Goal: Task Accomplishment & Management: Use online tool/utility

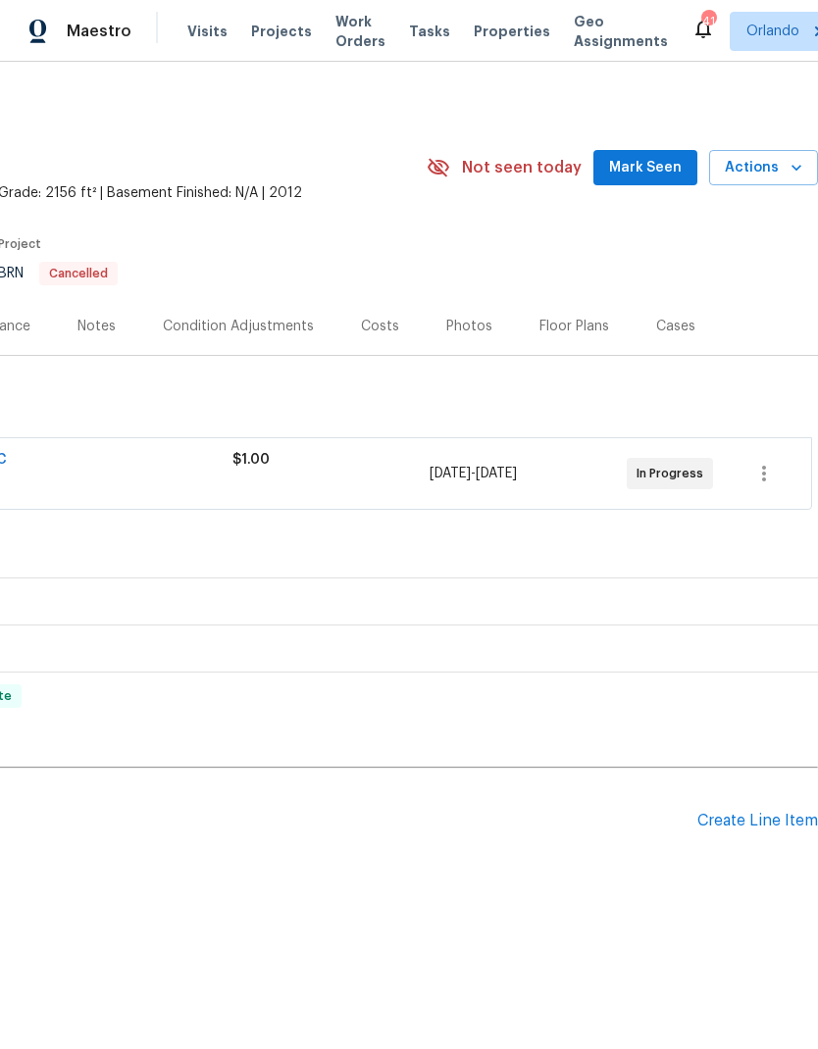
scroll to position [0, 290]
click at [673, 160] on span "Mark Seen" at bounding box center [645, 168] width 73 height 25
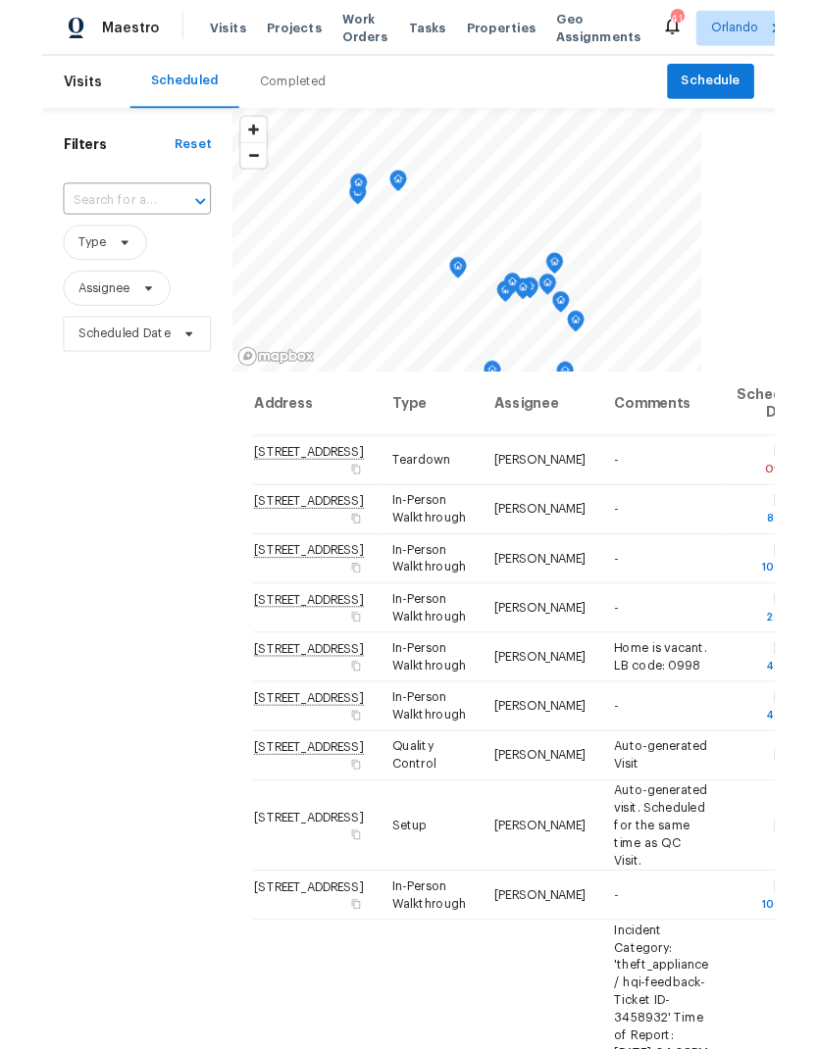
scroll to position [78, 0]
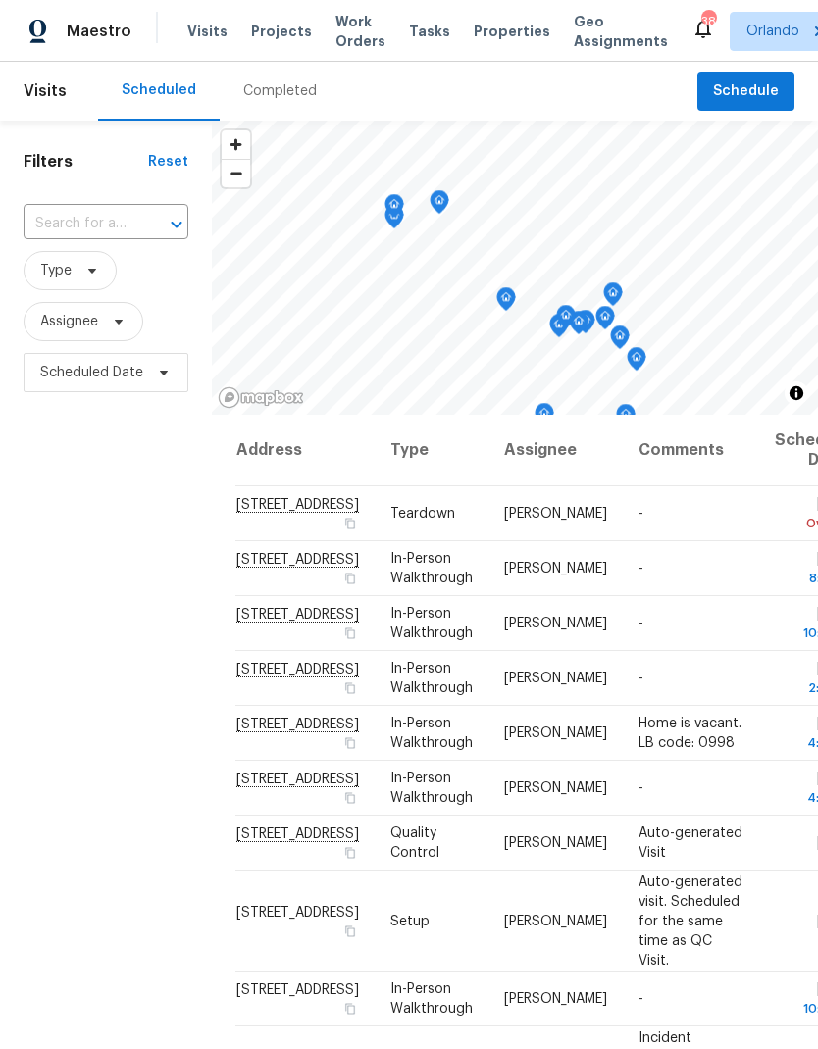
click at [131, 209] on input "text" at bounding box center [79, 224] width 110 height 30
type input "1613"
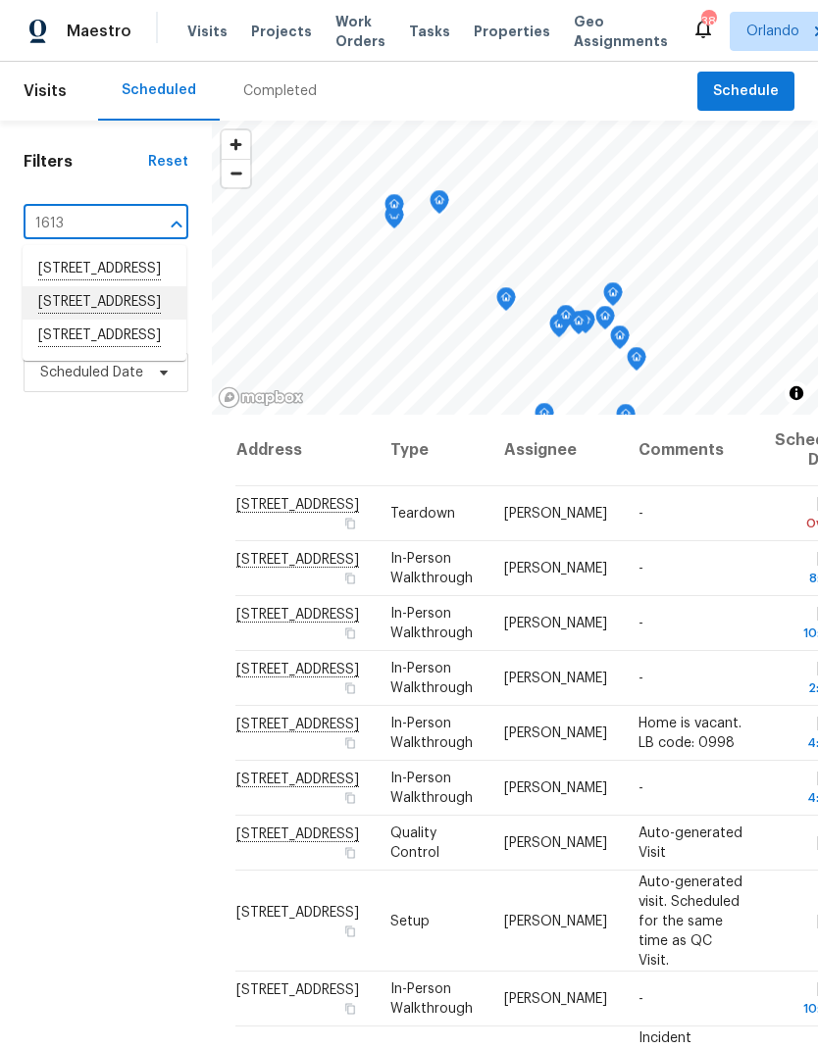
click at [140, 291] on li "1613 Reflection Cv, Saint Cloud, FL 34771" at bounding box center [105, 302] width 164 height 33
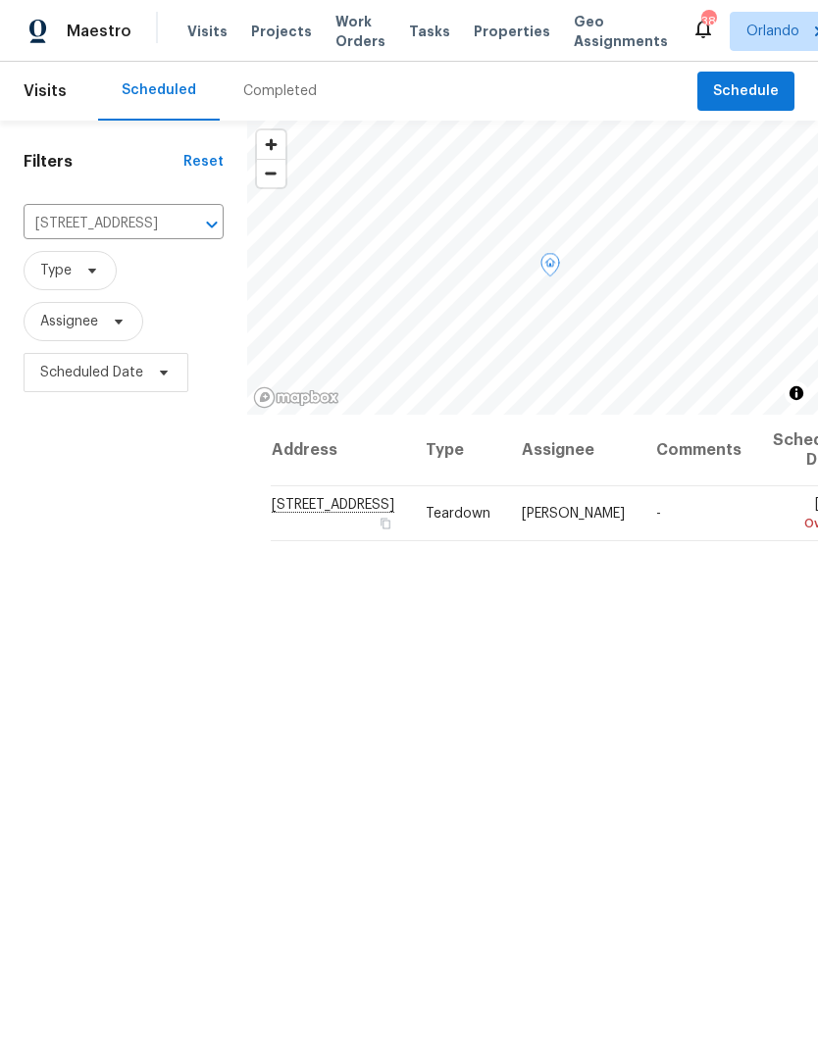
click at [0, 0] on icon at bounding box center [0, 0] width 0 height 0
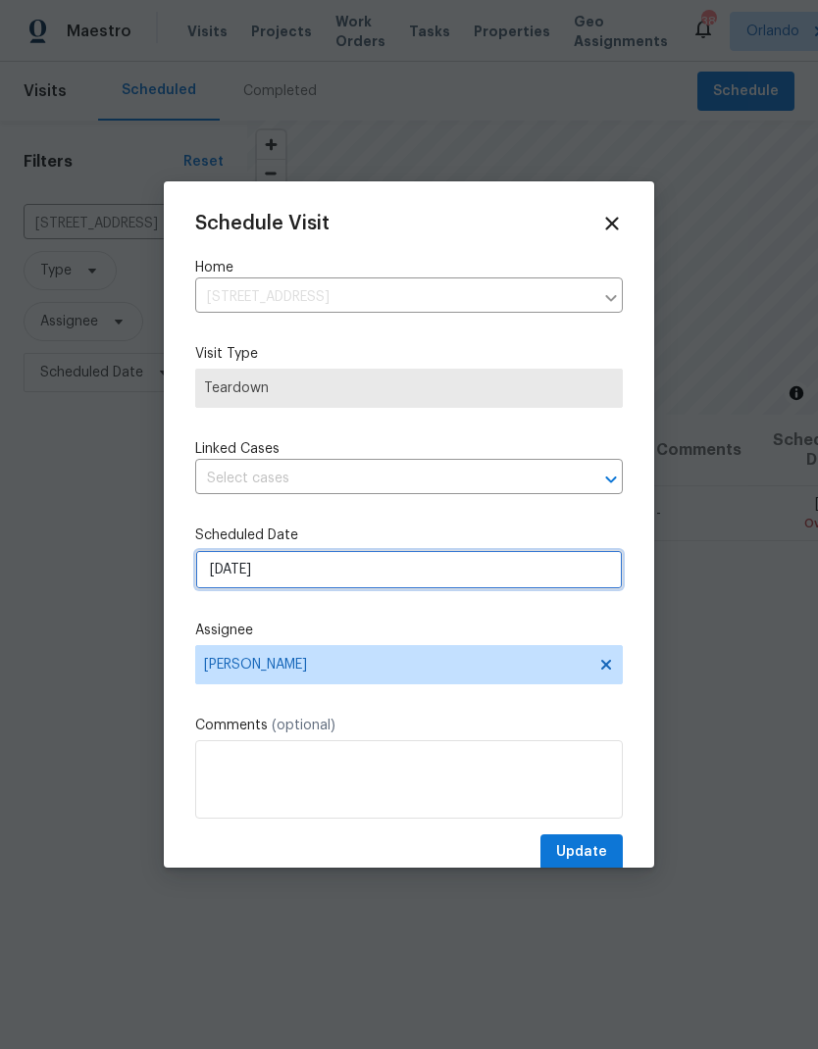
click at [440, 565] on input "[DATE]" at bounding box center [409, 569] width 428 height 39
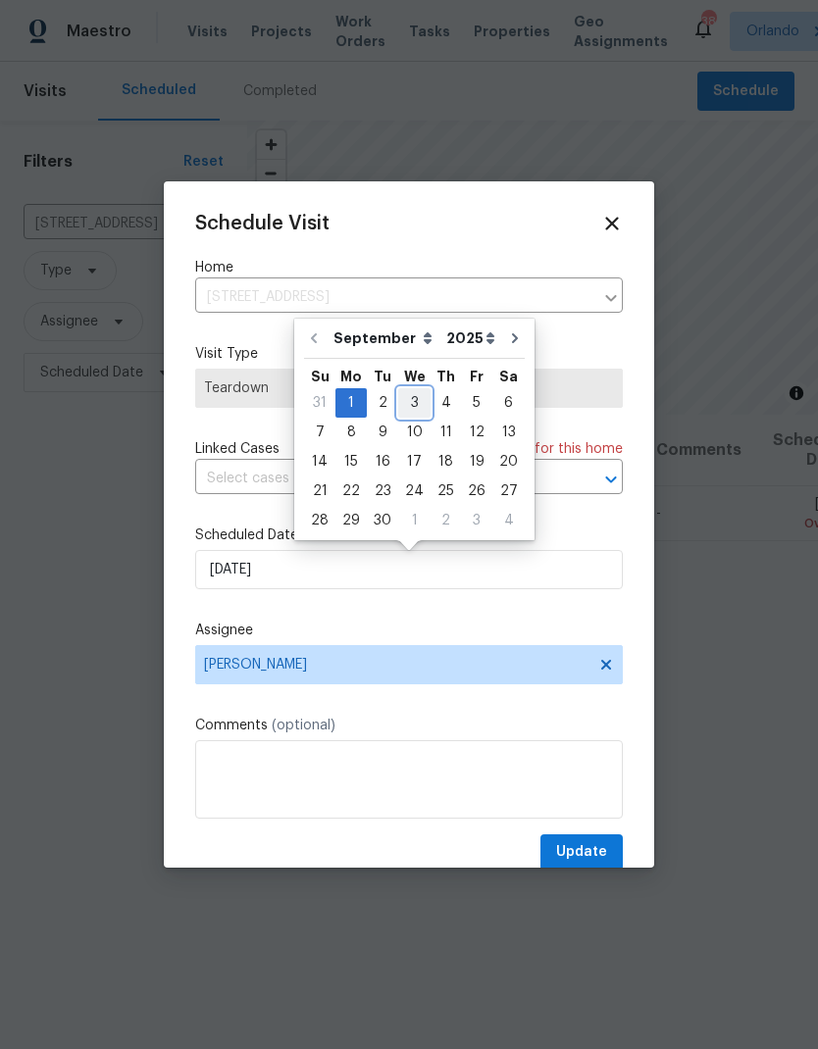
click at [411, 403] on div "3" at bounding box center [414, 402] width 32 height 27
type input "9/3/2025"
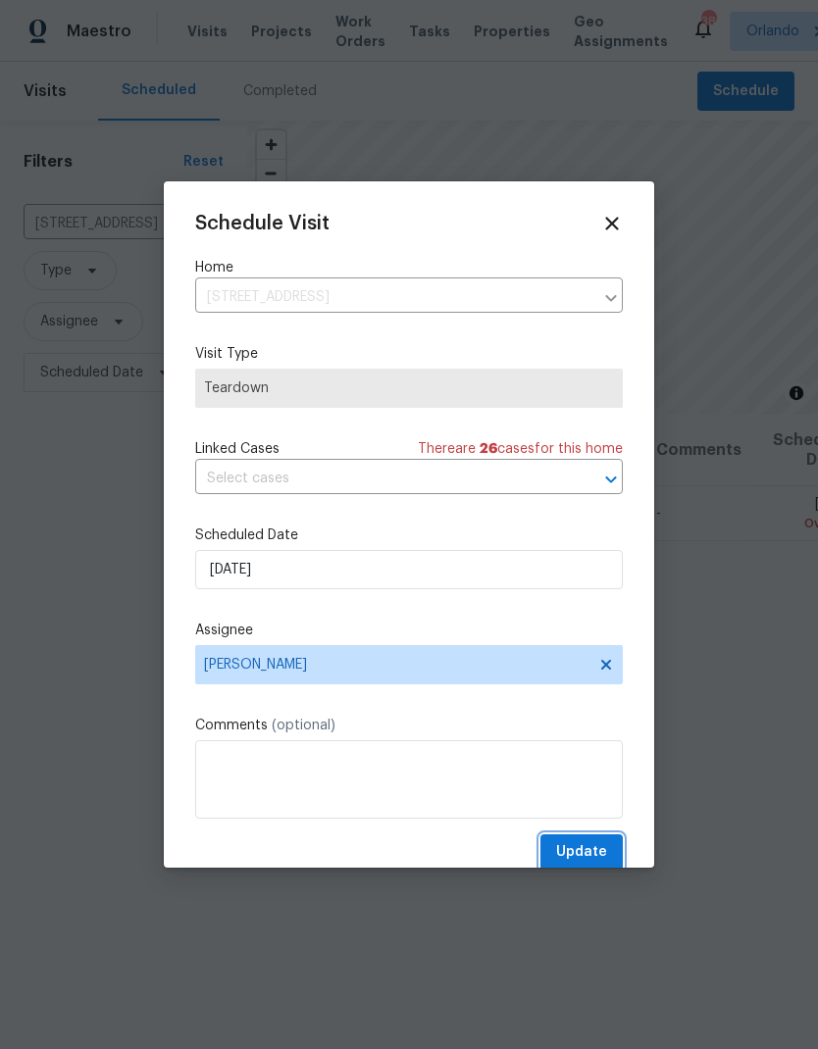
click at [599, 844] on button "Update" at bounding box center [581, 853] width 82 height 36
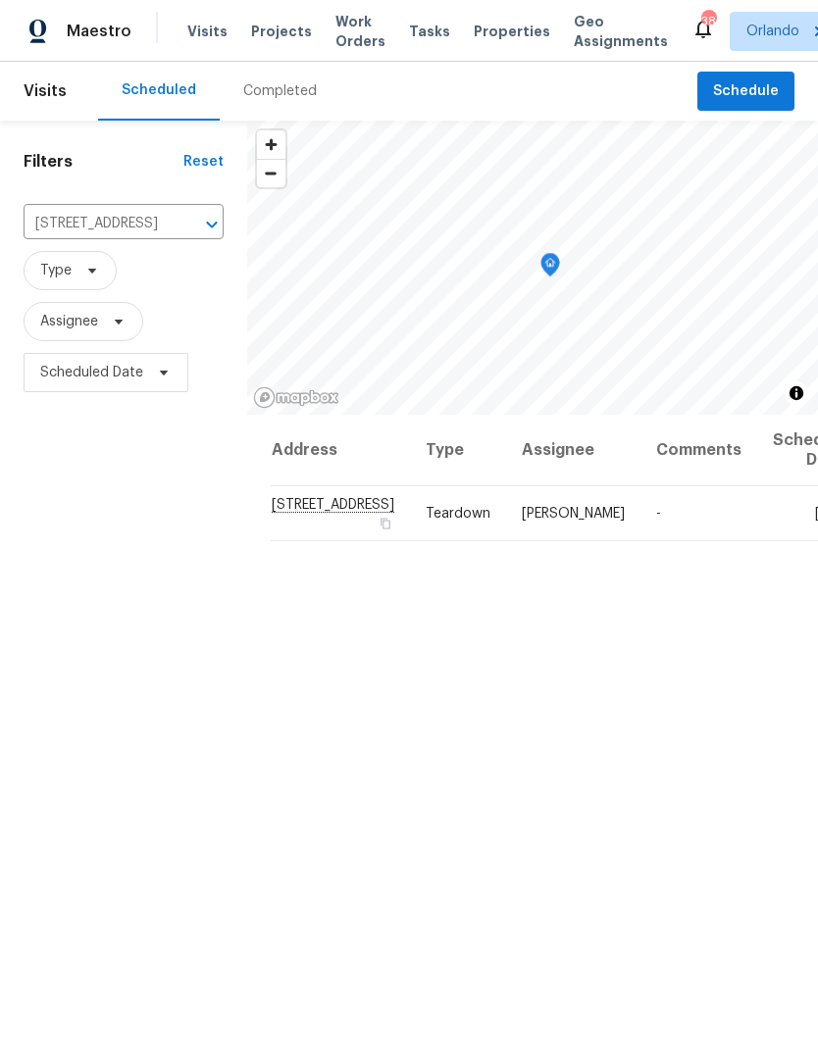
click at [177, 226] on icon "Clear" at bounding box center [187, 225] width 20 height 20
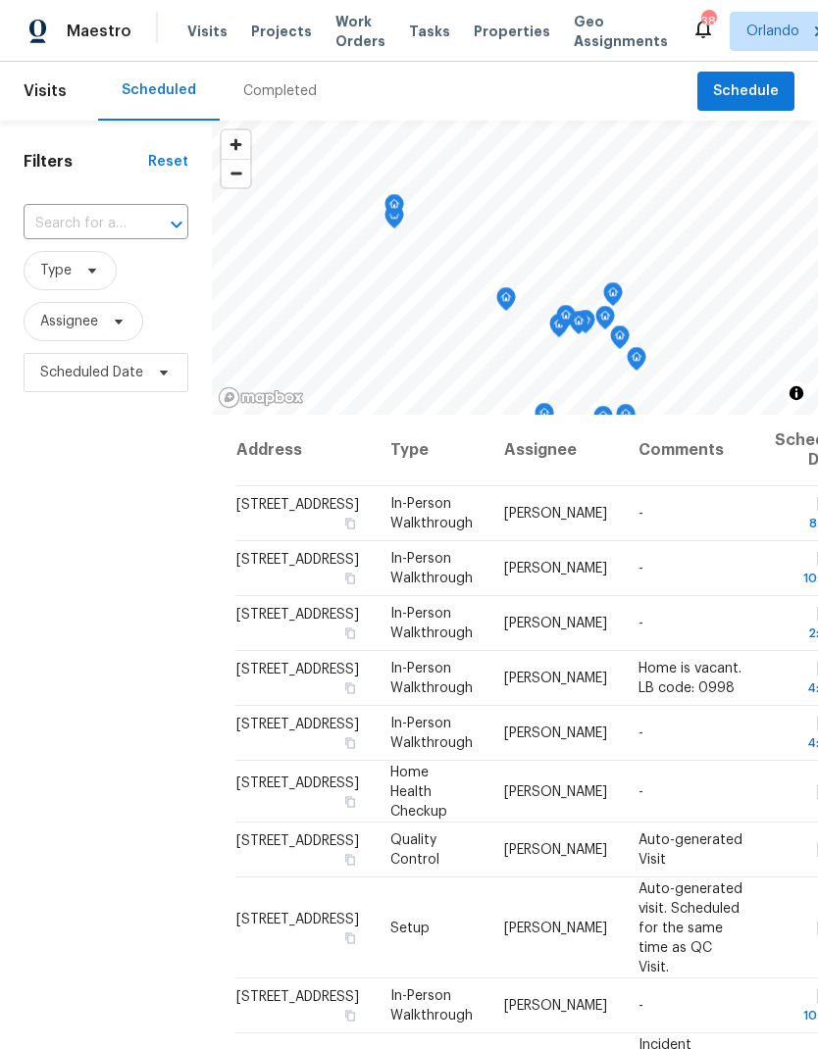
click at [150, 229] on div at bounding box center [162, 224] width 51 height 27
type input "113 o"
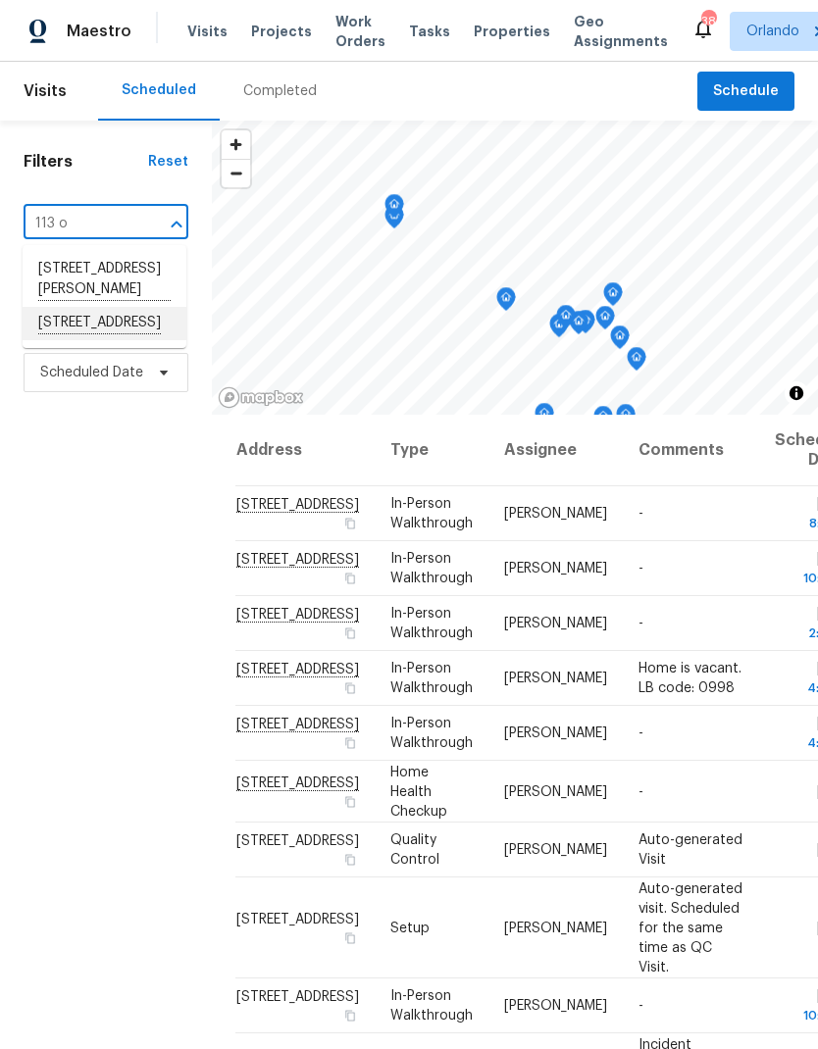
click at [138, 340] on li "113 Orange Ave, Saint Cloud, FL 34769" at bounding box center [105, 323] width 164 height 33
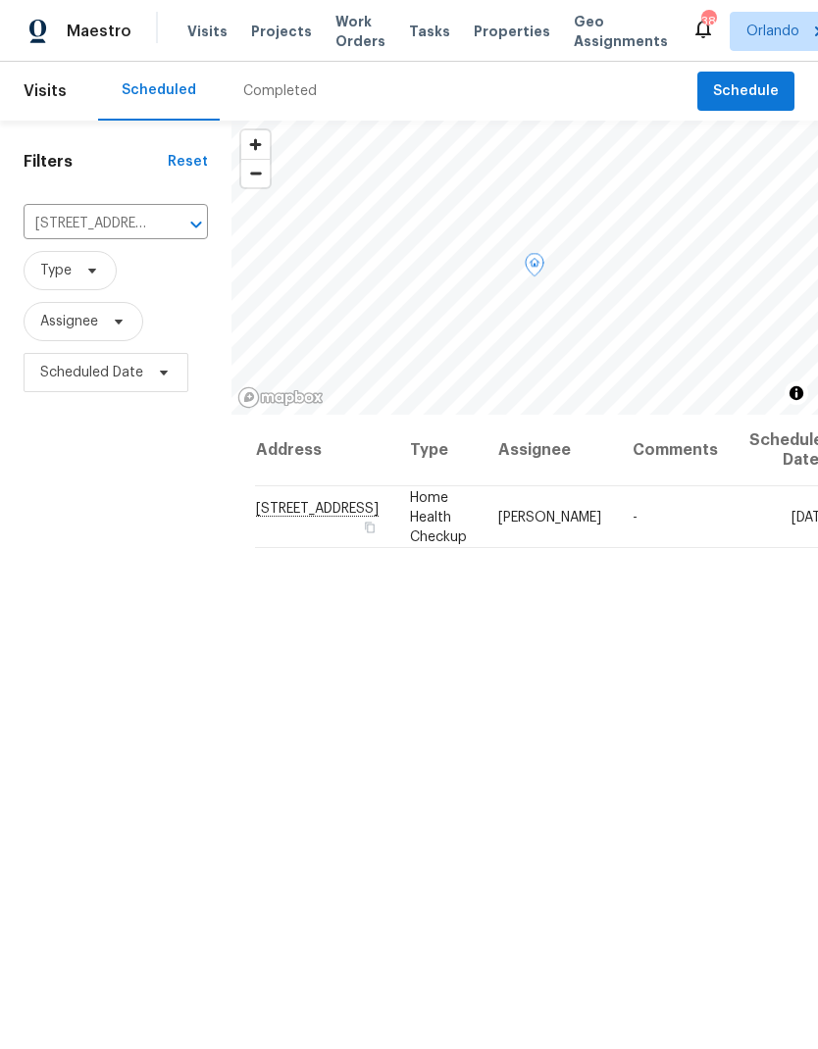
click at [0, 0] on icon at bounding box center [0, 0] width 0 height 0
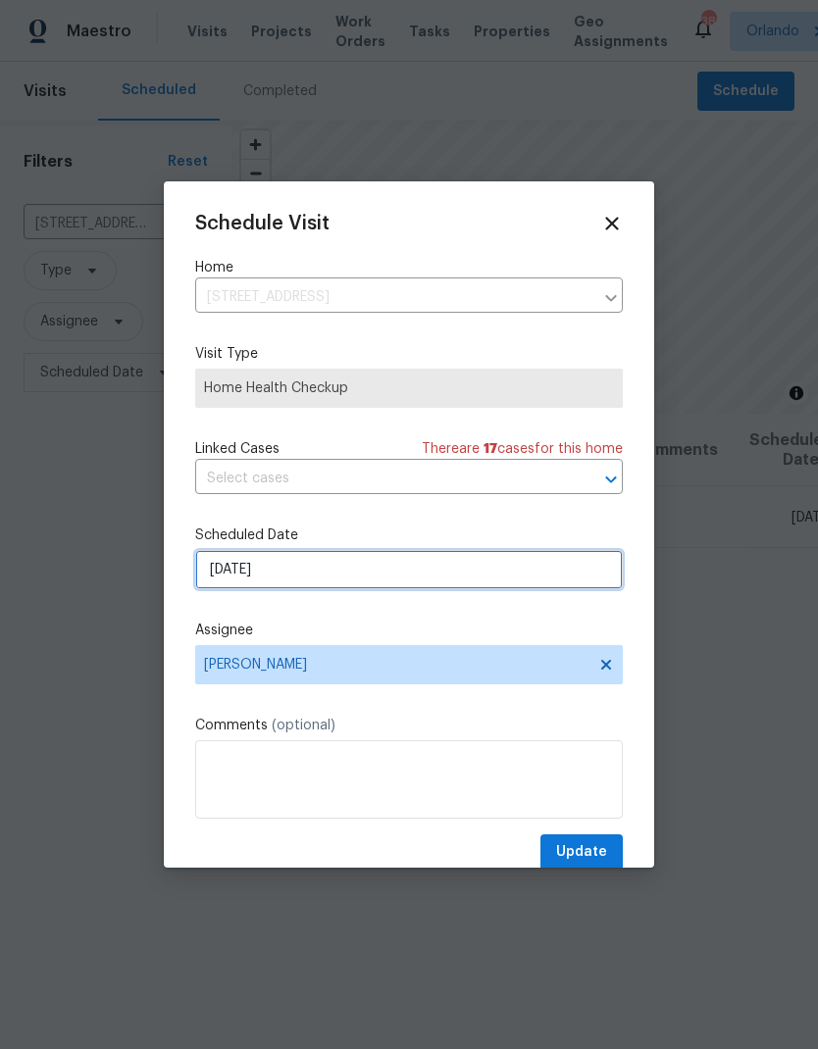
click at [453, 577] on input "[DATE]" at bounding box center [409, 569] width 428 height 39
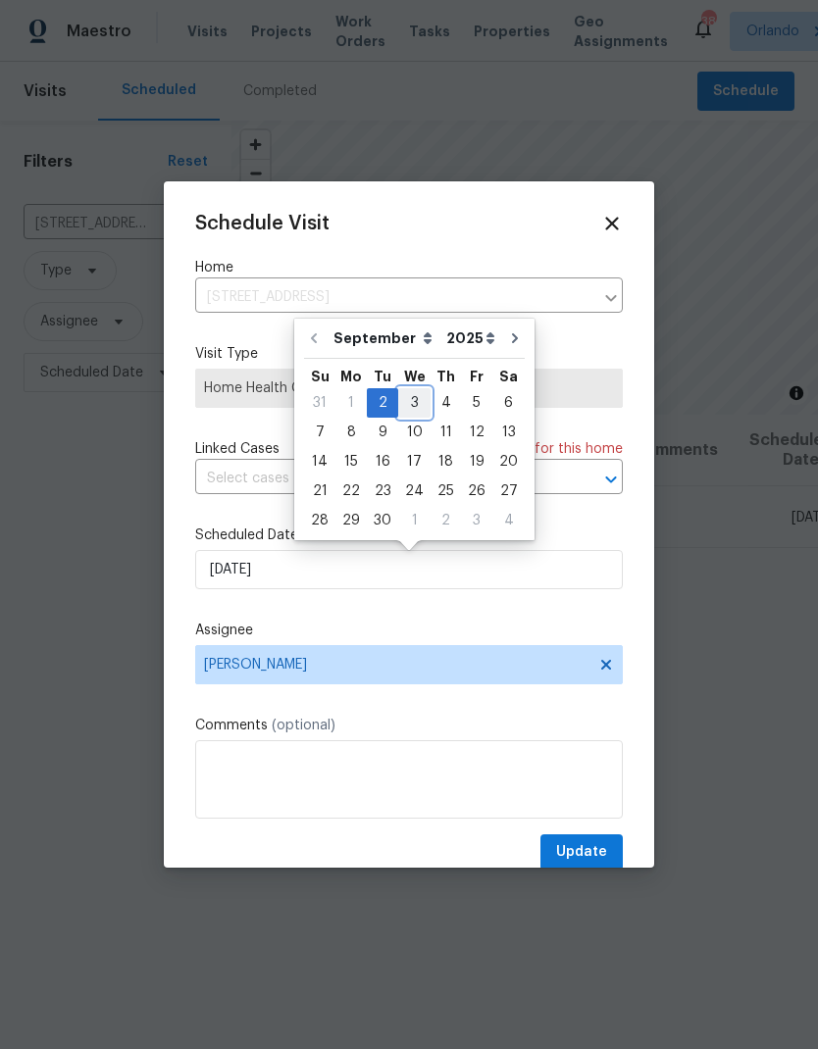
click at [417, 397] on div "3" at bounding box center [414, 402] width 32 height 27
type input "[DATE]"
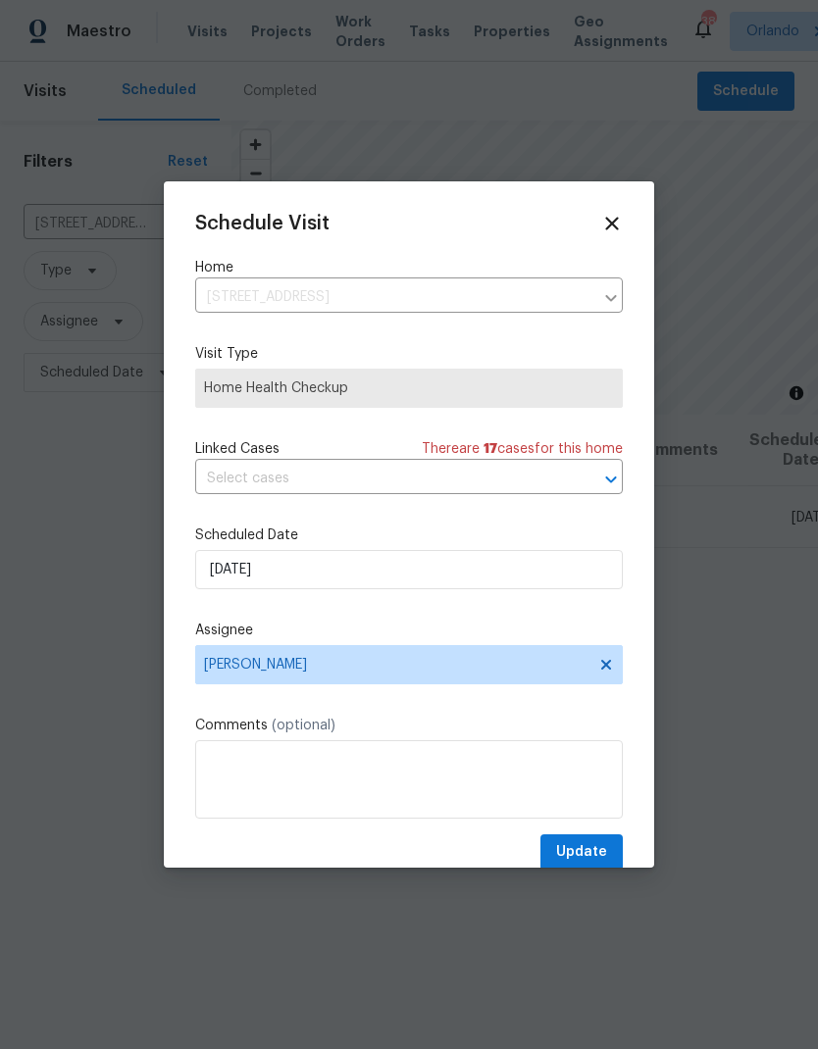
click at [600, 835] on div "Schedule Visit Home 113 Orange Ave, Saint Cloud, FL 34769 ​ Visit Type Home Hea…" at bounding box center [409, 542] width 428 height 658
click at [594, 857] on span "Update" at bounding box center [581, 853] width 51 height 25
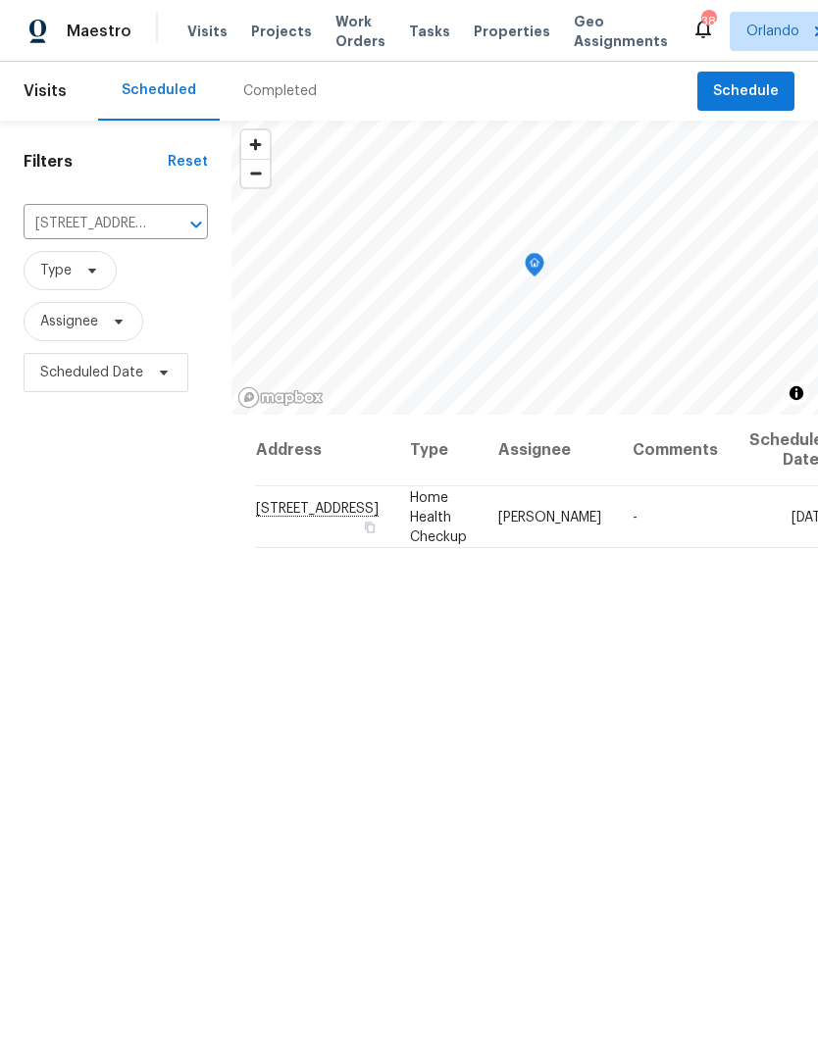
click at [161, 231] on icon "Clear" at bounding box center [171, 225] width 20 height 20
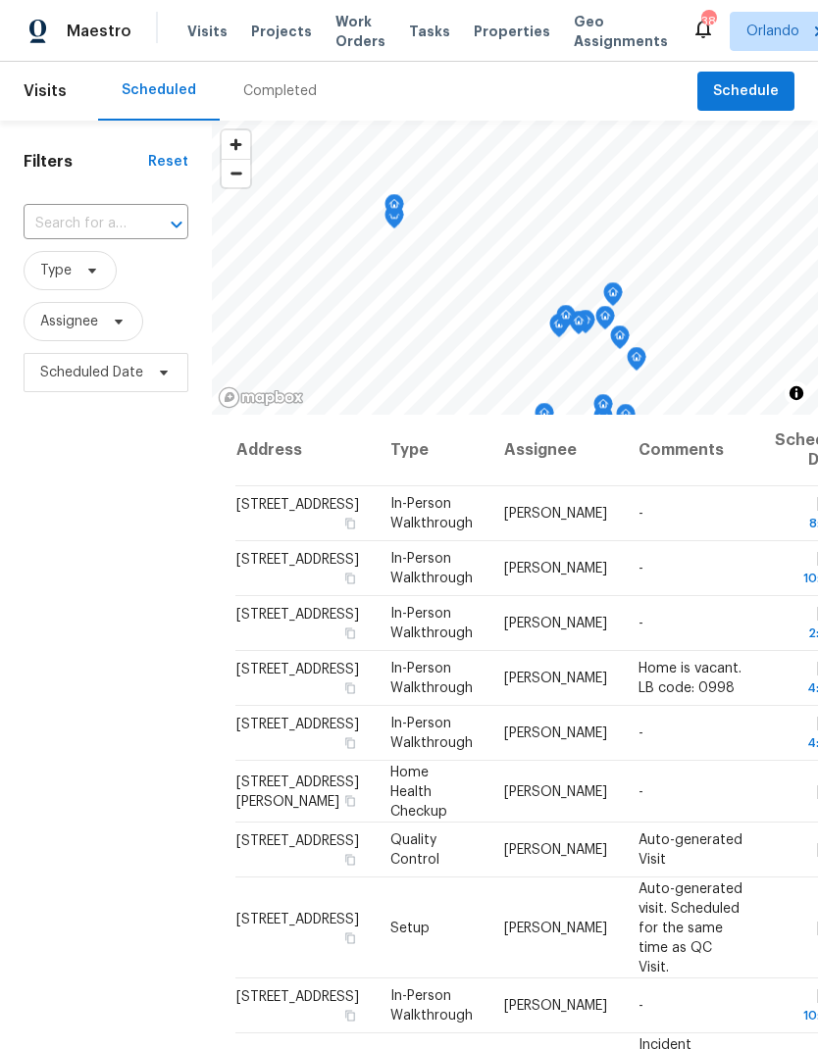
click at [154, 230] on div at bounding box center [162, 224] width 51 height 27
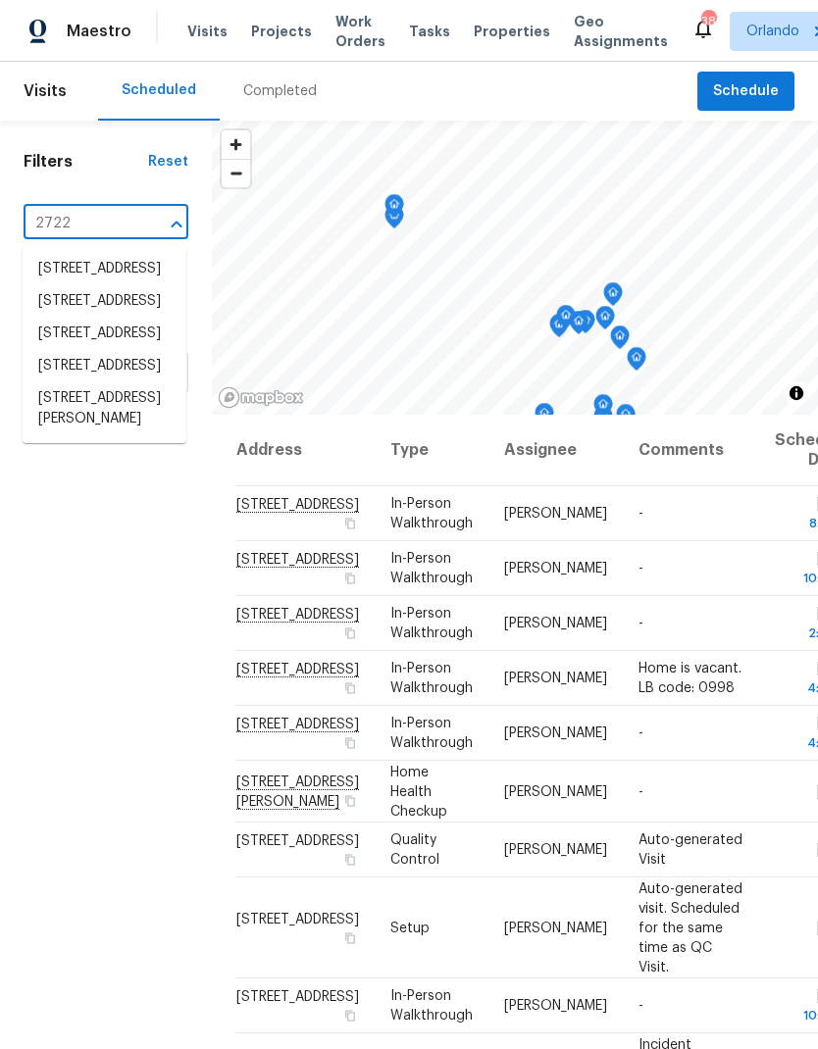
type input "2722 d"
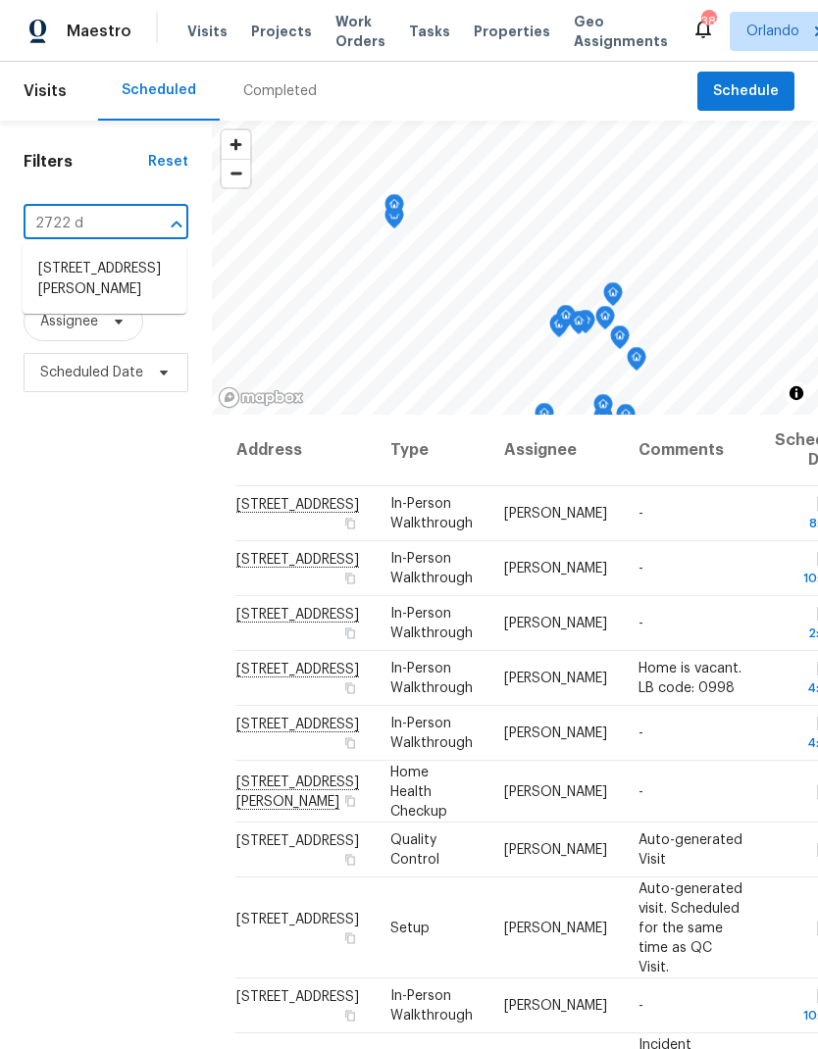
click at [119, 265] on li "2722 Dodds Ln, Kissimmee, FL 34743" at bounding box center [105, 279] width 164 height 53
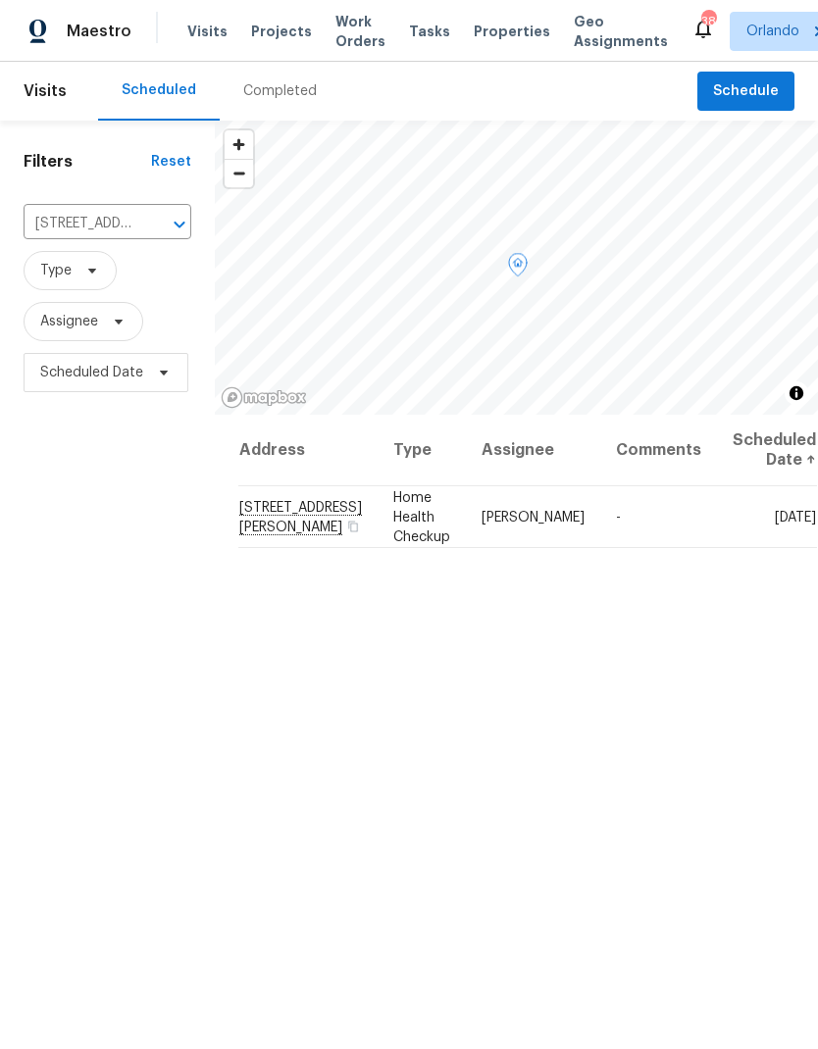
click at [0, 0] on icon at bounding box center [0, 0] width 0 height 0
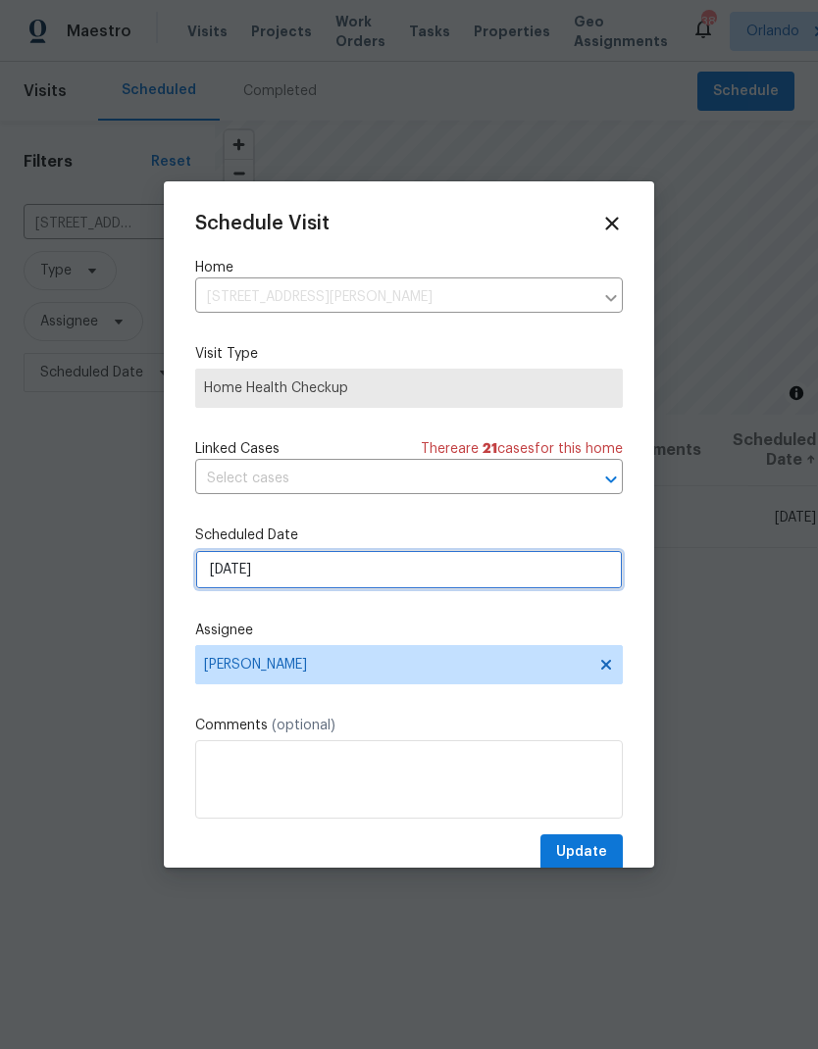
click at [419, 566] on input "[DATE]" at bounding box center [409, 569] width 428 height 39
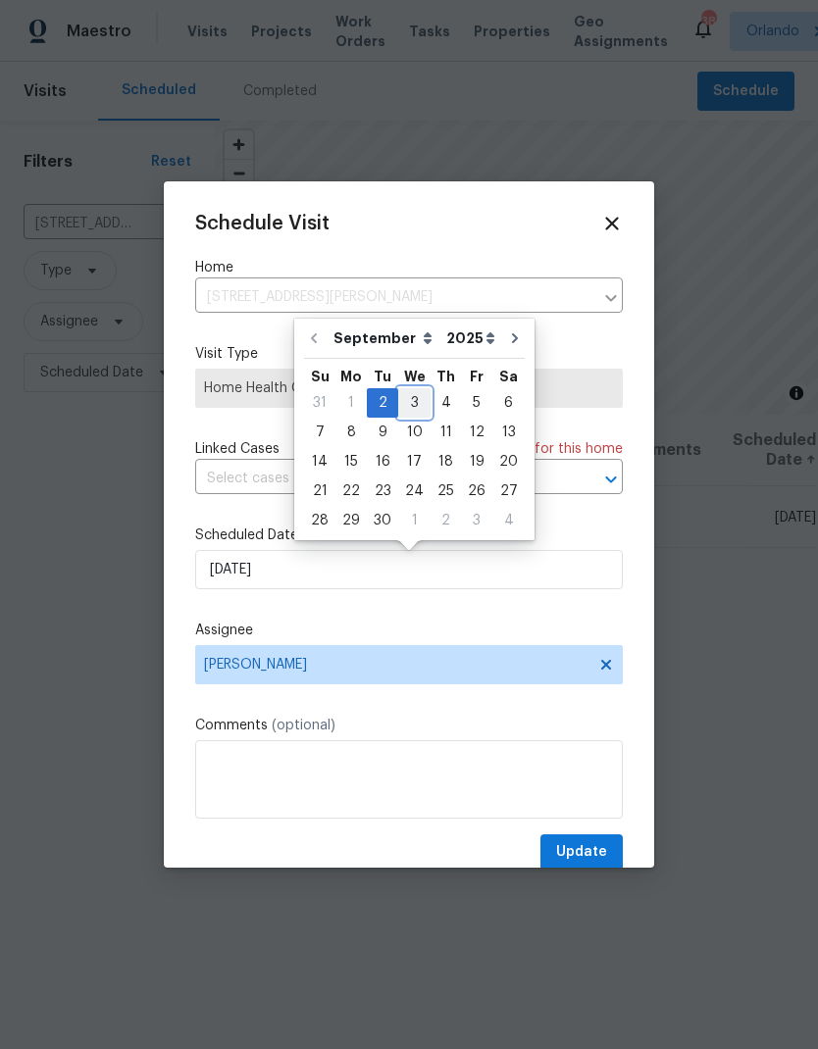
click at [413, 401] on div "3" at bounding box center [414, 402] width 32 height 27
type input "[DATE]"
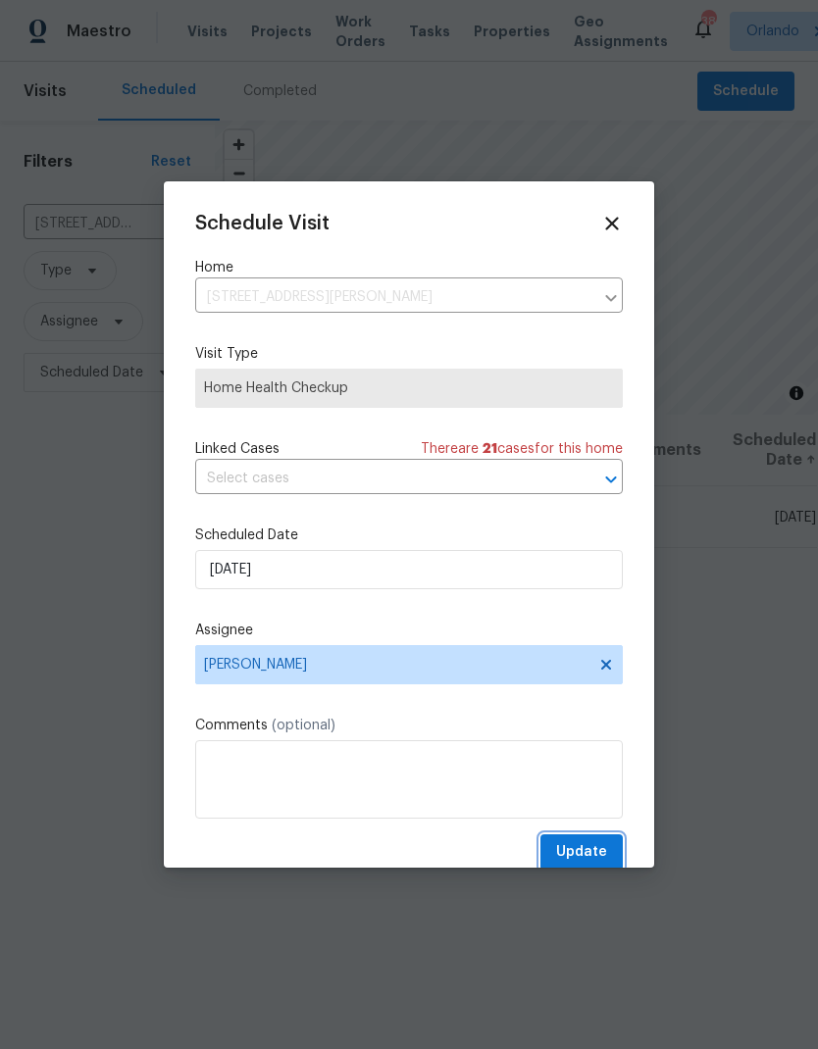
click at [602, 854] on span "Update" at bounding box center [581, 853] width 51 height 25
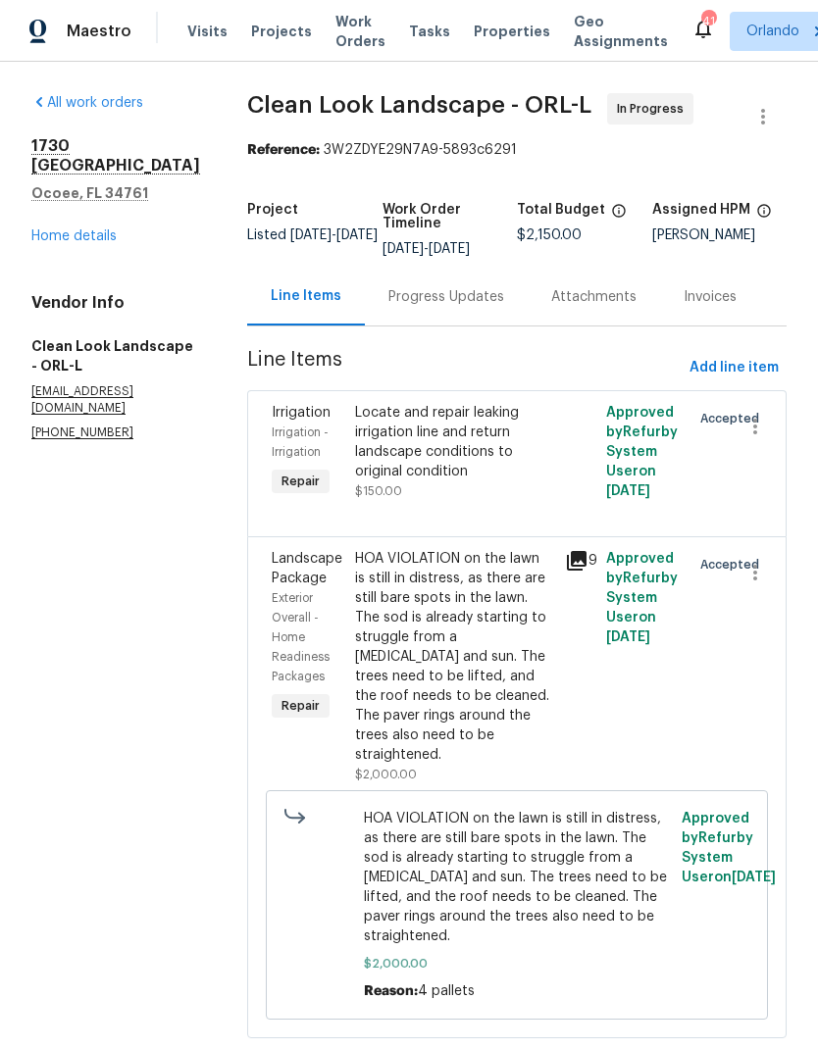
click at [76, 229] on link "Home details" at bounding box center [73, 236] width 85 height 14
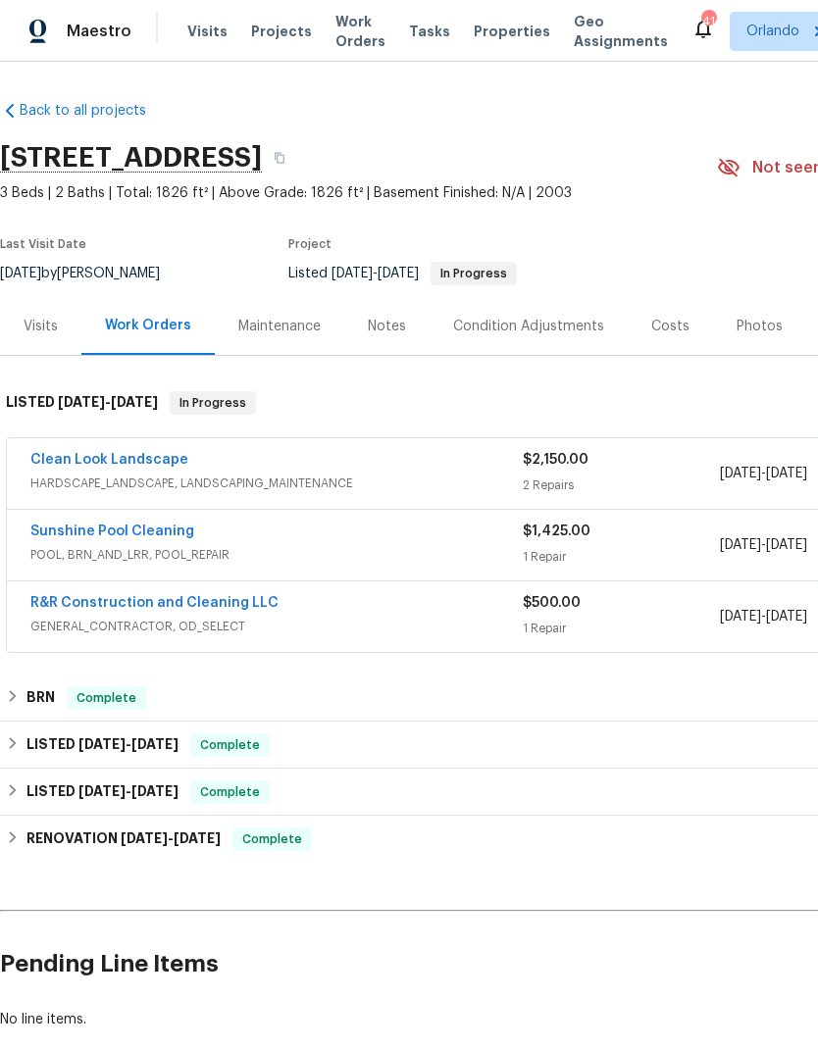
click at [126, 464] on link "Clean Look Landscape" at bounding box center [109, 460] width 158 height 14
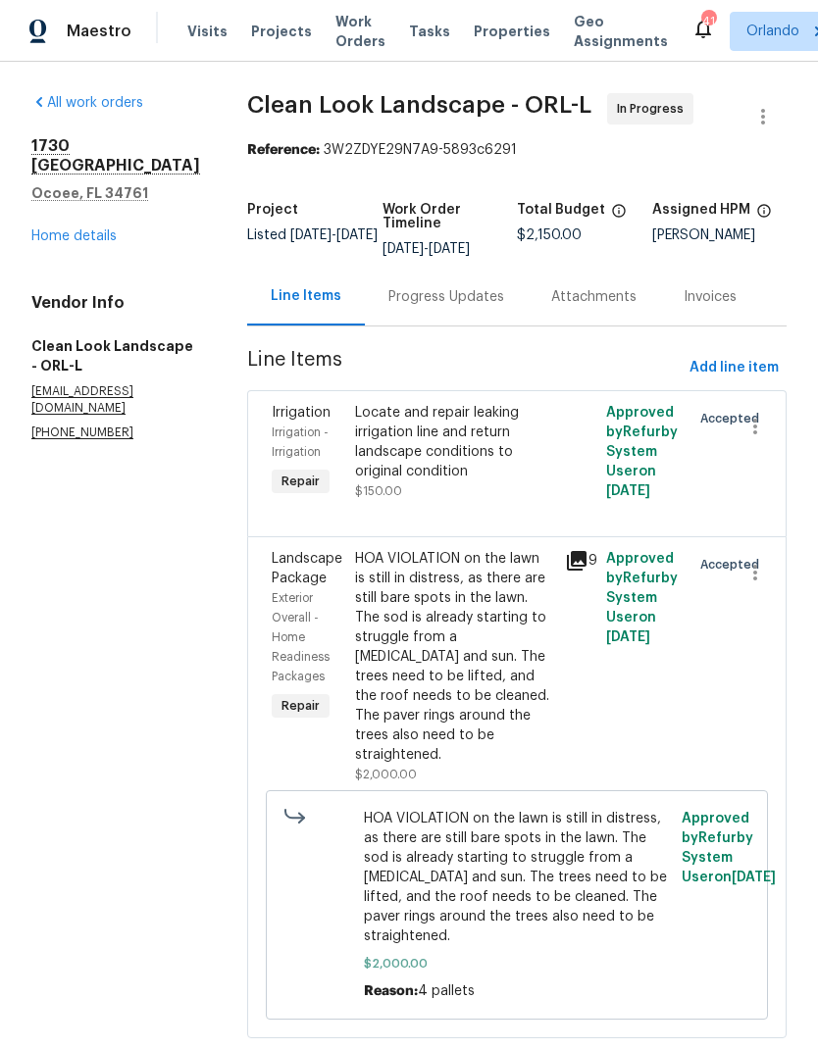
click at [479, 306] on div "Progress Updates" at bounding box center [446, 297] width 116 height 20
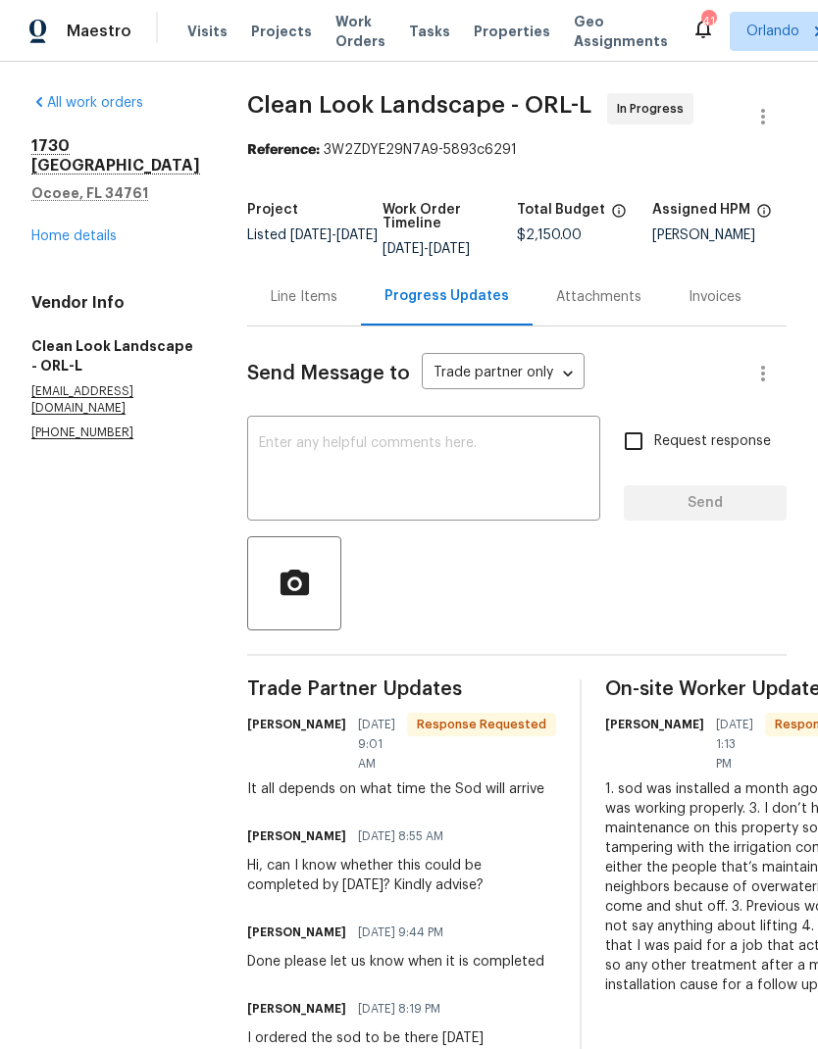
click at [75, 229] on link "Home details" at bounding box center [73, 236] width 85 height 14
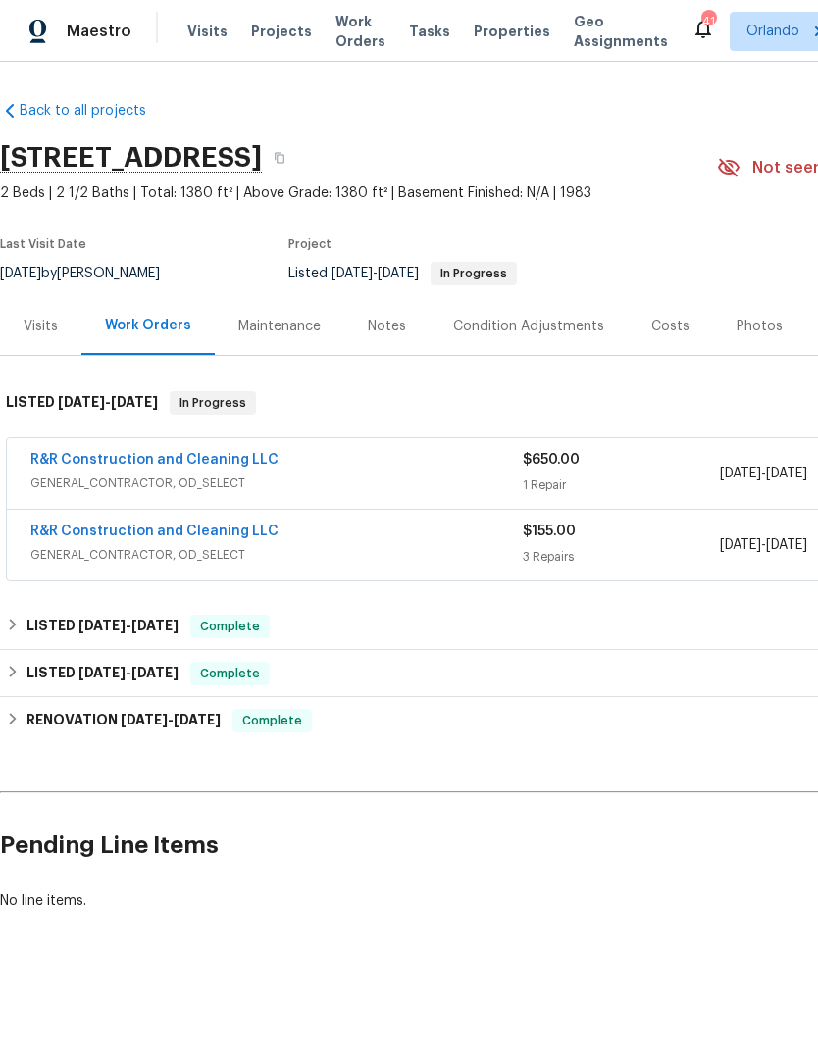
click at [97, 458] on link "R&R Construction and Cleaning LLC" at bounding box center [154, 460] width 248 height 14
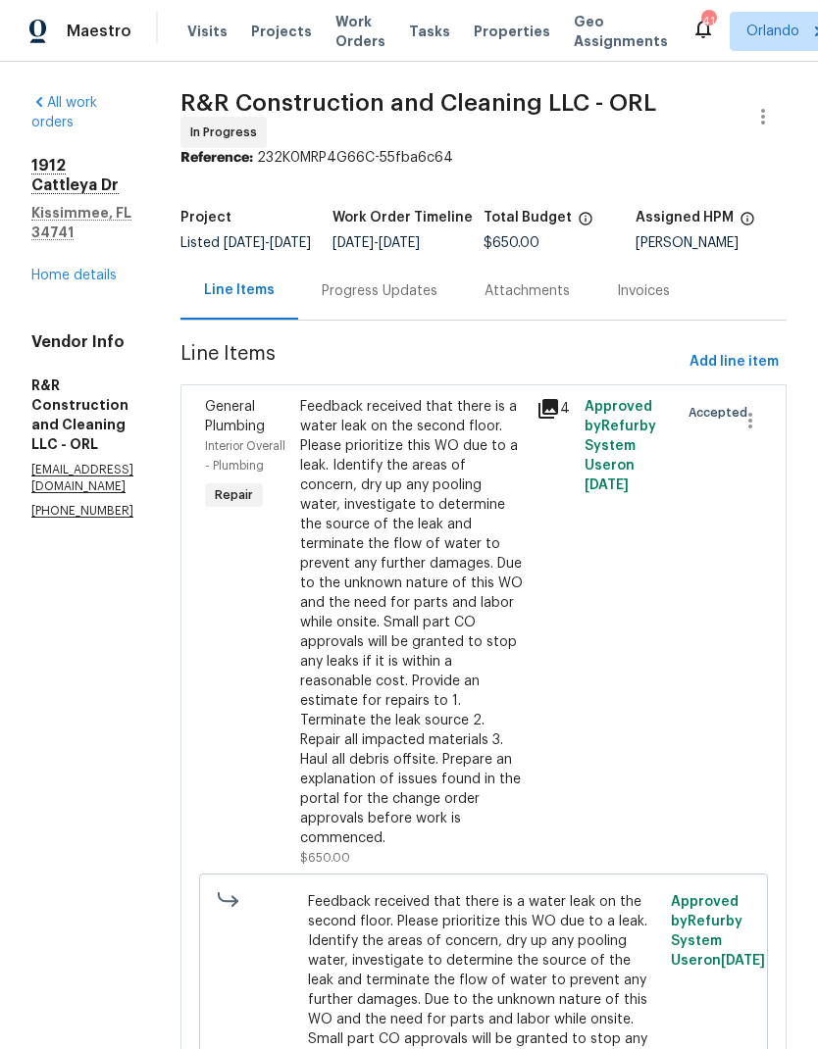
click at [437, 281] on div "Progress Updates" at bounding box center [380, 291] width 116 height 20
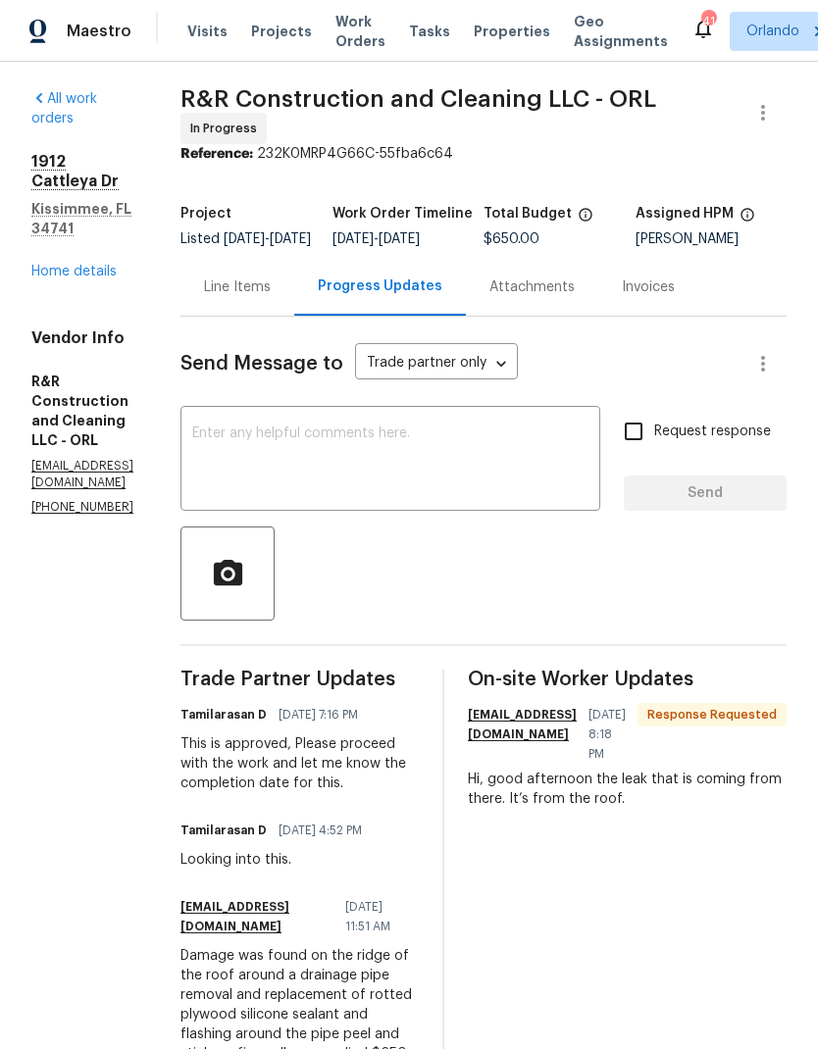
scroll to position [4, 0]
click at [294, 316] on div "Line Items" at bounding box center [237, 287] width 114 height 58
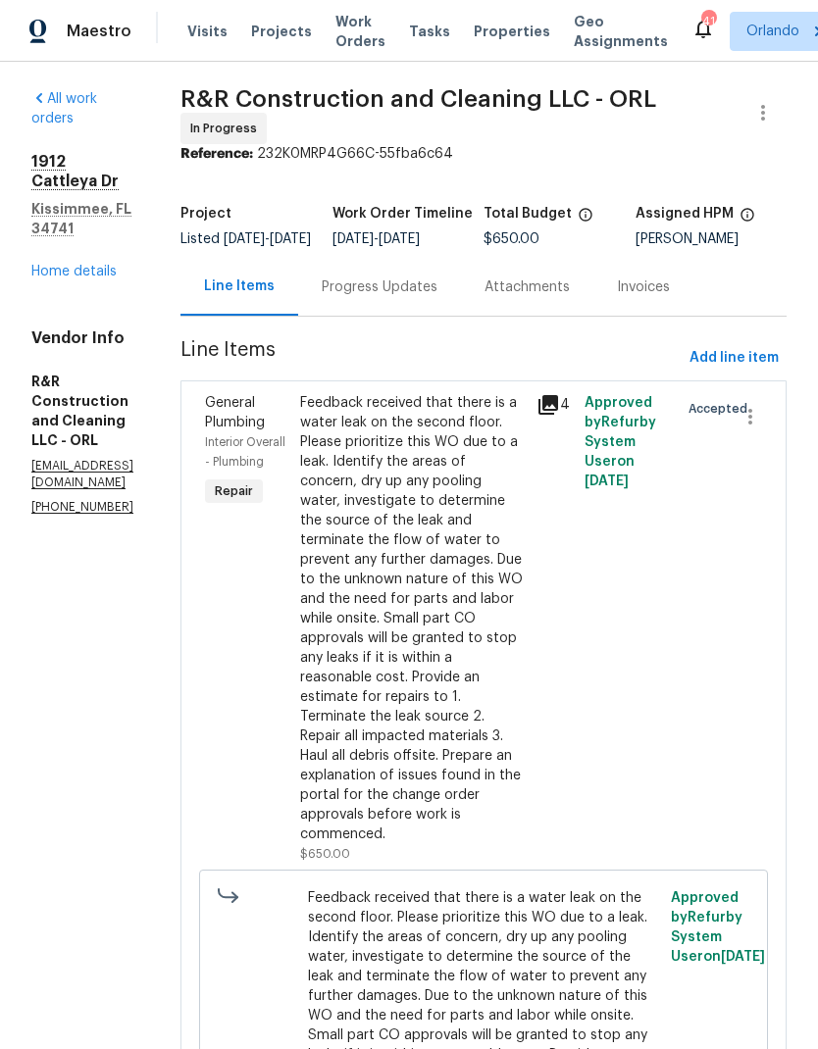
click at [88, 265] on link "Home details" at bounding box center [73, 272] width 85 height 14
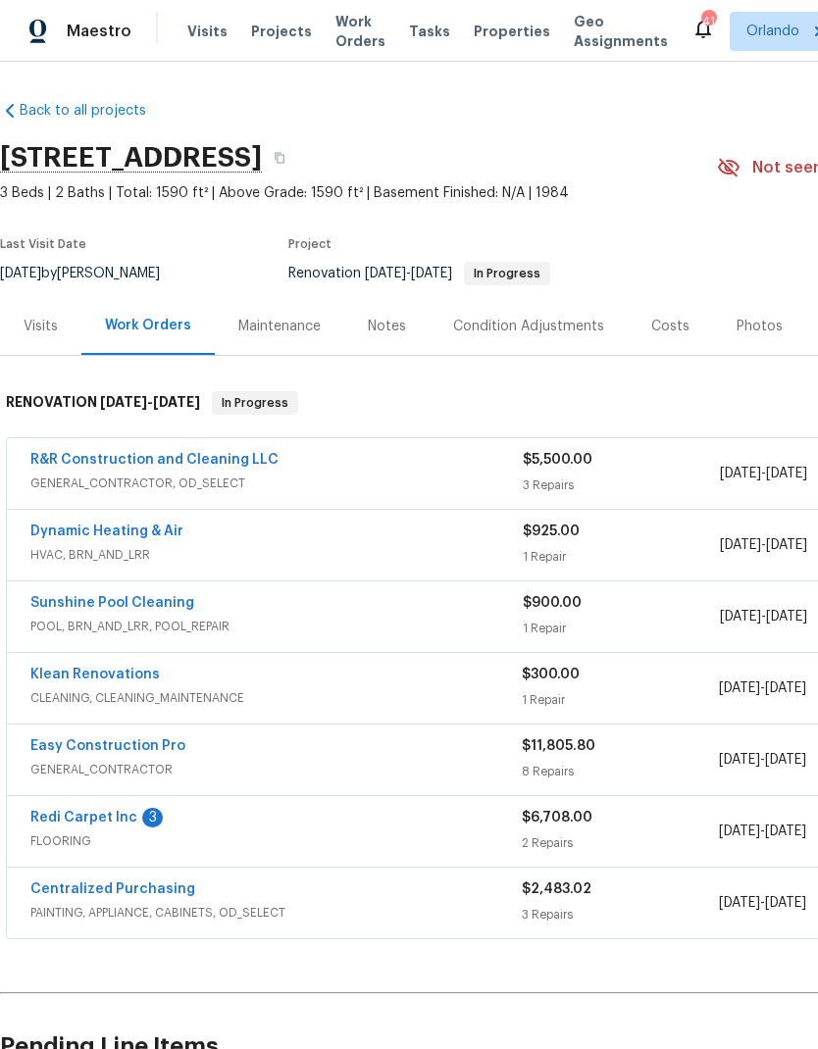
click at [114, 811] on link "Redi Carpet Inc" at bounding box center [83, 818] width 107 height 14
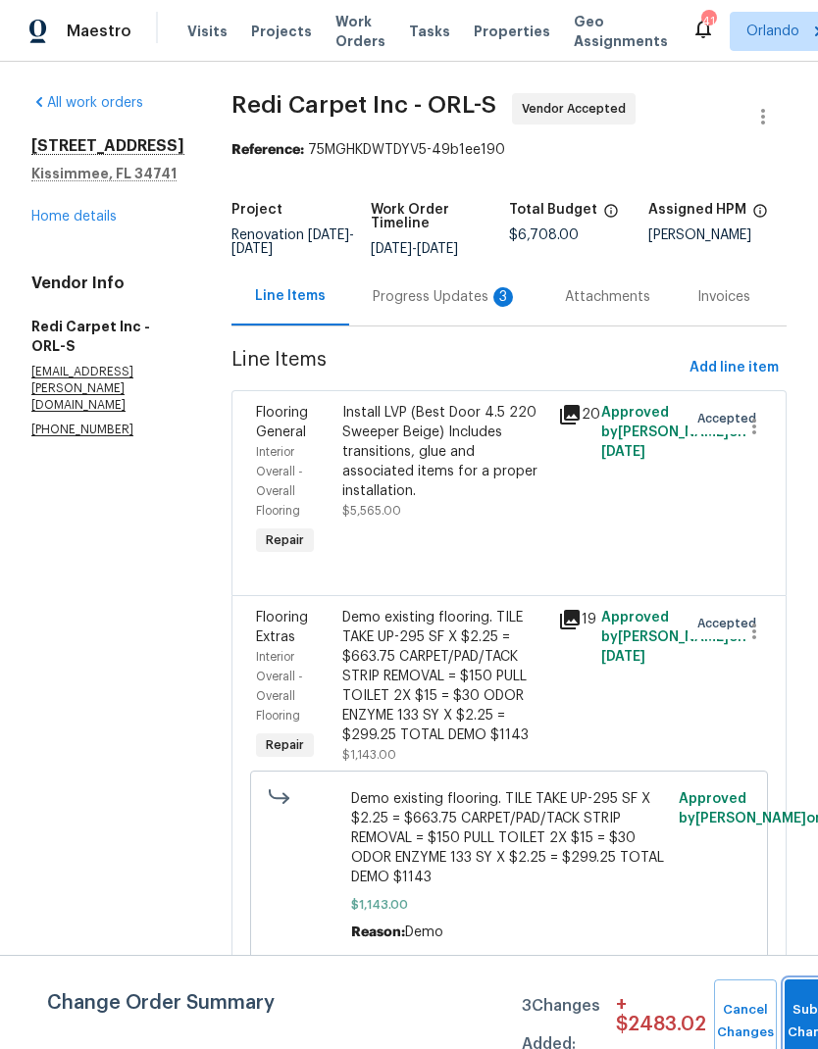
click at [798, 999] on button "Submit Changes" at bounding box center [816, 1022] width 63 height 84
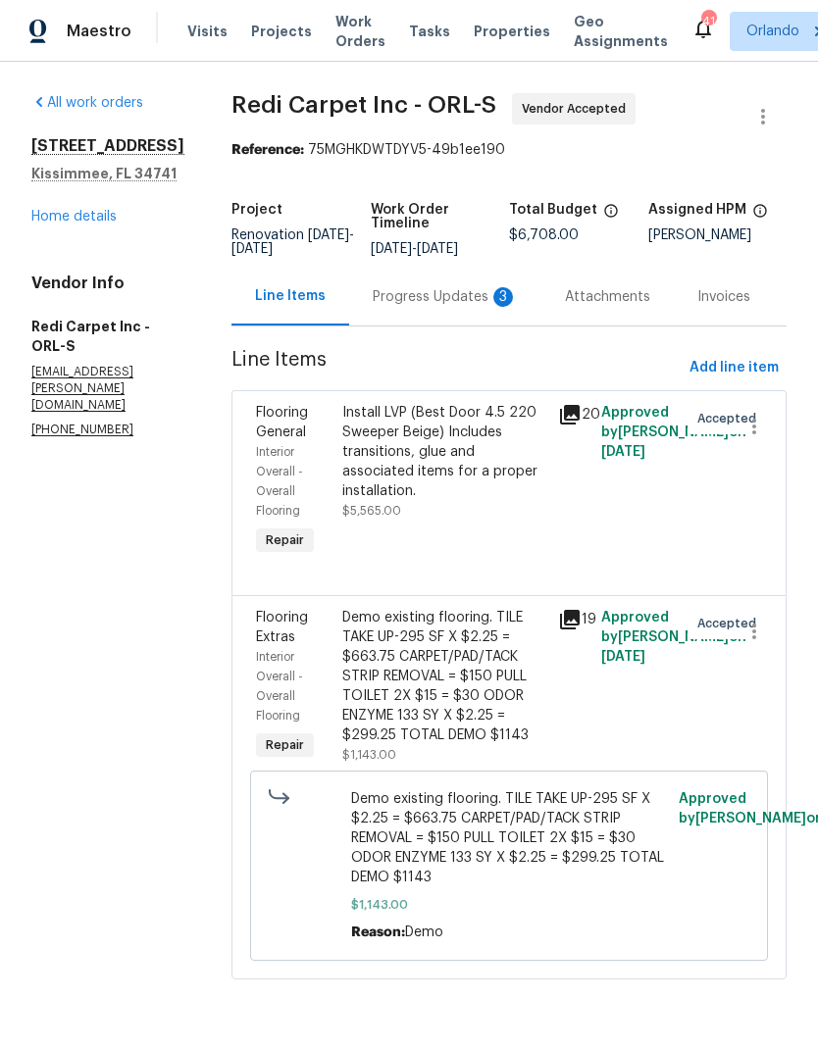
click at [481, 303] on div "Progress Updates 3" at bounding box center [445, 297] width 145 height 20
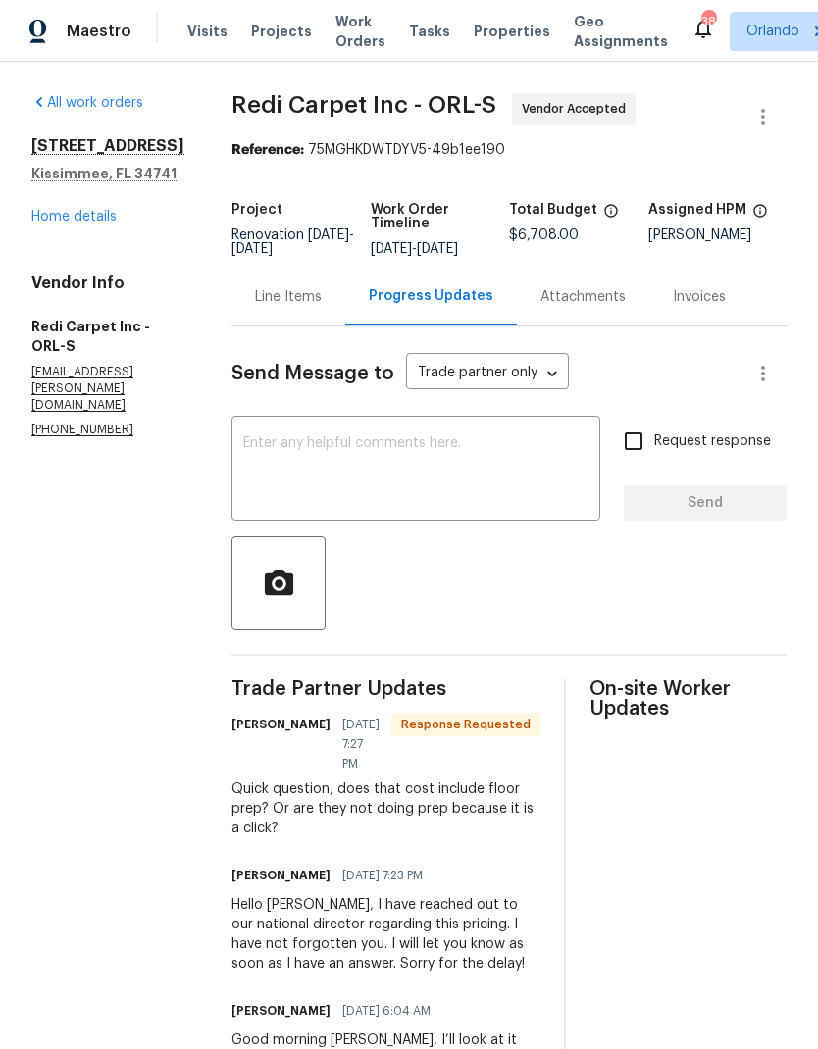
scroll to position [6, 0]
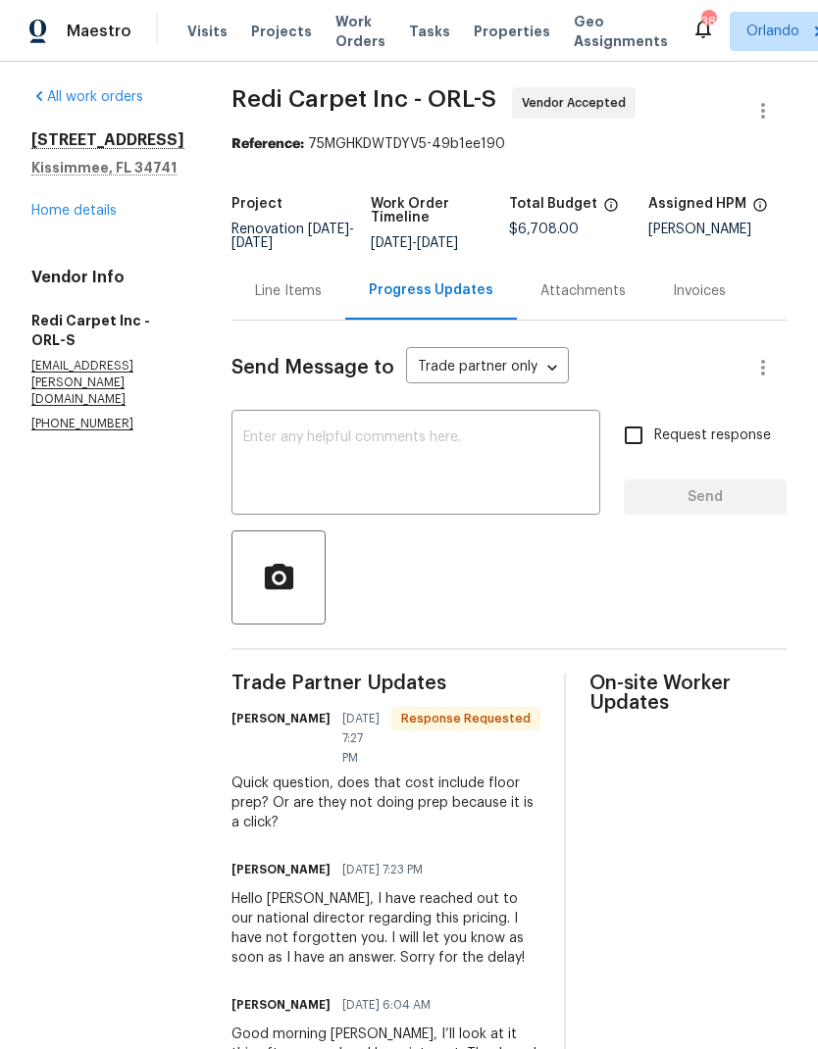
click at [502, 491] on textarea at bounding box center [415, 465] width 345 height 69
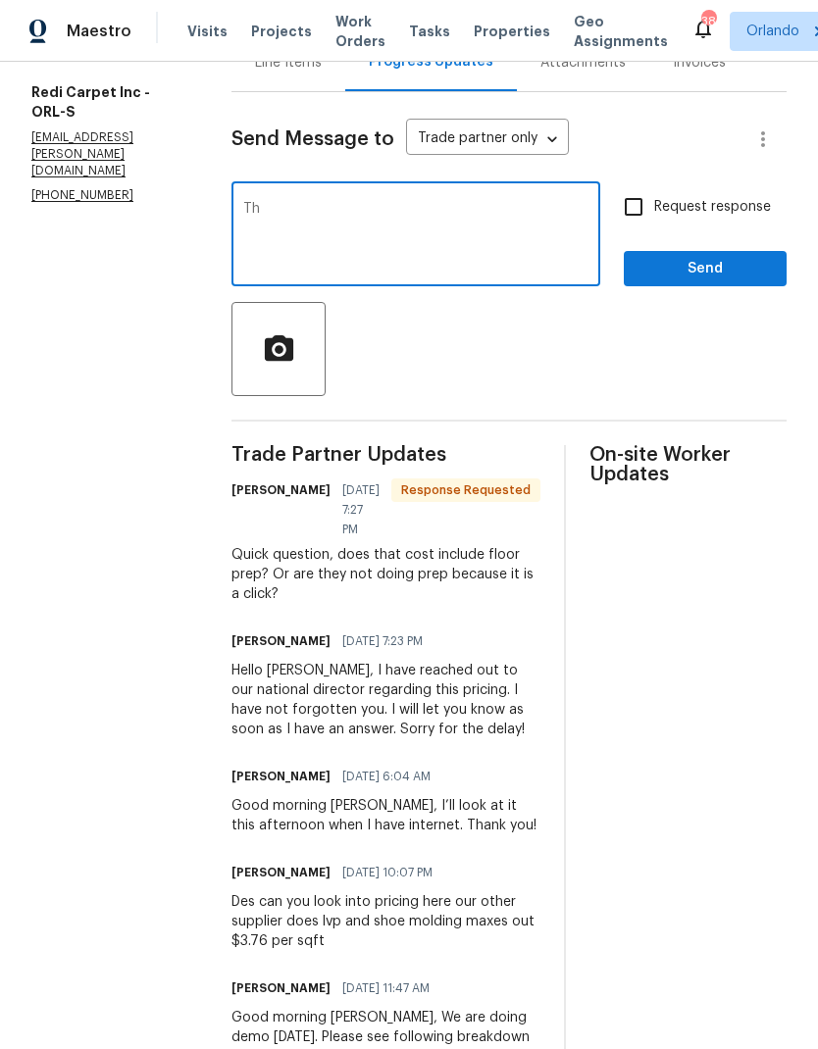
scroll to position [235, 0]
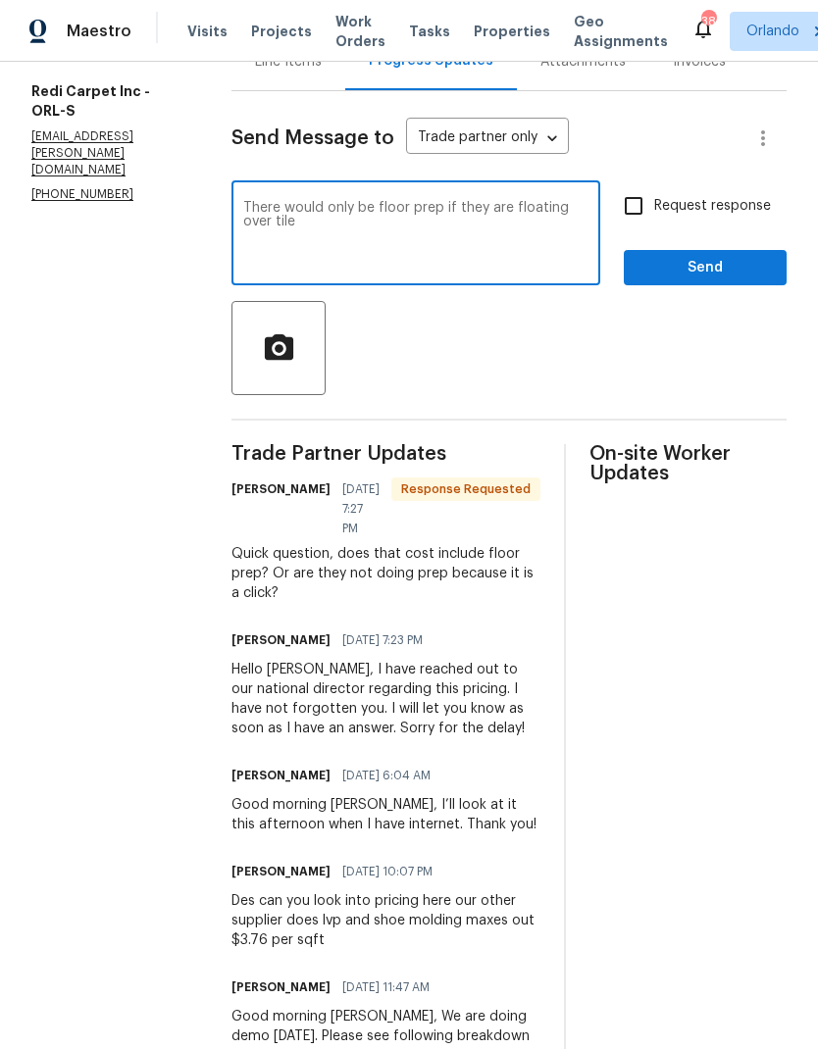
type textarea "There would only be floor prep if they are floating over tile"
click at [698, 280] on span "Send" at bounding box center [704, 268] width 131 height 25
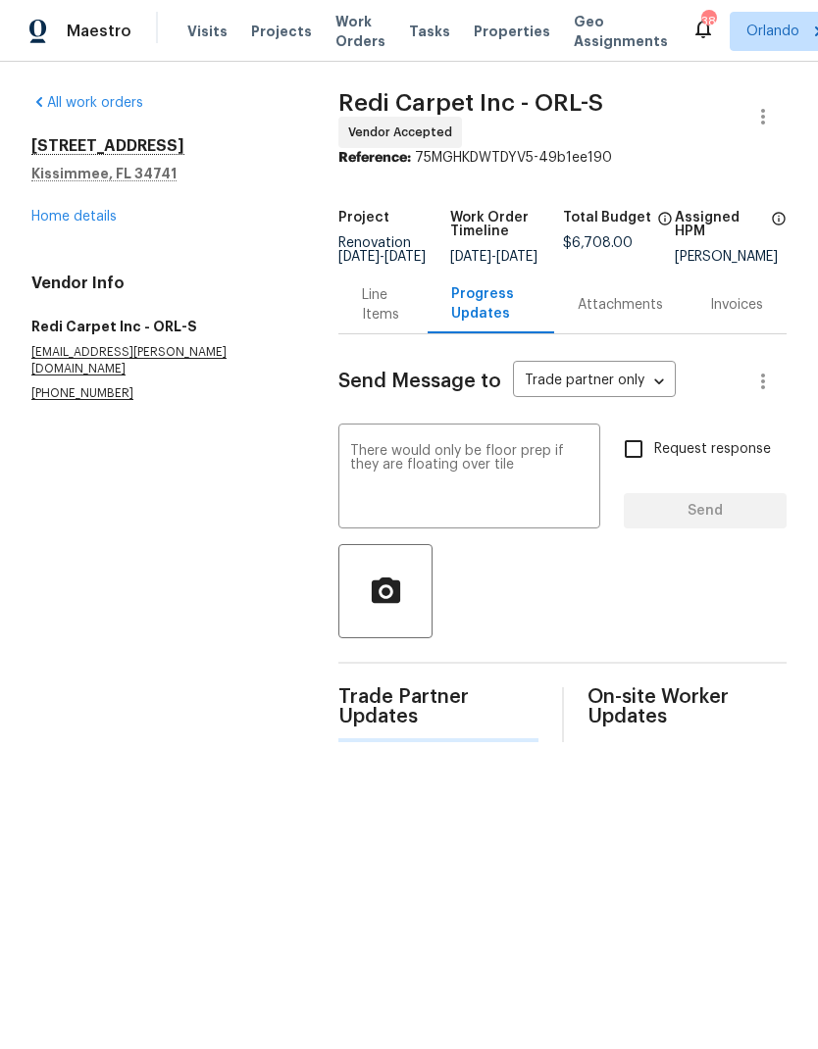
scroll to position [0, 0]
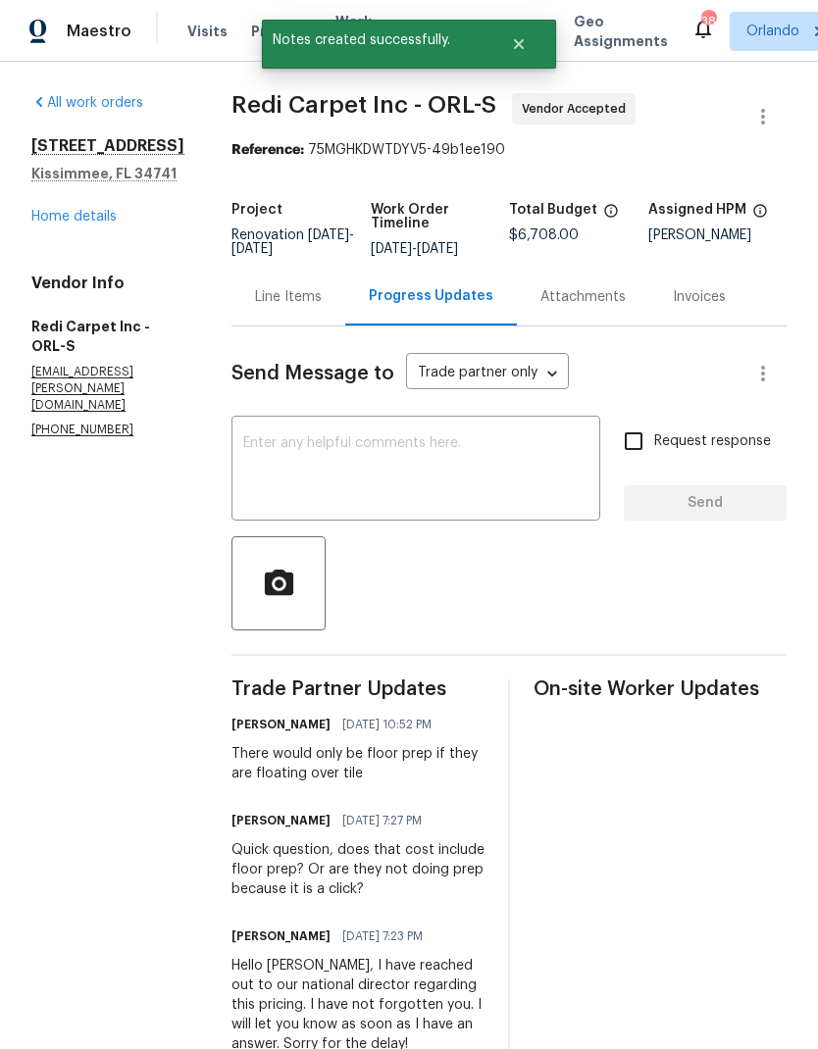
click at [93, 205] on div "2315 Hidden Lake St Kissimmee, FL 34741 Home details" at bounding box center [107, 181] width 153 height 90
click at [69, 221] on link "Home details" at bounding box center [73, 217] width 85 height 14
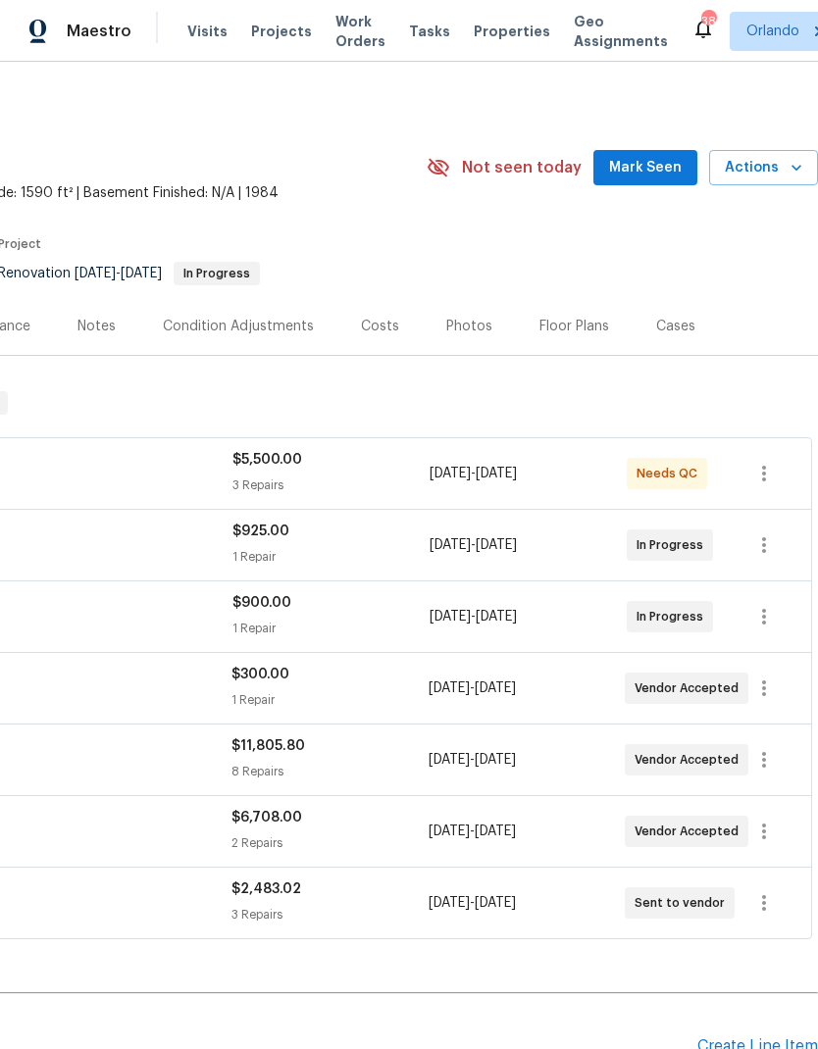
scroll to position [0, 290]
click at [644, 183] on button "Mark Seen" at bounding box center [645, 168] width 104 height 36
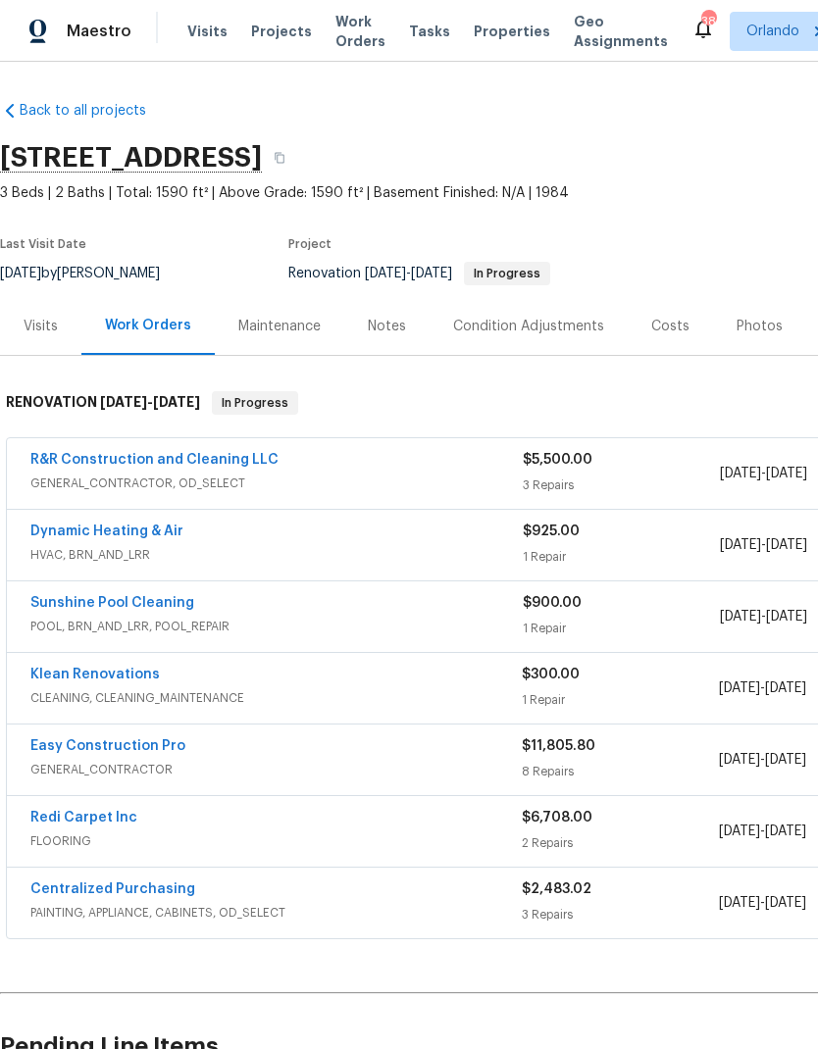
scroll to position [0, 0]
click at [212, 464] on link "R&R Construction and Cleaning LLC" at bounding box center [154, 460] width 248 height 14
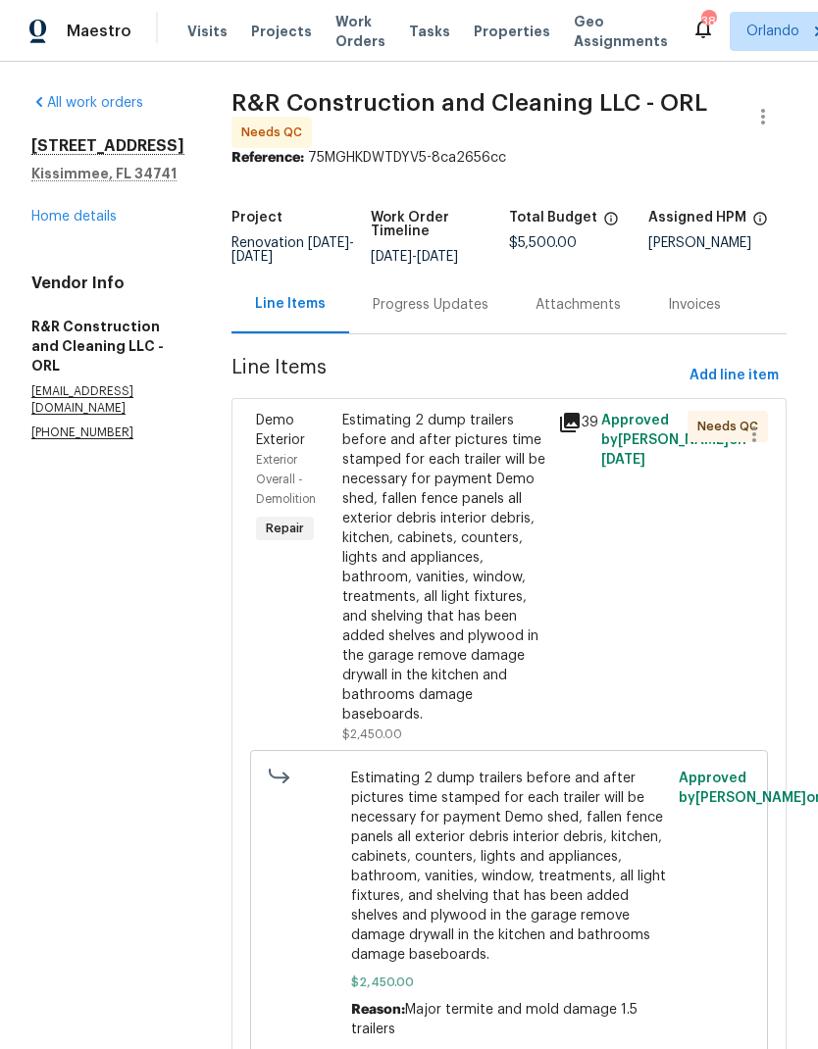
click at [490, 648] on div "Estimating 2 dump trailers before and after pictures time stamped for each trai…" at bounding box center [444, 568] width 204 height 314
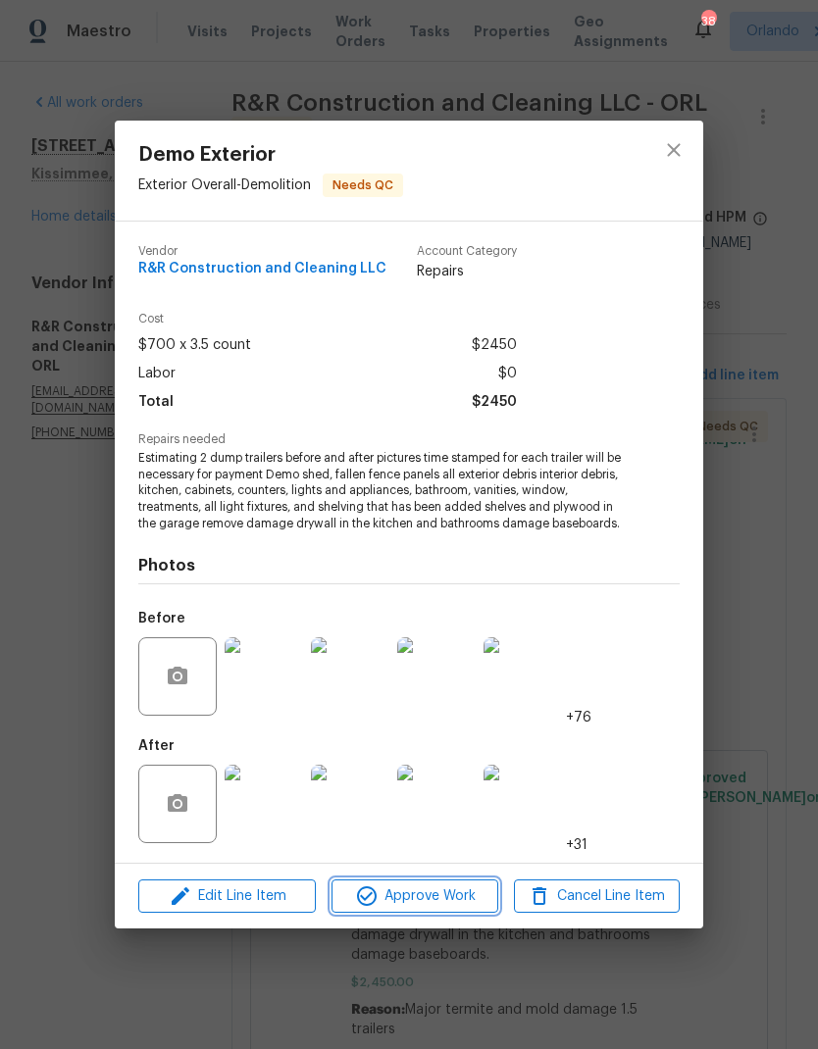
click at [449, 892] on span "Approve Work" at bounding box center [414, 897] width 154 height 25
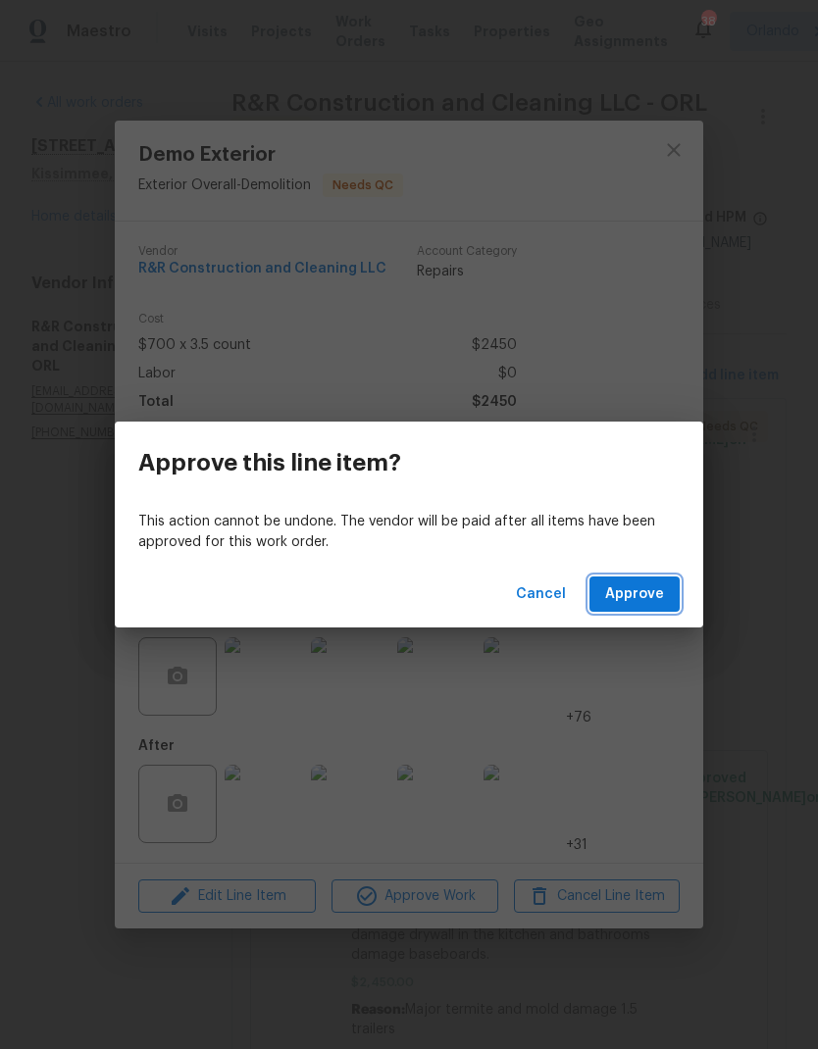
click at [668, 590] on button "Approve" at bounding box center [634, 595] width 90 height 36
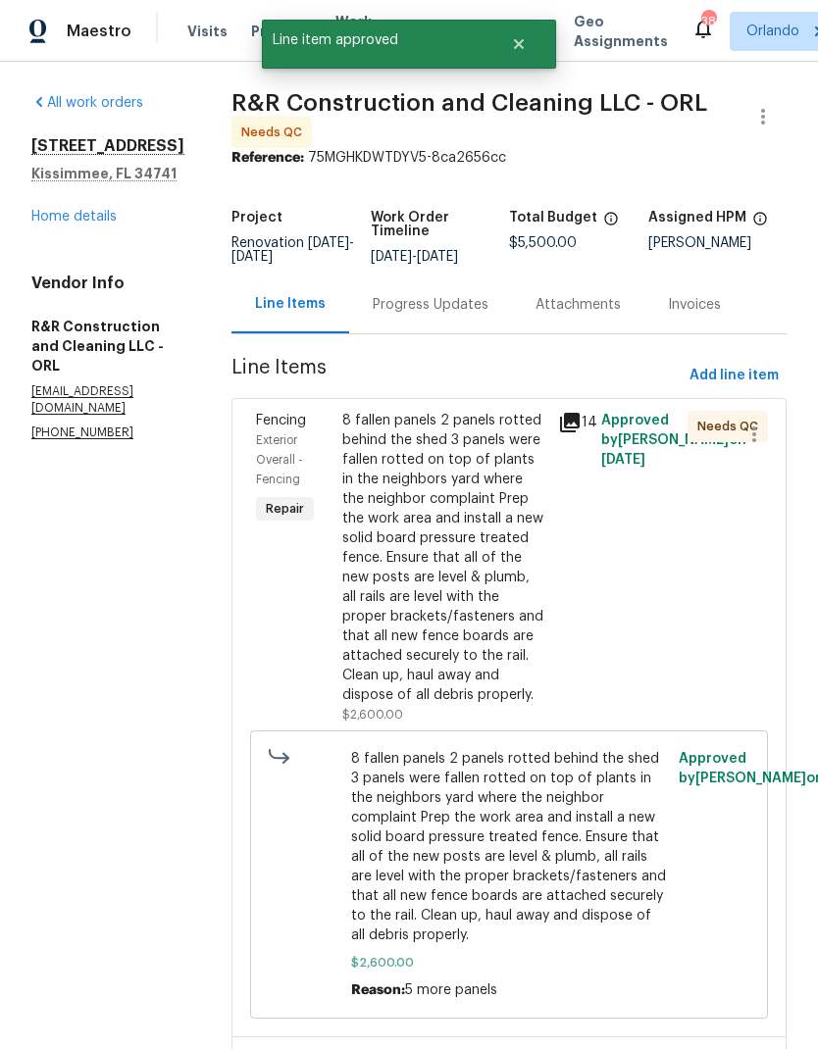
click at [488, 634] on div "8 fallen panels 2 panels rotted behind the shed 3 panels were fallen rotted on …" at bounding box center [444, 558] width 204 height 294
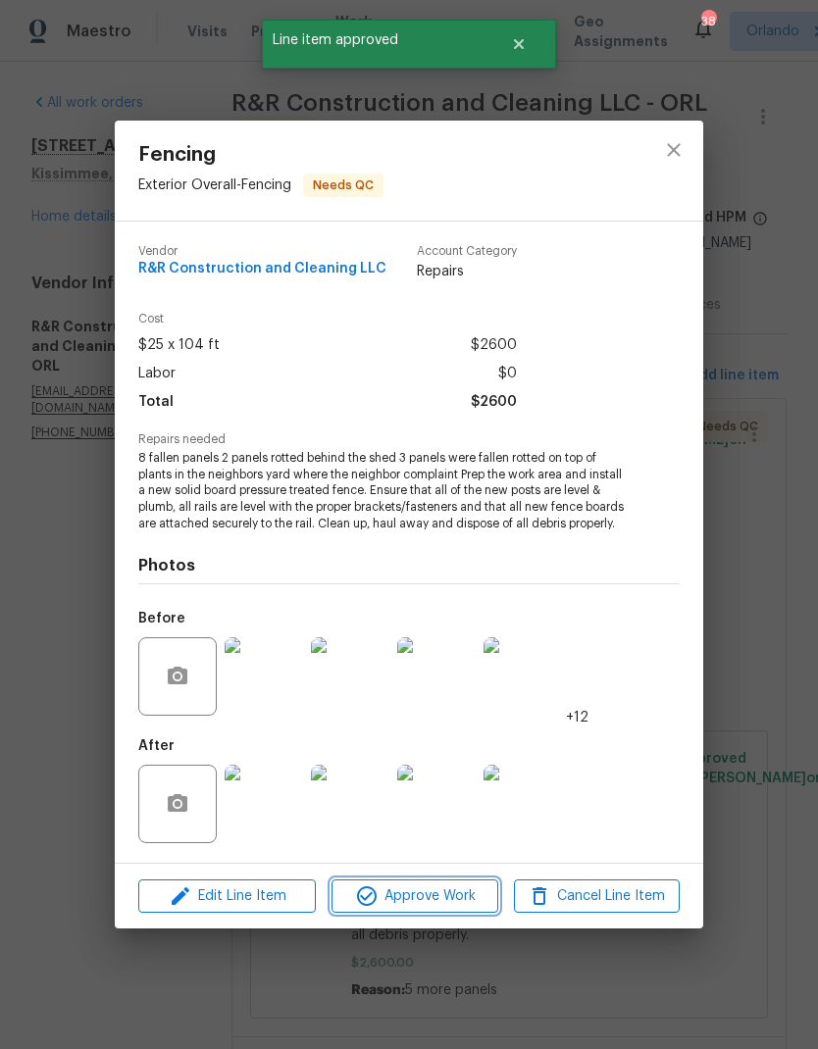
click at [451, 909] on span "Approve Work" at bounding box center [414, 897] width 154 height 25
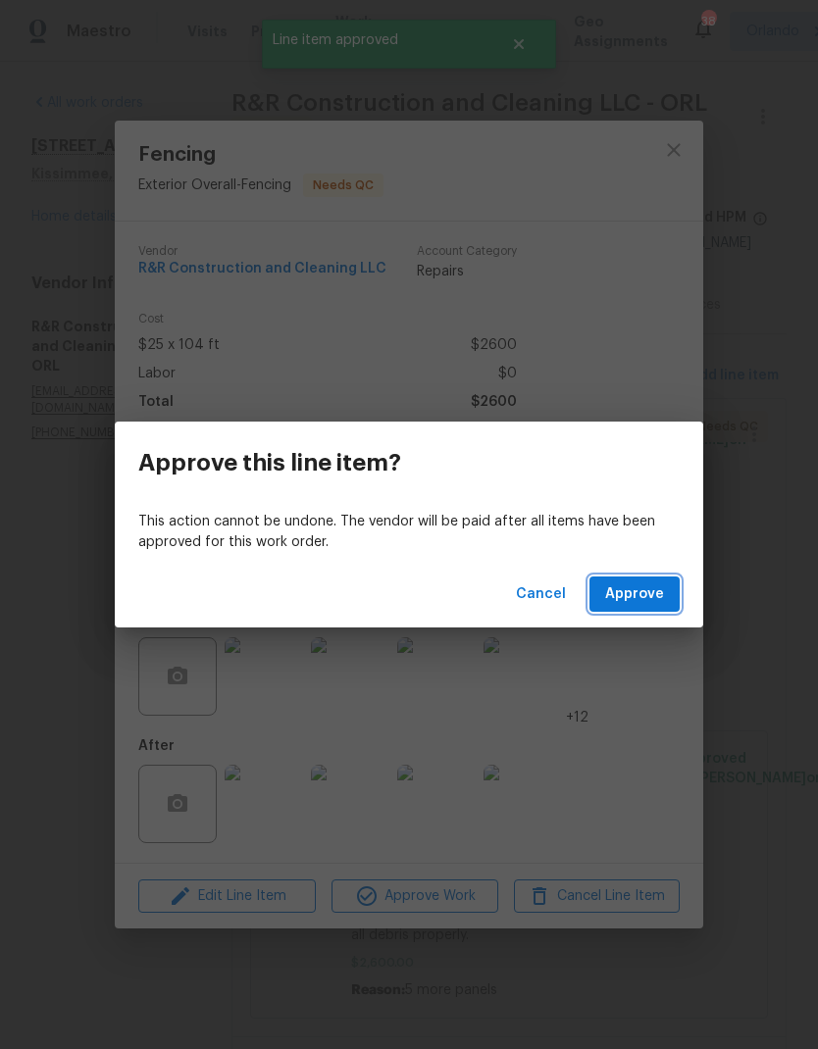
click at [646, 591] on span "Approve" at bounding box center [634, 595] width 59 height 25
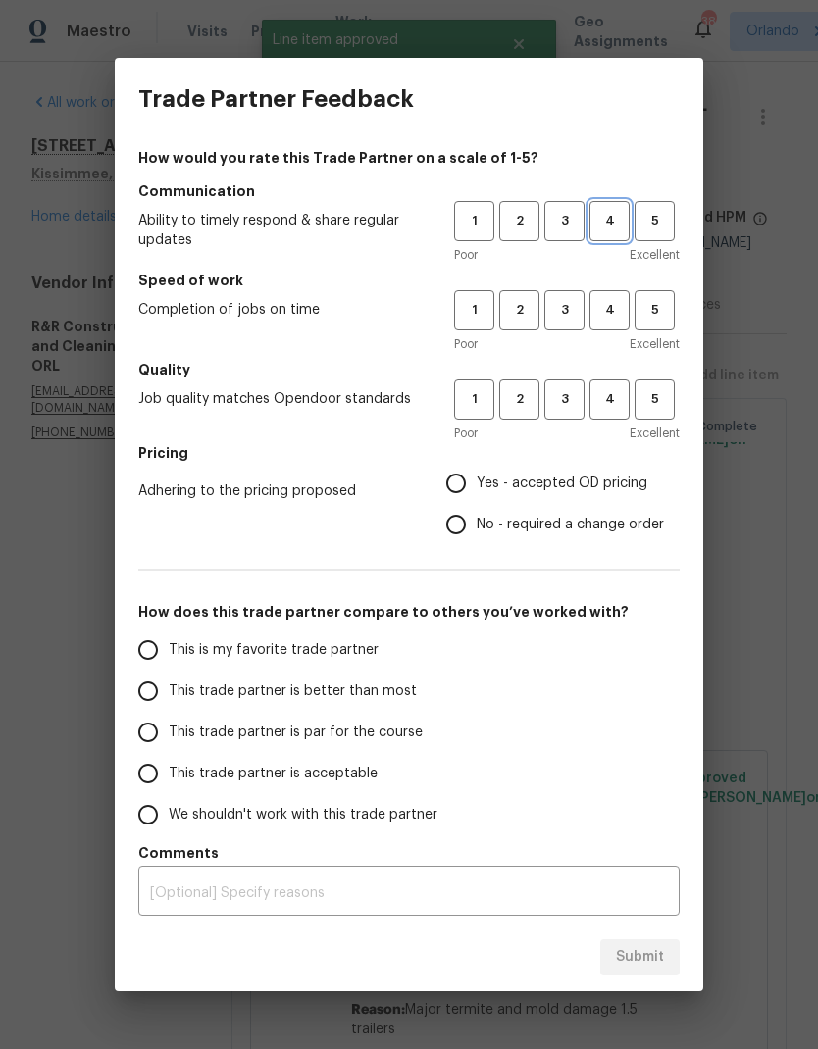
click at [612, 230] on span "4" at bounding box center [609, 221] width 36 height 23
click at [571, 310] on span "3" at bounding box center [564, 310] width 36 height 23
click at [615, 402] on span "4" at bounding box center [609, 399] width 36 height 23
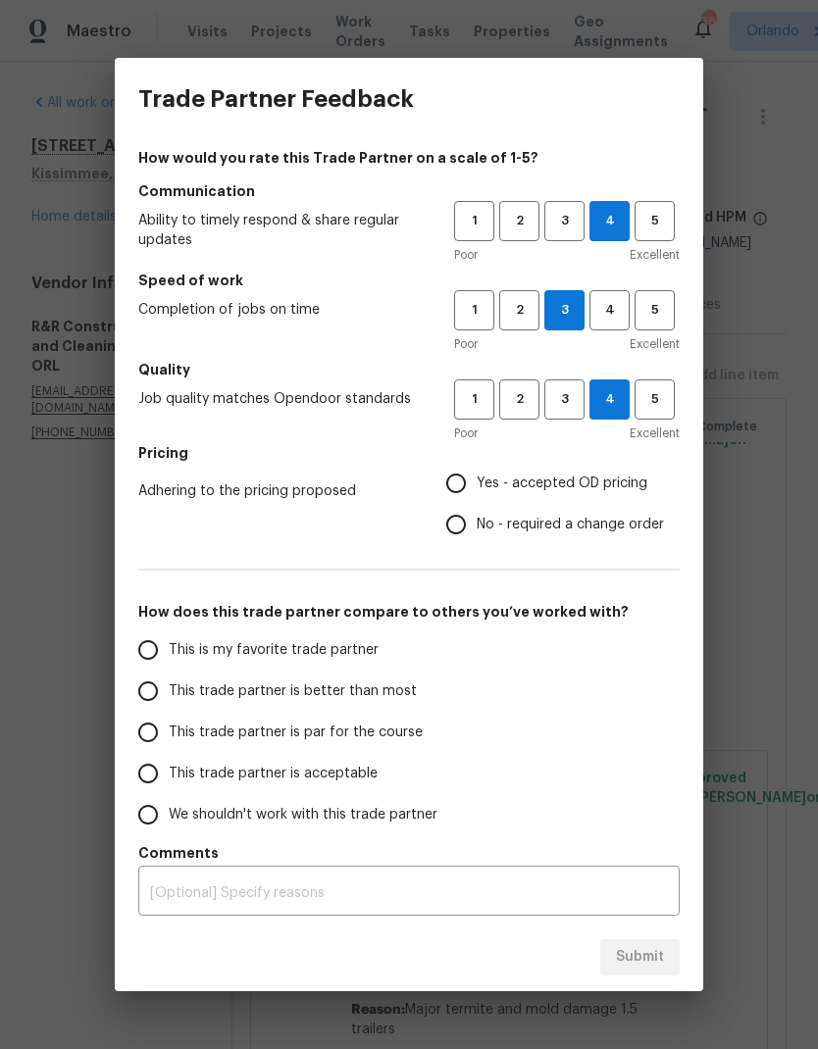
click at [454, 486] on input "Yes - accepted OD pricing" at bounding box center [455, 483] width 41 height 41
radio input "true"
click at [377, 643] on label "This is my favorite trade partner" at bounding box center [282, 650] width 310 height 41
click at [169, 643] on input "This is my favorite trade partner" at bounding box center [147, 650] width 41 height 41
click at [657, 957] on span "Submit" at bounding box center [640, 957] width 48 height 25
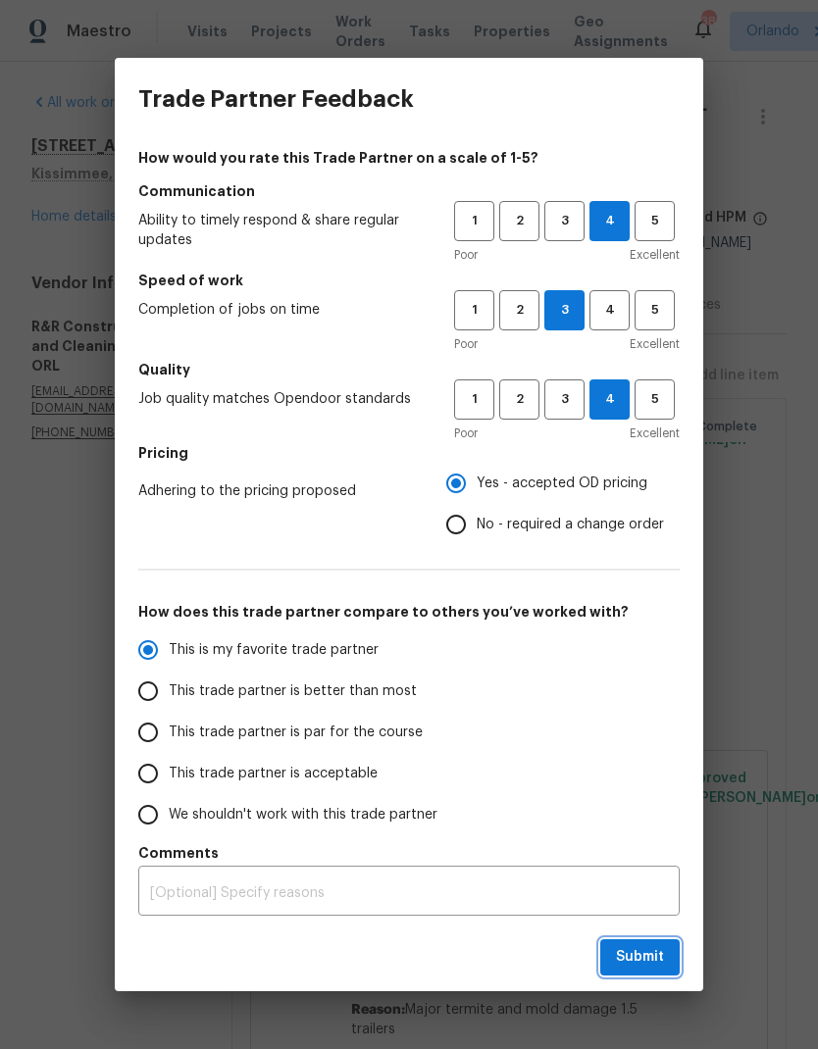
radio input "true"
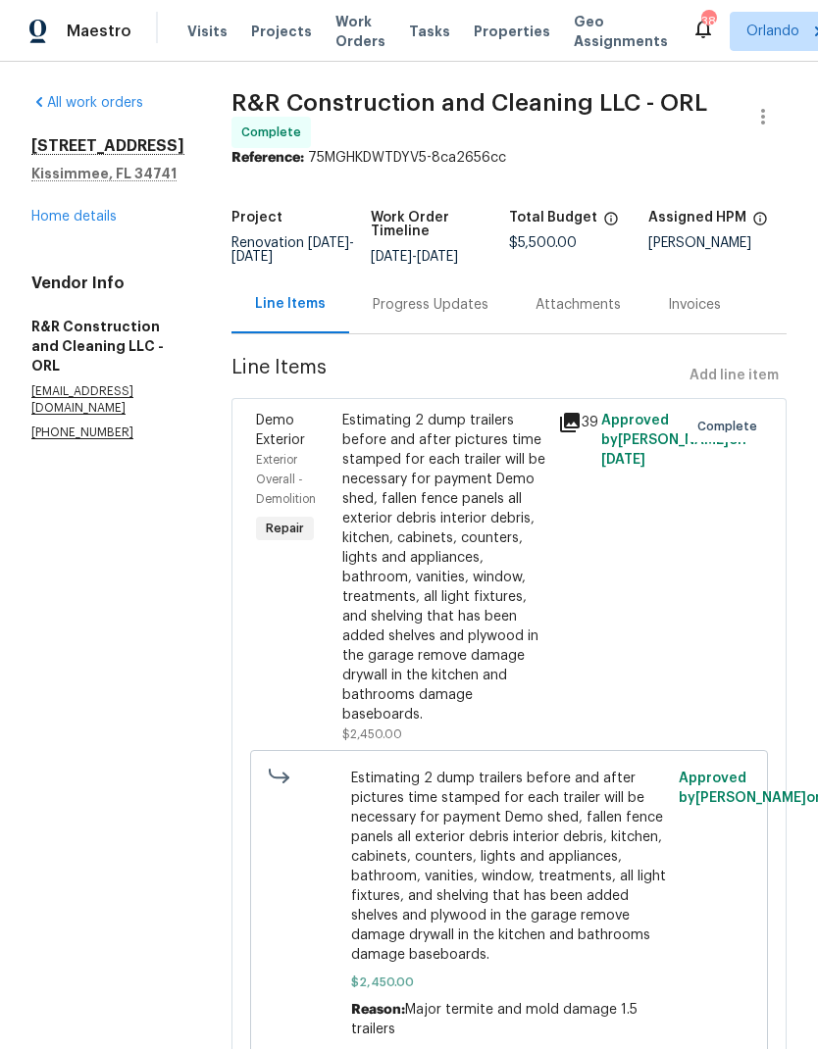
radio input "false"
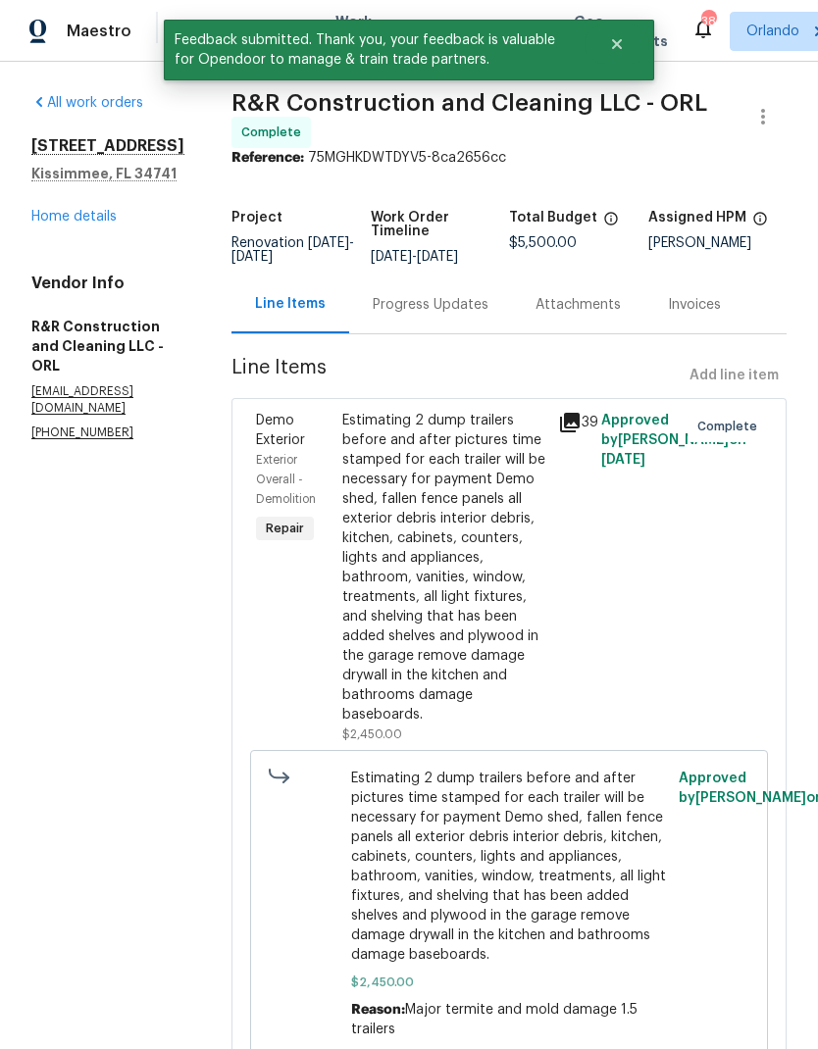
click at [102, 211] on link "Home details" at bounding box center [73, 217] width 85 height 14
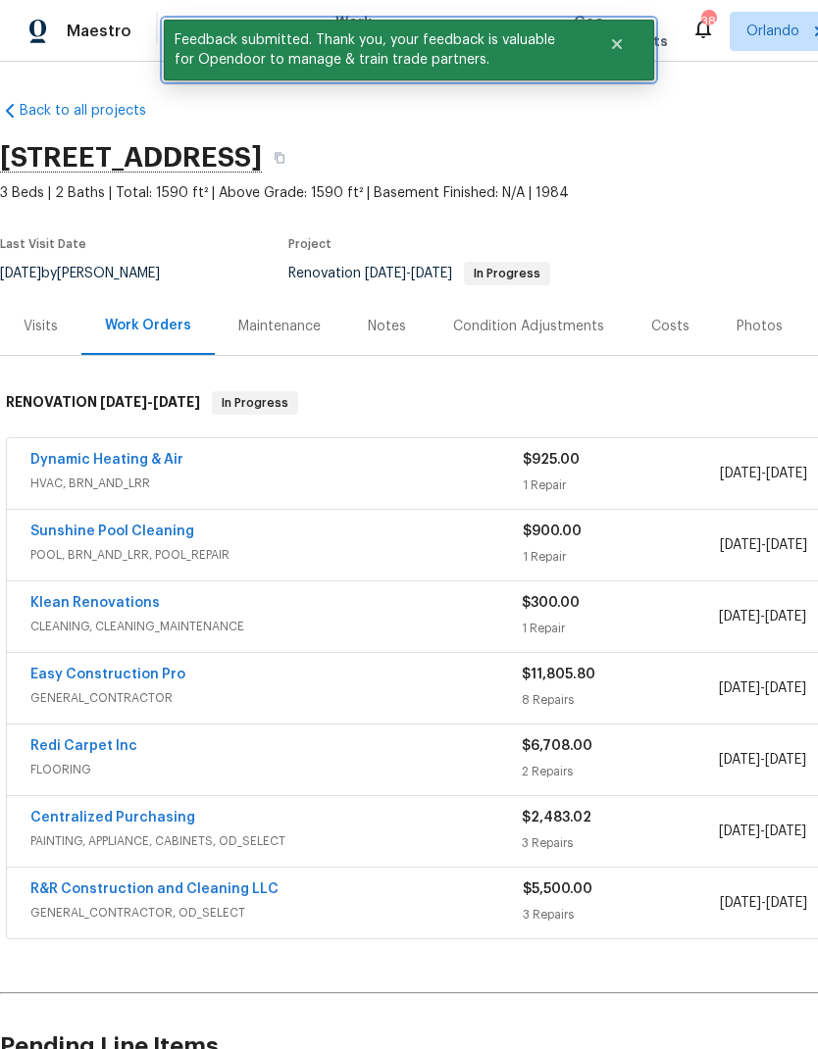
click at [618, 51] on icon "Close" at bounding box center [617, 44] width 16 height 16
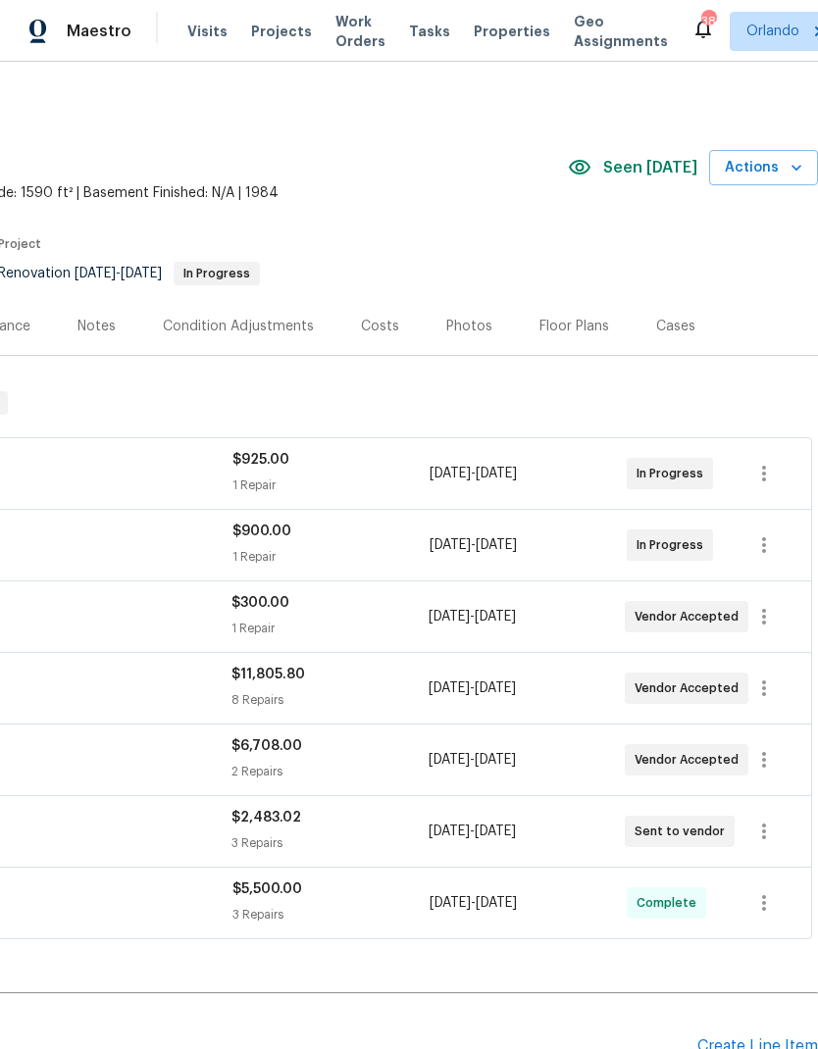
scroll to position [0, 290]
click at [795, 174] on icon "button" at bounding box center [797, 168] width 20 height 20
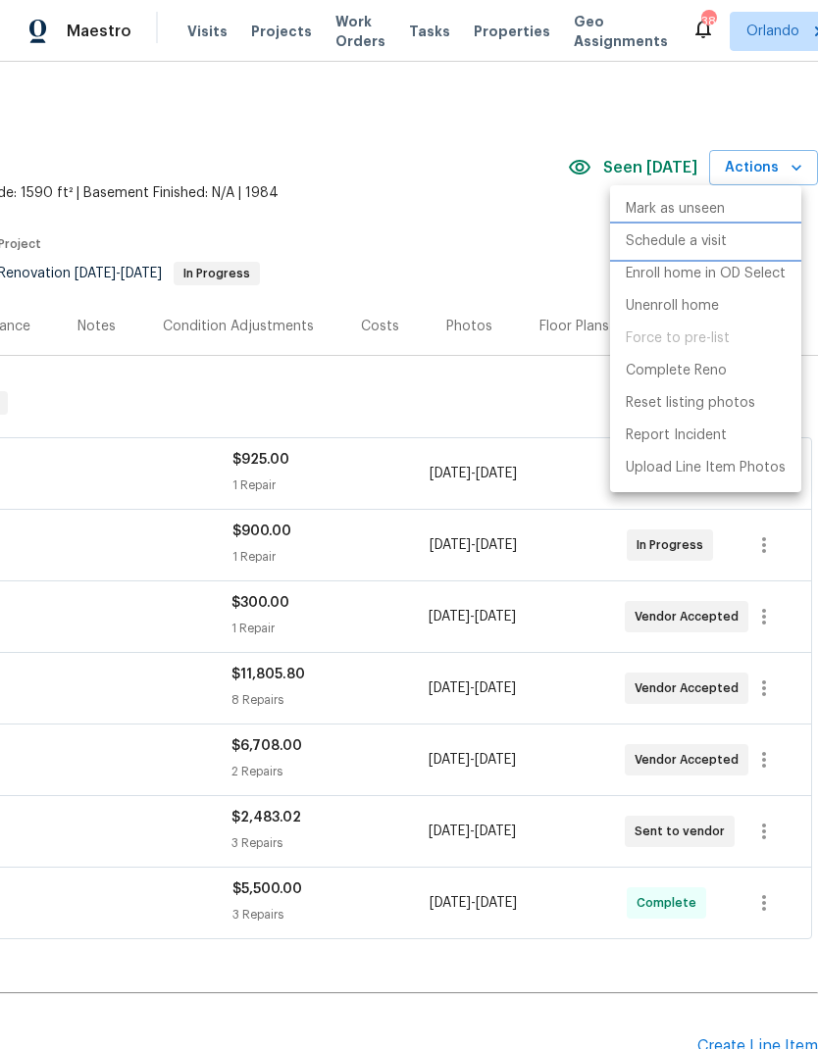
click at [711, 243] on p "Schedule a visit" at bounding box center [676, 241] width 101 height 21
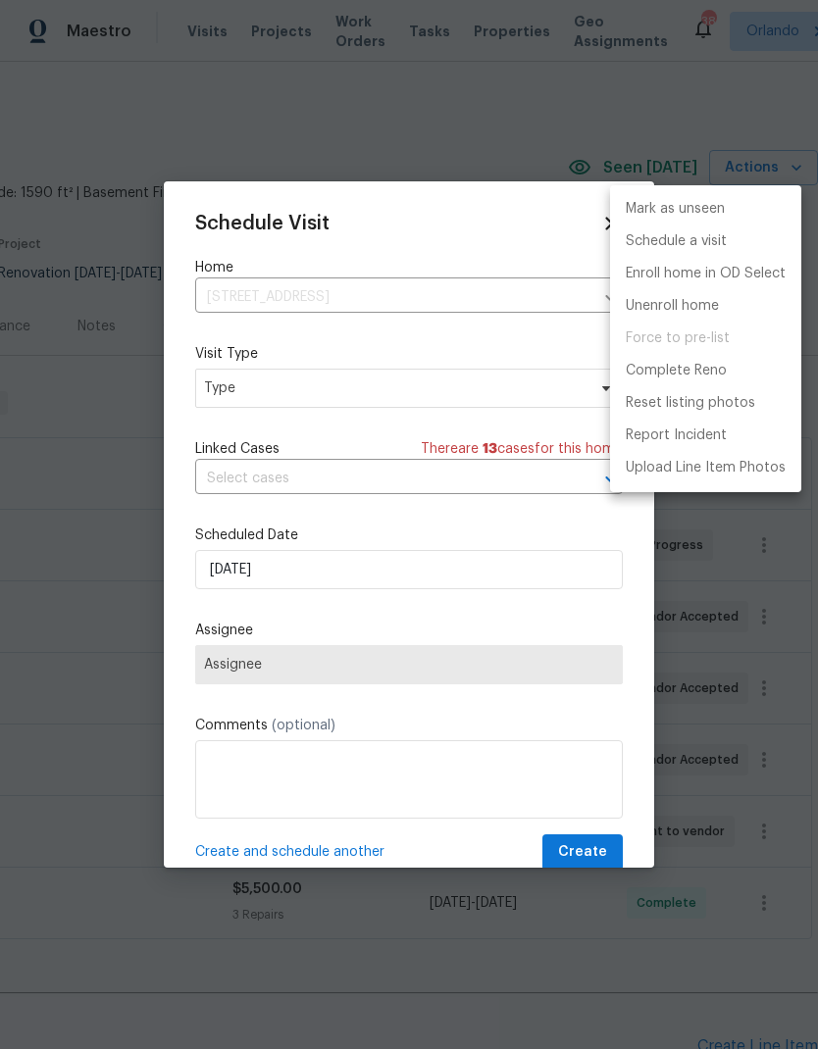
click at [472, 381] on div at bounding box center [409, 524] width 818 height 1049
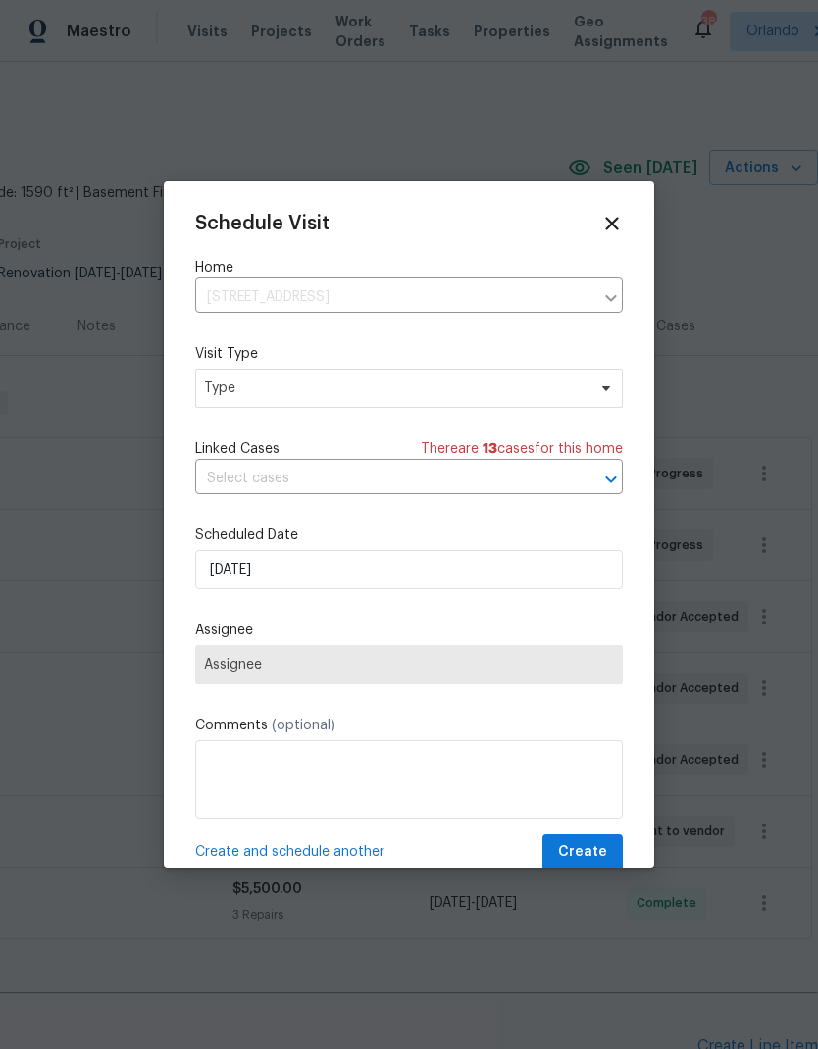
click at [472, 380] on div "Mark as unseen Schedule a visit Enroll home in OD Select Unenroll home Force to…" at bounding box center [409, 524] width 818 height 1049
click at [596, 396] on span at bounding box center [603, 389] width 22 height 16
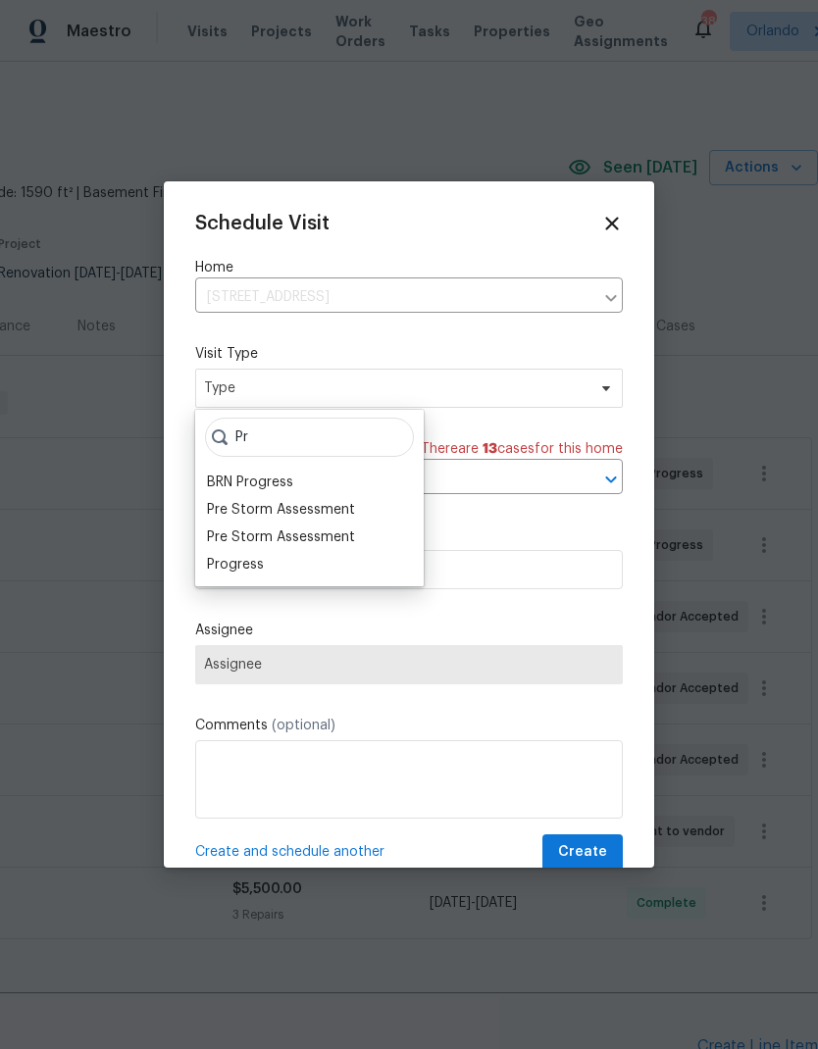
type input "Pr"
click at [262, 570] on div "Progress" at bounding box center [235, 565] width 57 height 20
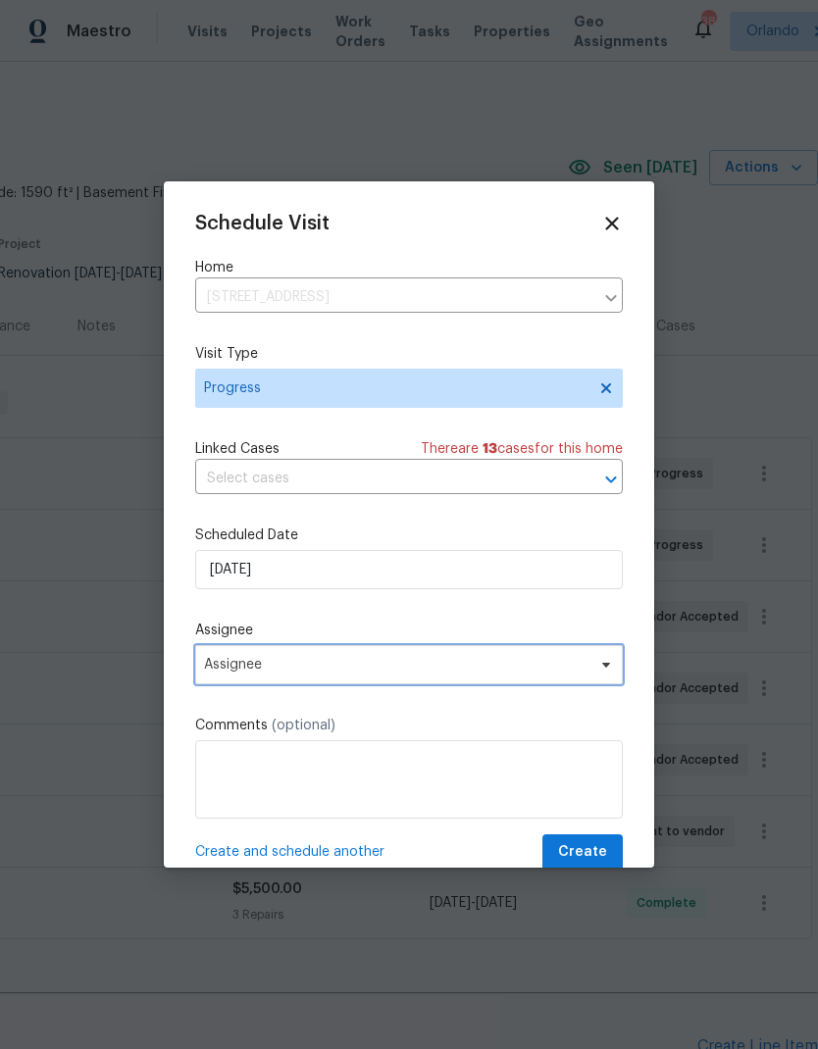
click at [591, 665] on span "Assignee" at bounding box center [409, 664] width 428 height 39
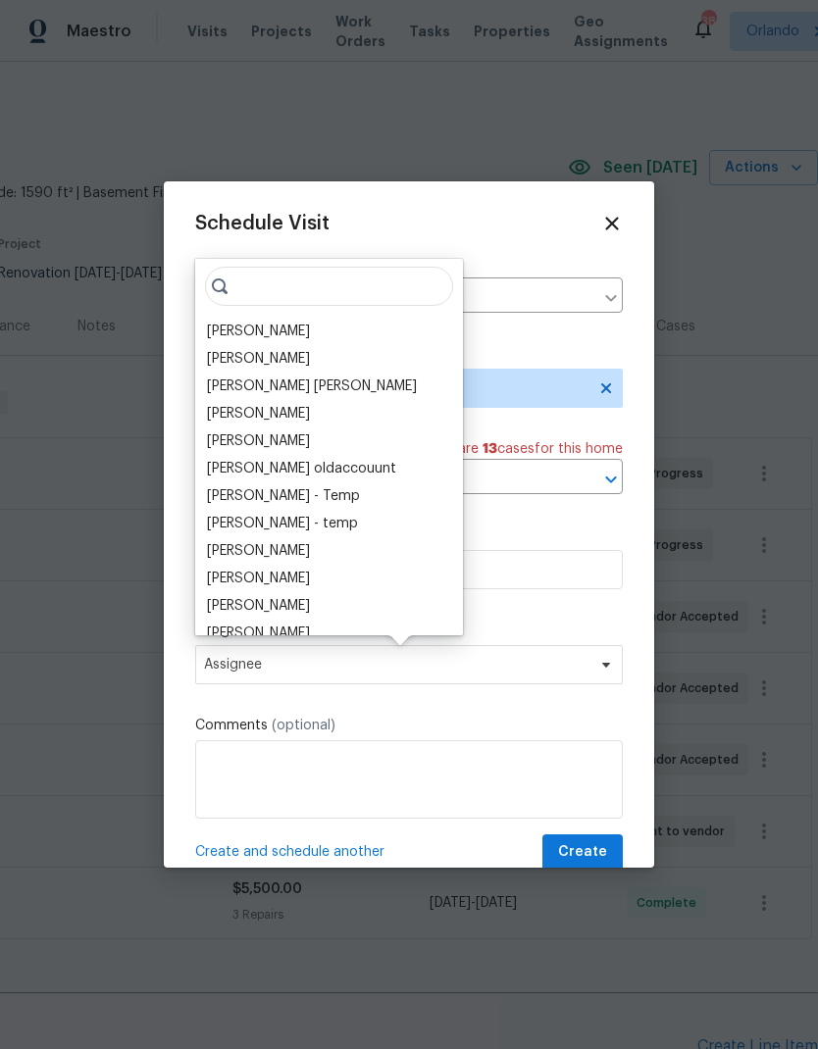
click at [293, 336] on div "[PERSON_NAME]" at bounding box center [258, 332] width 103 height 20
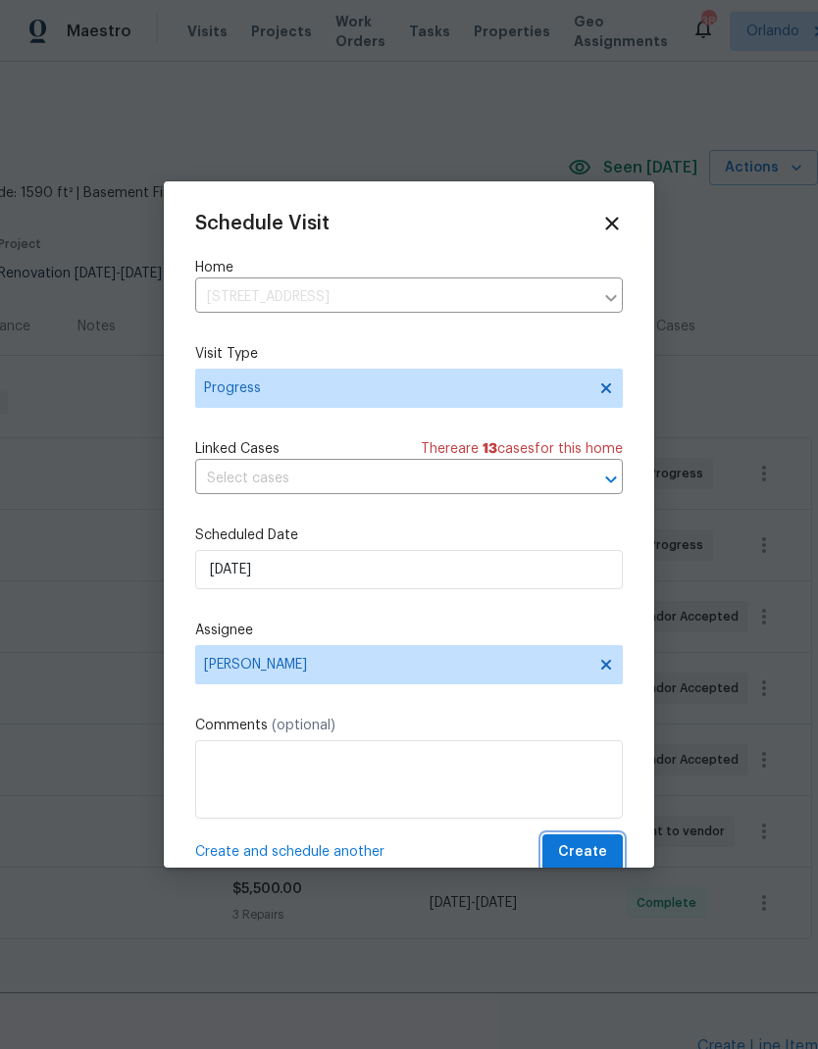
click at [589, 851] on span "Create" at bounding box center [582, 853] width 49 height 25
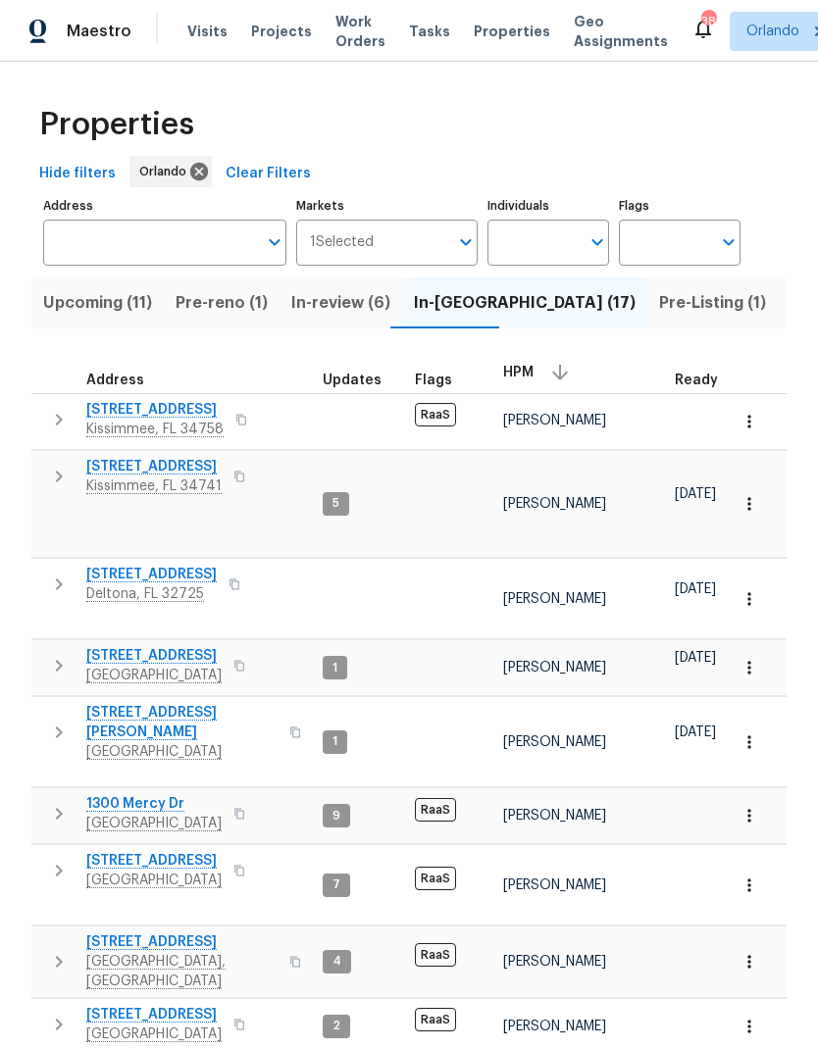
click at [647, 322] on button "Pre-Listing (1)" at bounding box center [712, 303] width 130 height 51
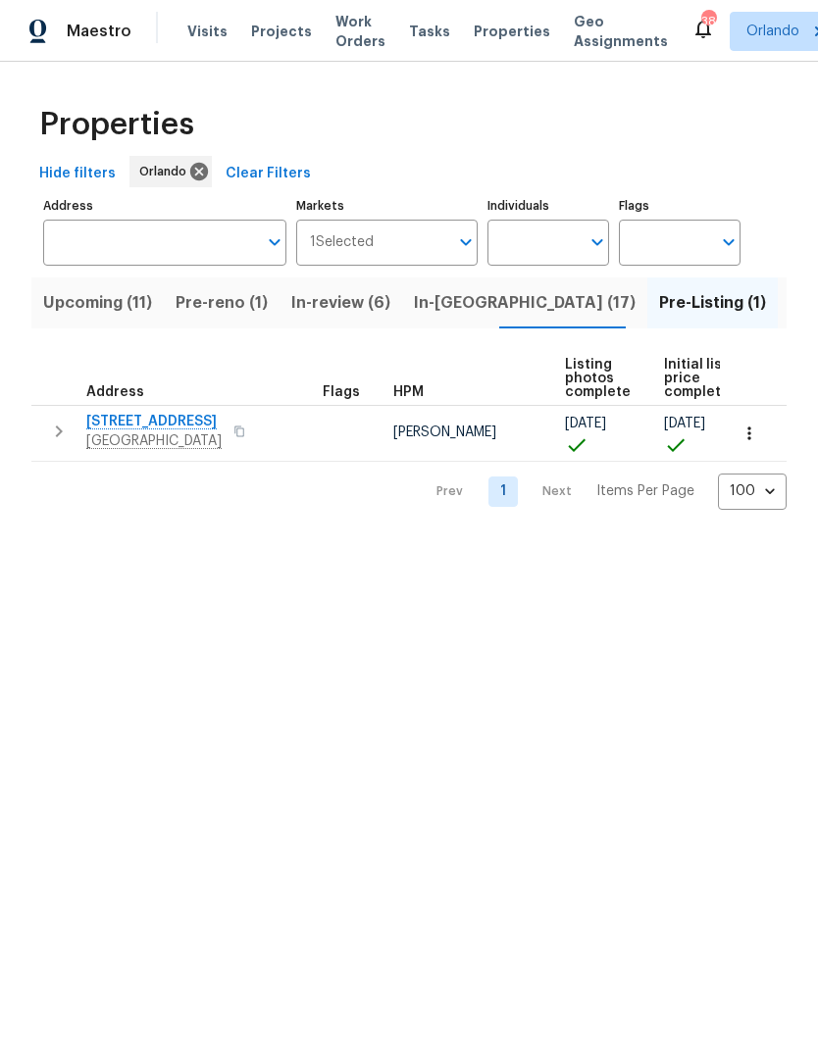
click at [790, 310] on span "Listed (76)" at bounding box center [832, 302] width 84 height 27
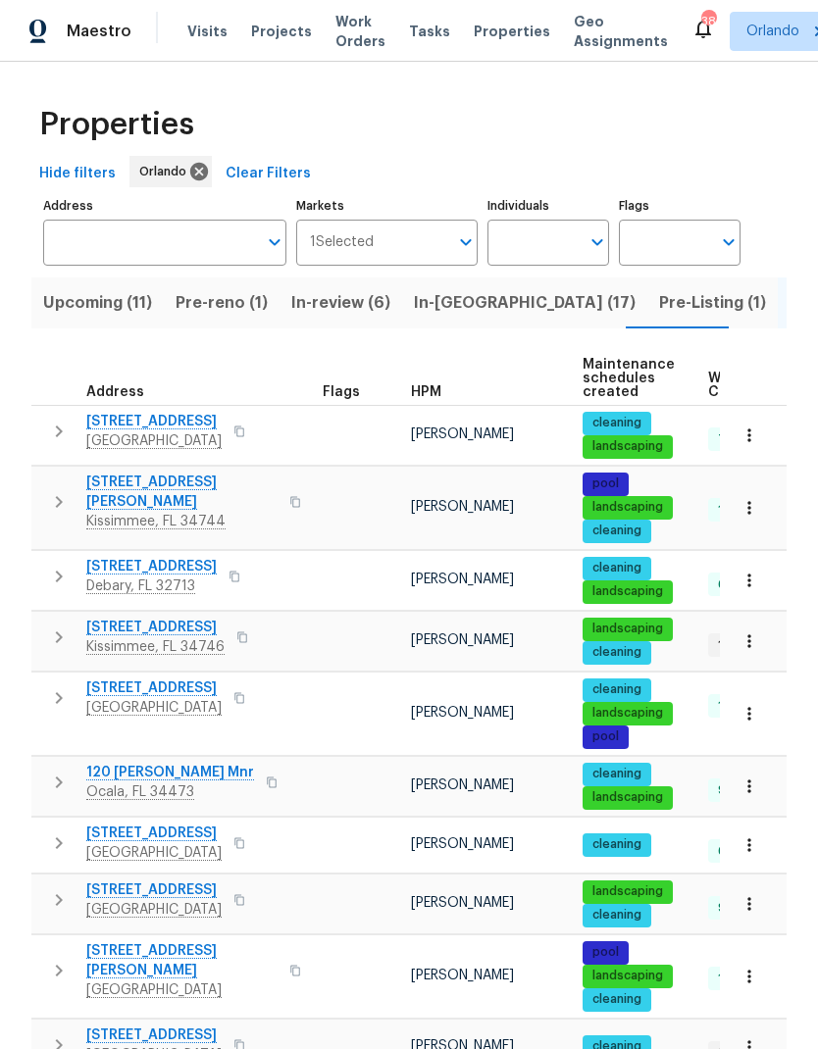
click at [446, 390] on div "HPM" at bounding box center [489, 392] width 156 height 14
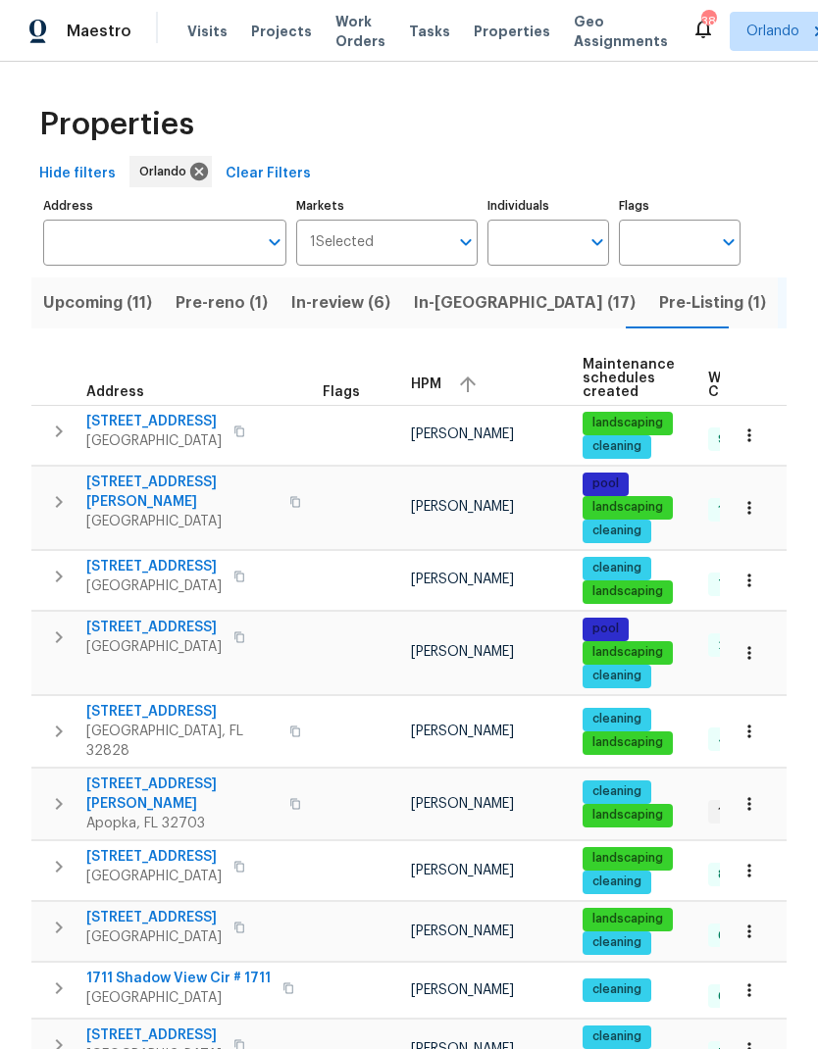
click at [471, 386] on icon "button" at bounding box center [468, 385] width 24 height 24
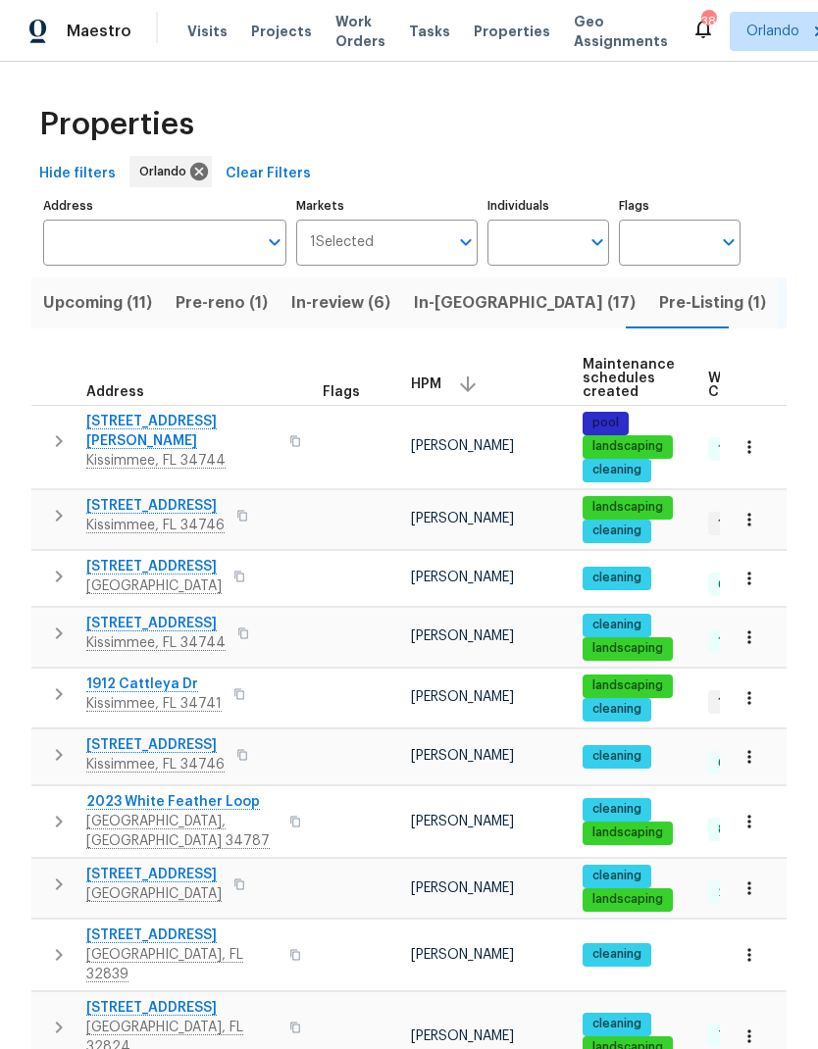
click at [153, 424] on span "[STREET_ADDRESS][PERSON_NAME]" at bounding box center [181, 431] width 191 height 39
click at [145, 870] on span "113 Orange Ave" at bounding box center [153, 875] width 135 height 20
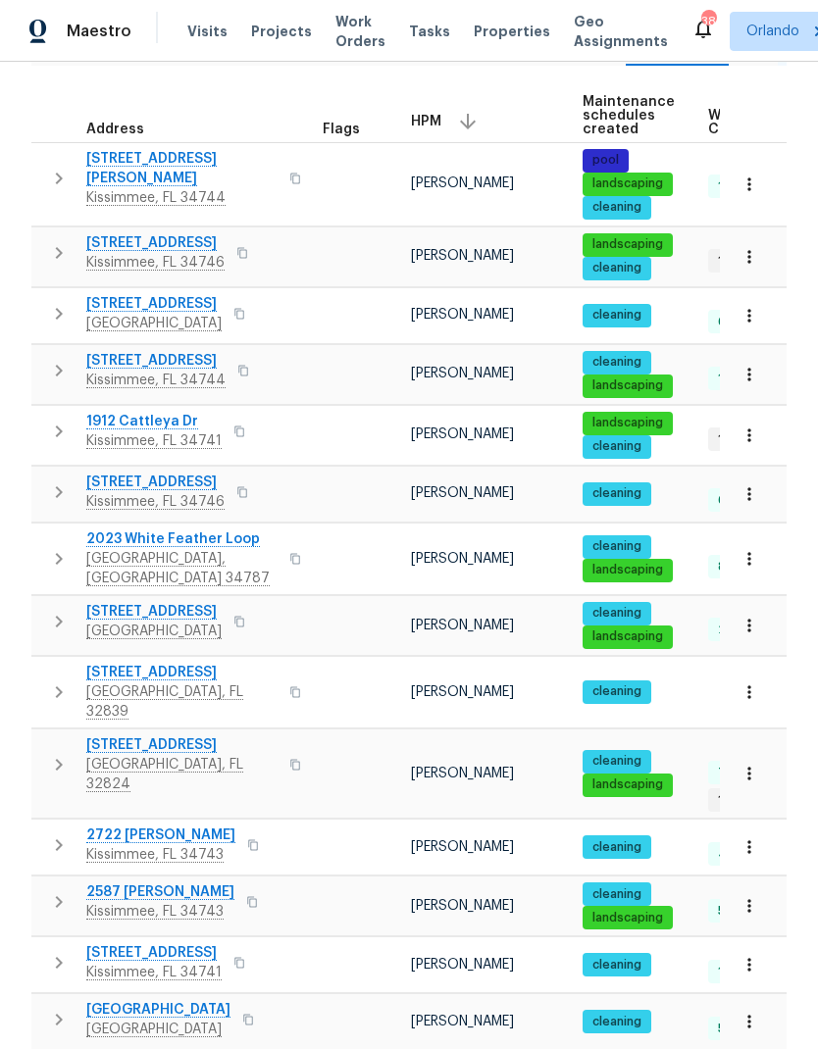
scroll to position [264, 0]
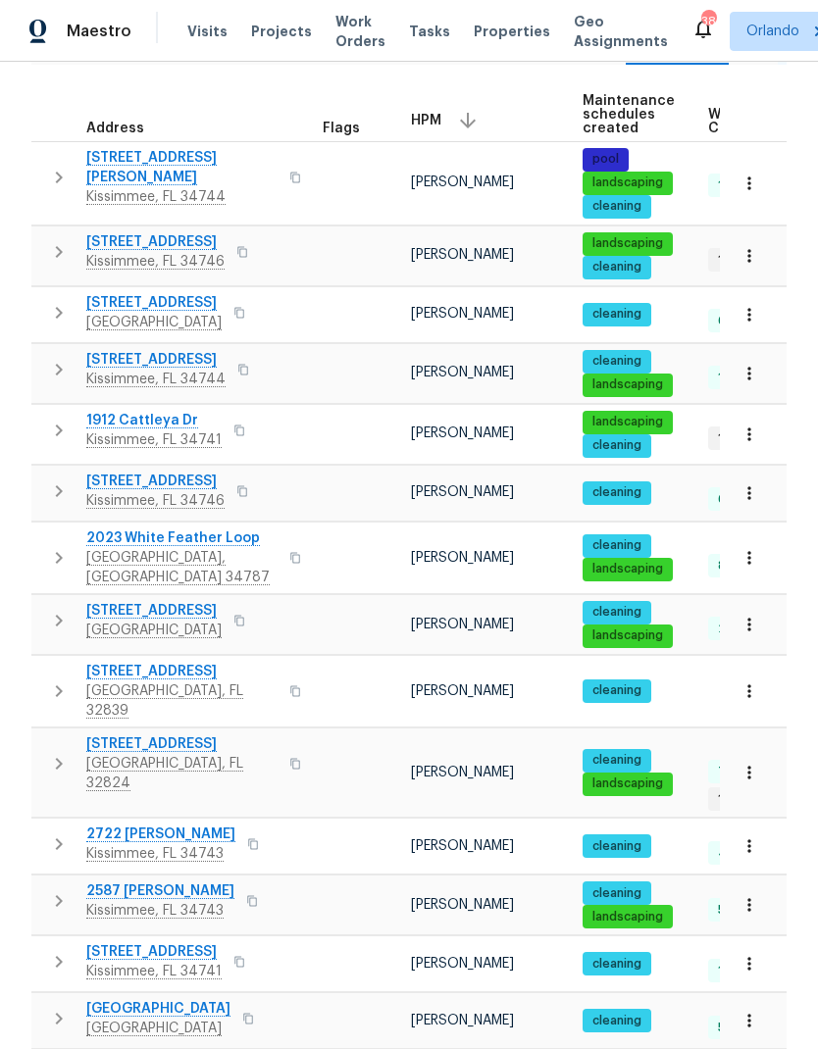
click at [146, 825] on span "2722 [PERSON_NAME]" at bounding box center [160, 835] width 149 height 20
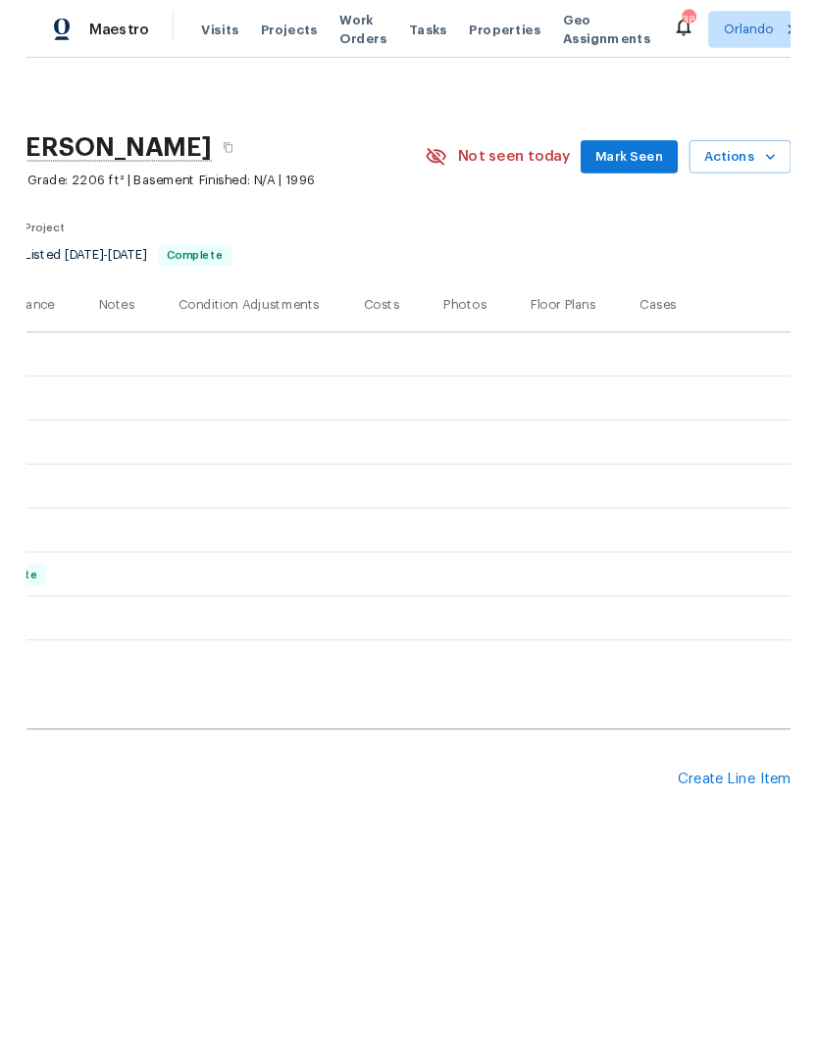
scroll to position [0, 290]
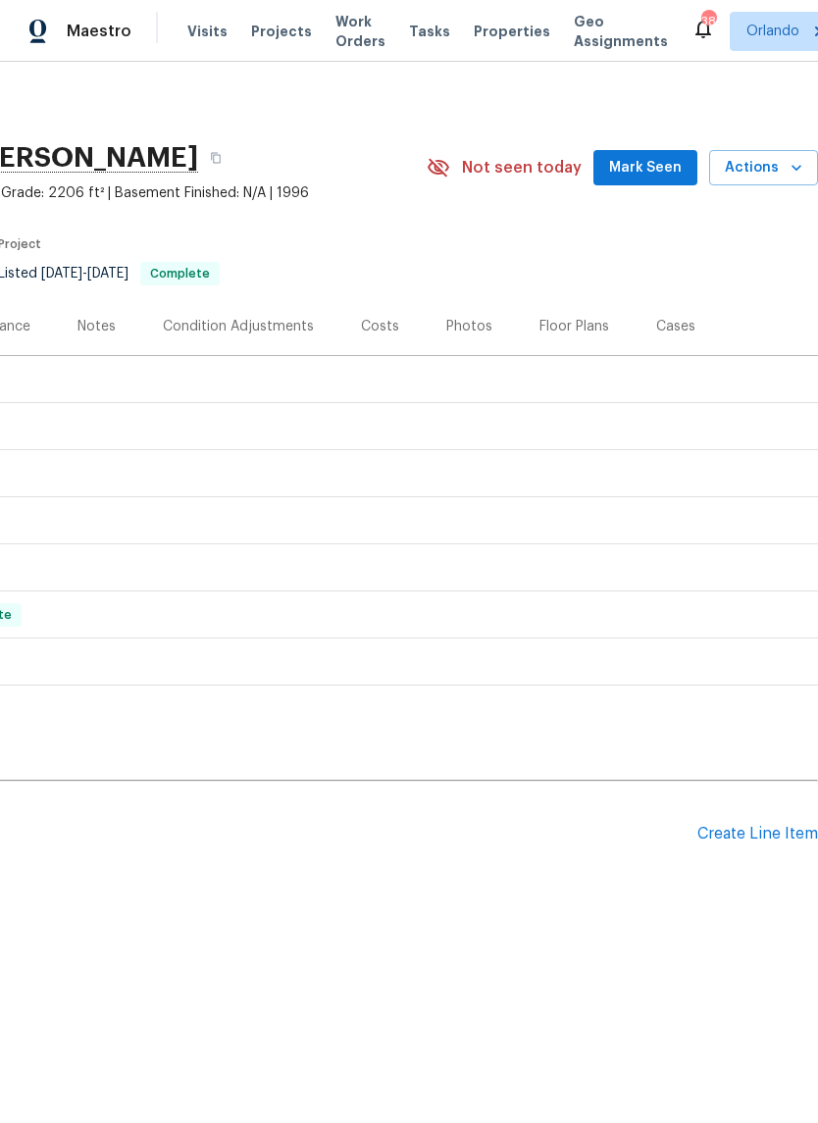
click at [794, 159] on icon "button" at bounding box center [797, 168] width 20 height 20
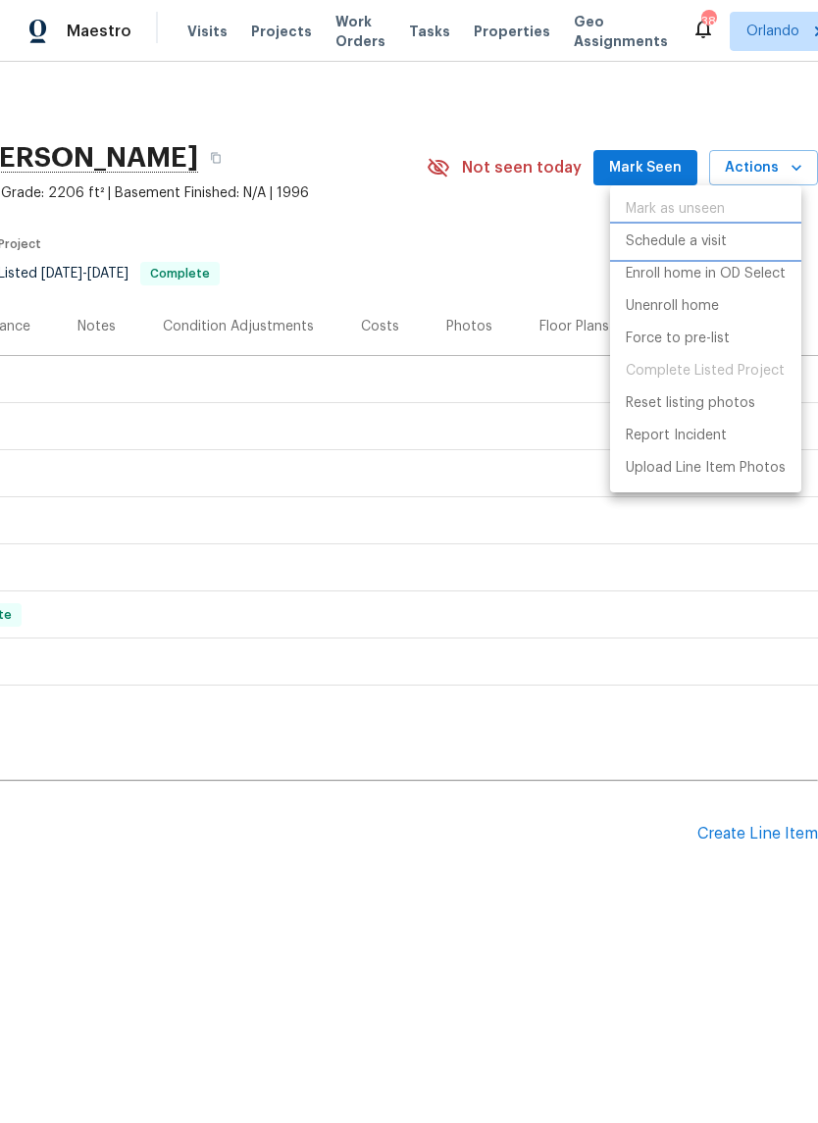
click at [710, 234] on p "Schedule a visit" at bounding box center [676, 241] width 101 height 21
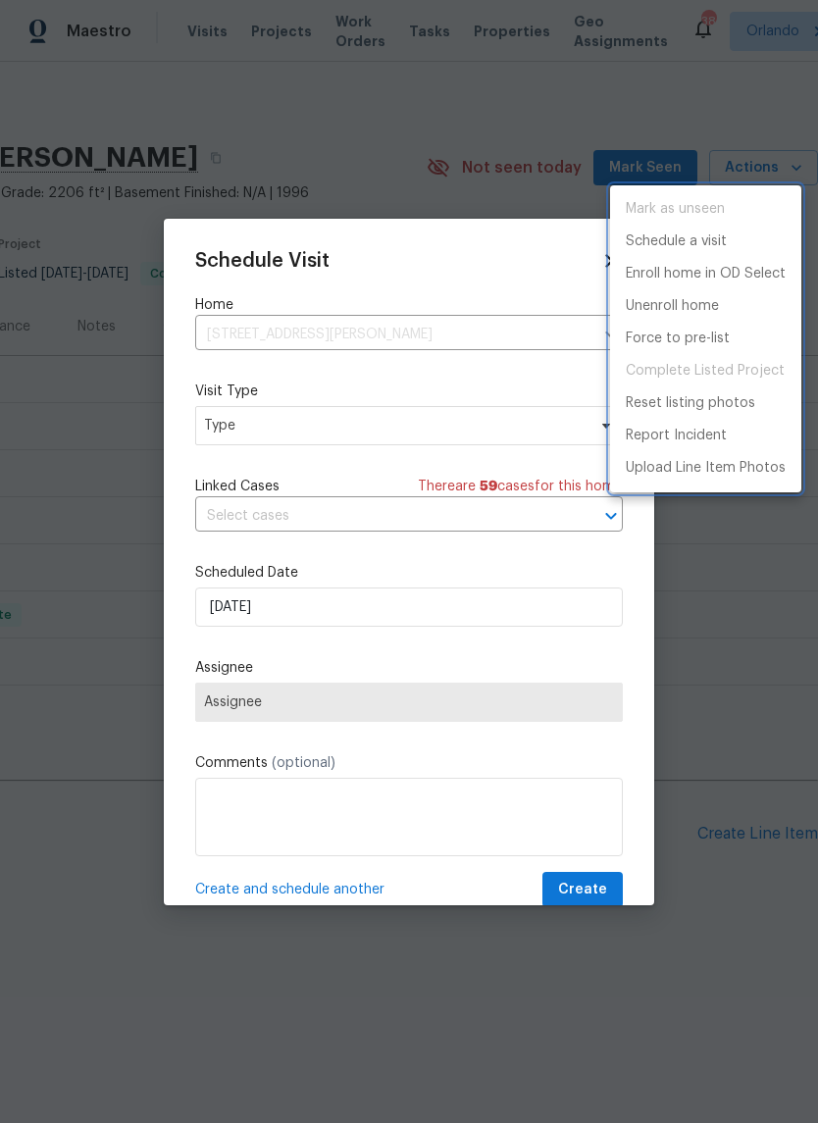
click at [517, 430] on div at bounding box center [409, 561] width 818 height 1123
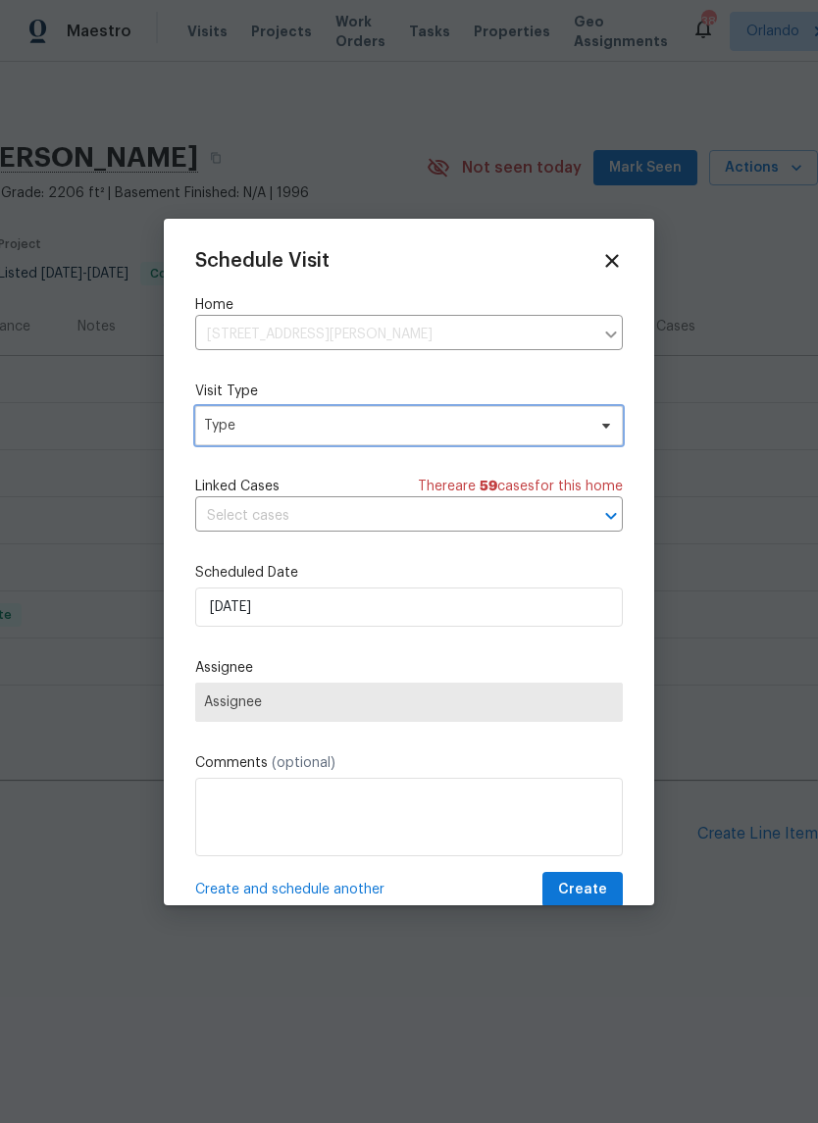
click at [546, 432] on span "Type" at bounding box center [395, 426] width 382 height 20
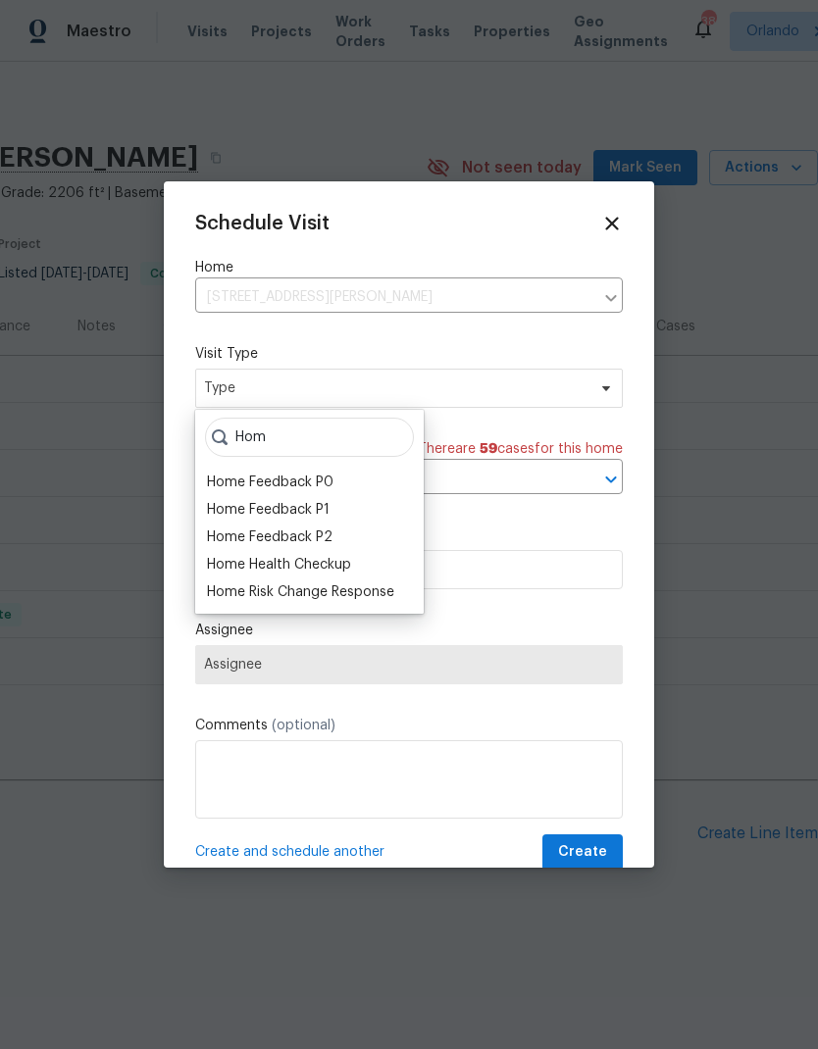
type input "Hom"
click at [351, 559] on div "Home Health Checkup" at bounding box center [279, 565] width 144 height 20
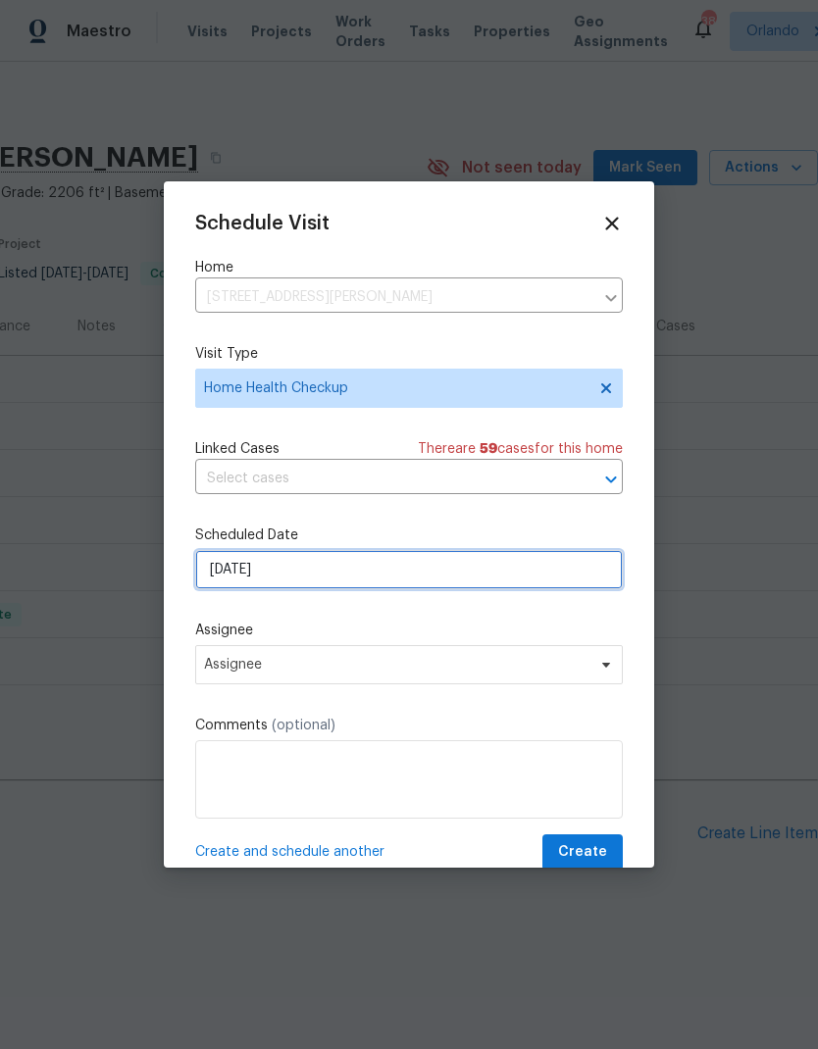
click at [506, 587] on input "[DATE]" at bounding box center [409, 569] width 428 height 39
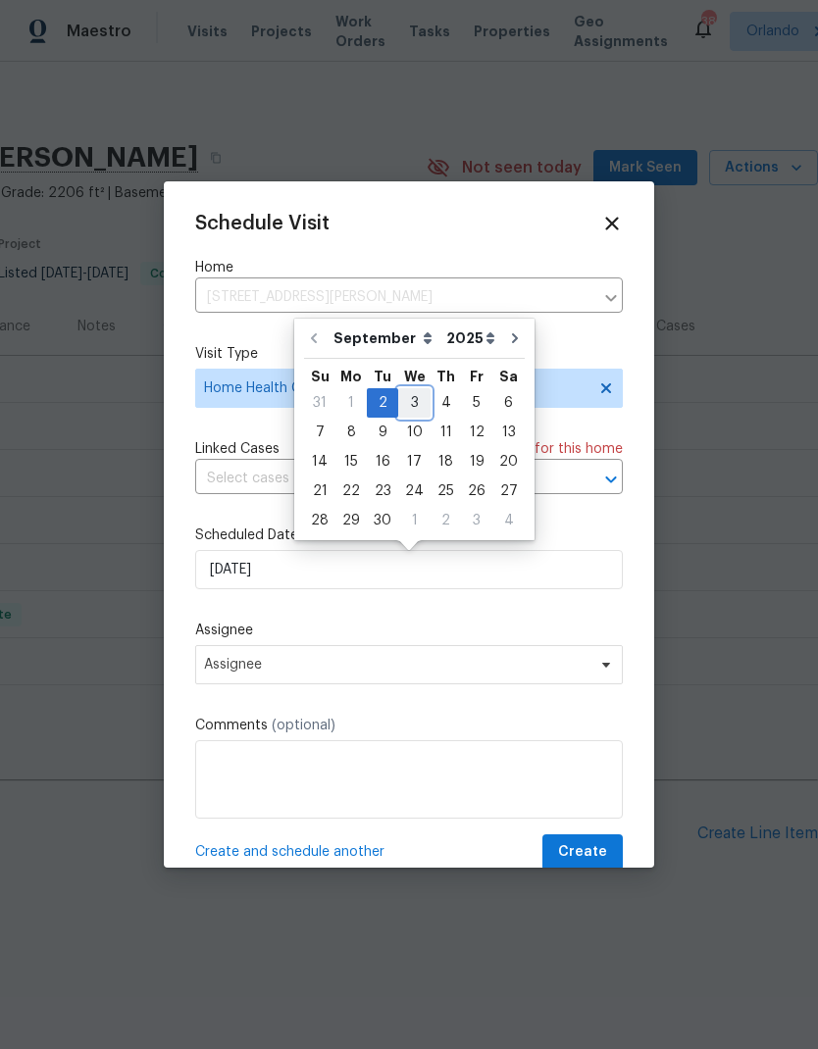
click at [420, 397] on div "3" at bounding box center [414, 402] width 32 height 27
type input "[DATE]"
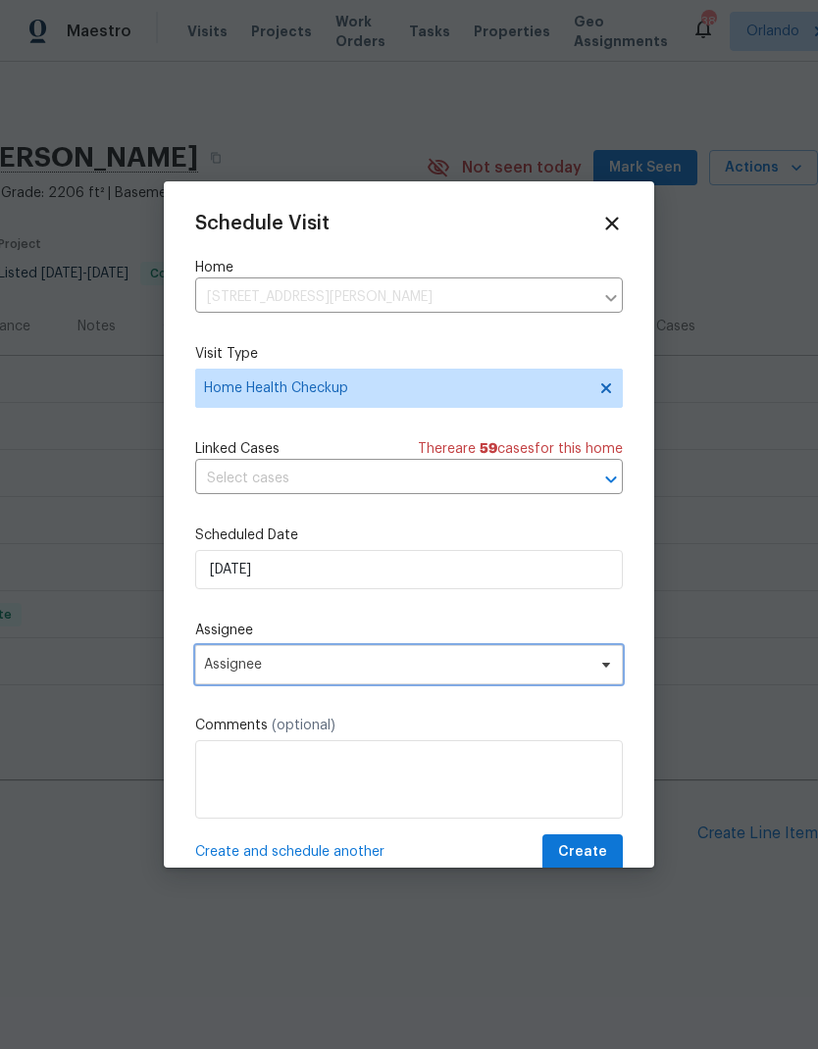
click at [595, 673] on span at bounding box center [603, 665] width 22 height 16
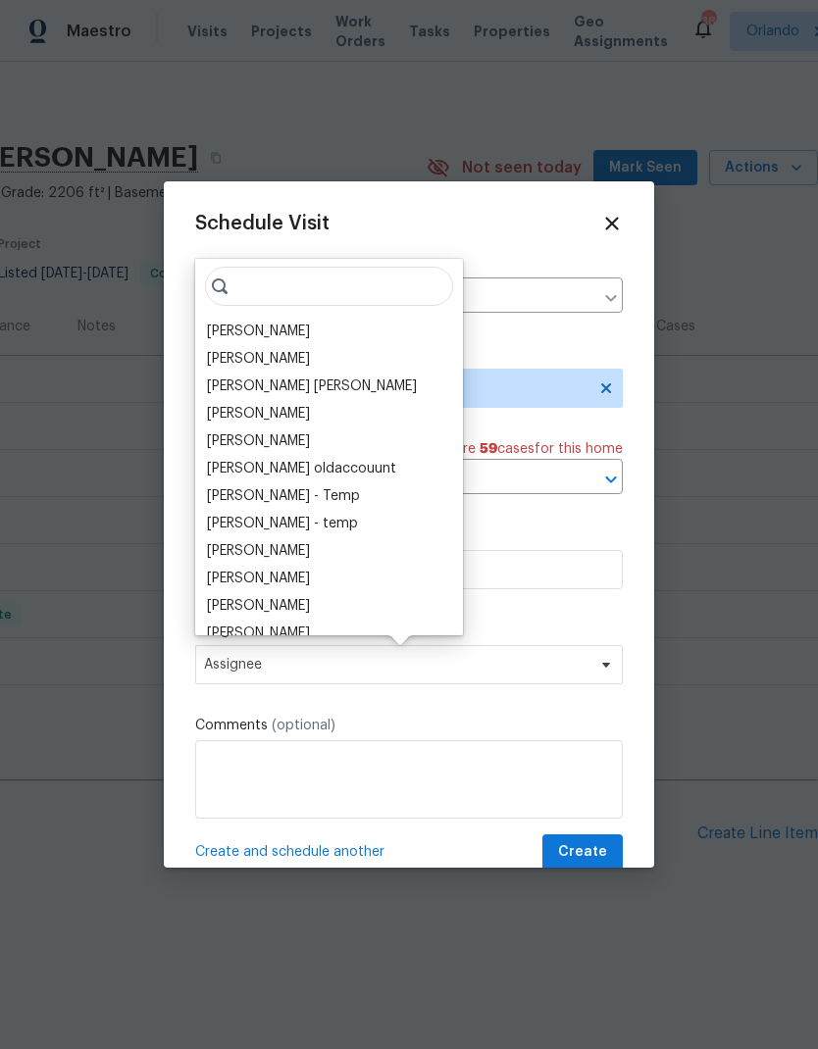
click at [282, 333] on div "[PERSON_NAME]" at bounding box center [258, 332] width 103 height 20
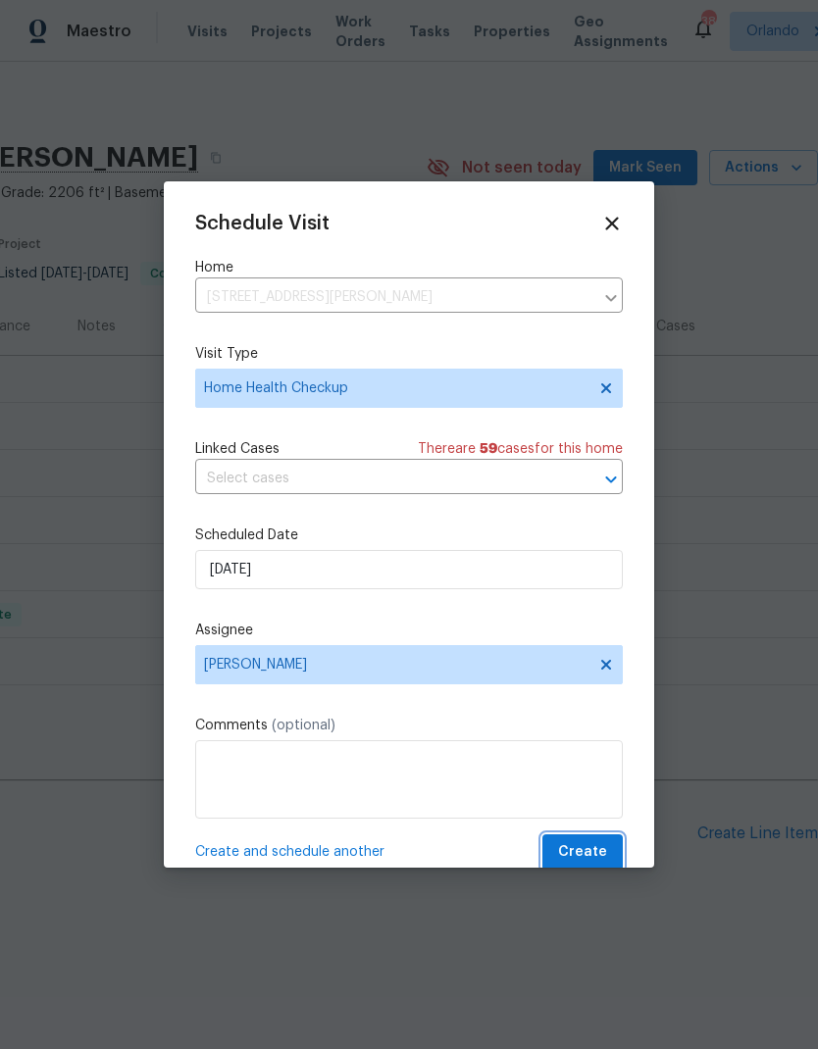
click at [609, 850] on button "Create" at bounding box center [582, 853] width 80 height 36
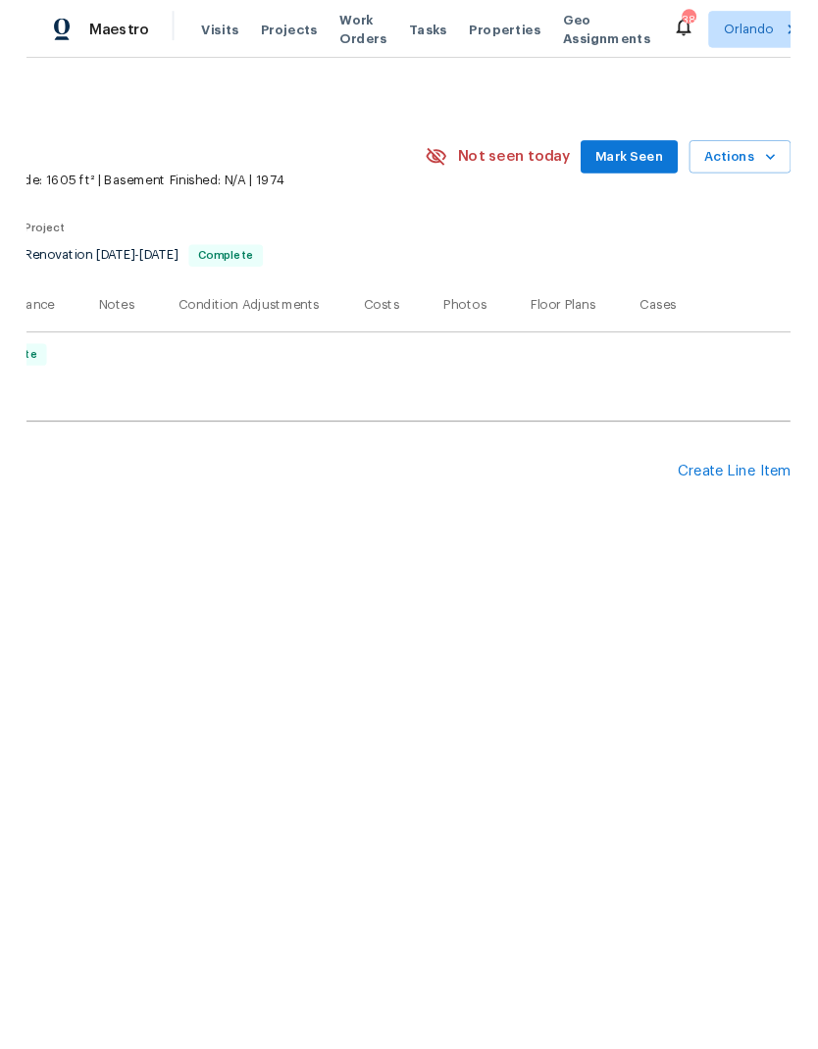
scroll to position [0, 290]
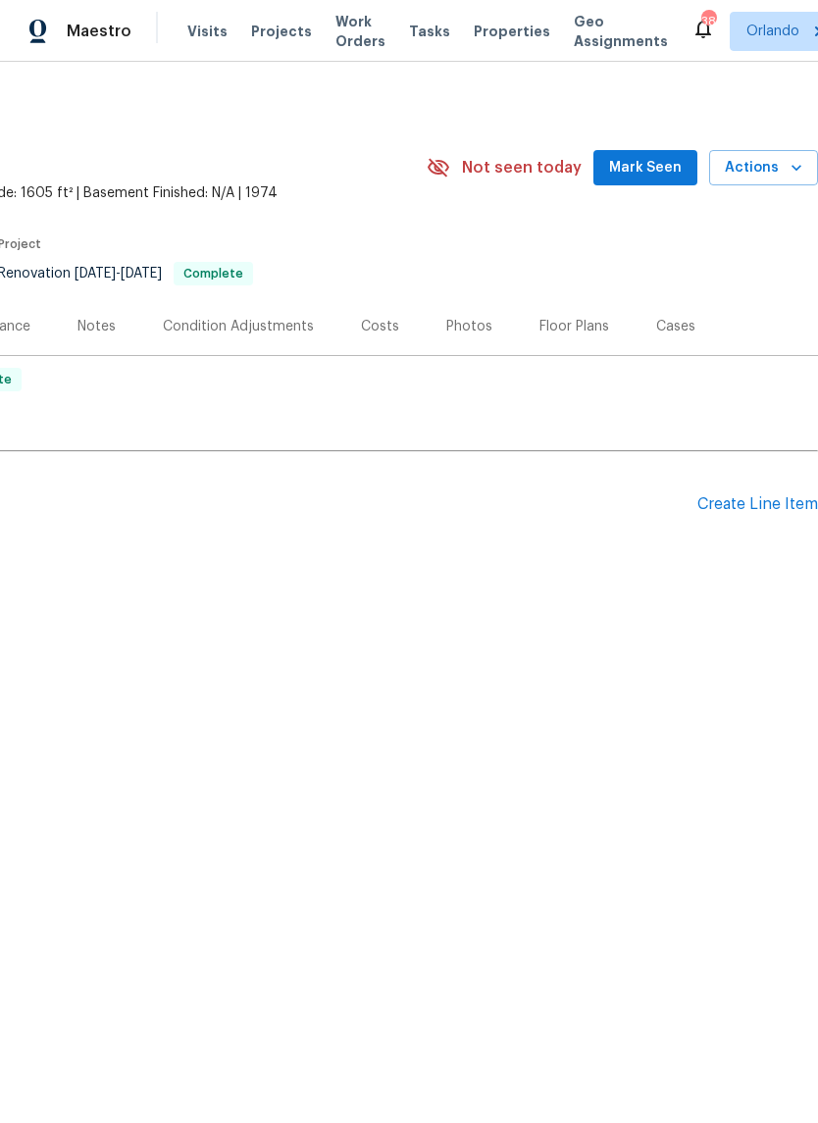
click at [652, 164] on span "Mark Seen" at bounding box center [645, 168] width 73 height 25
click at [787, 163] on icon "button" at bounding box center [797, 168] width 20 height 20
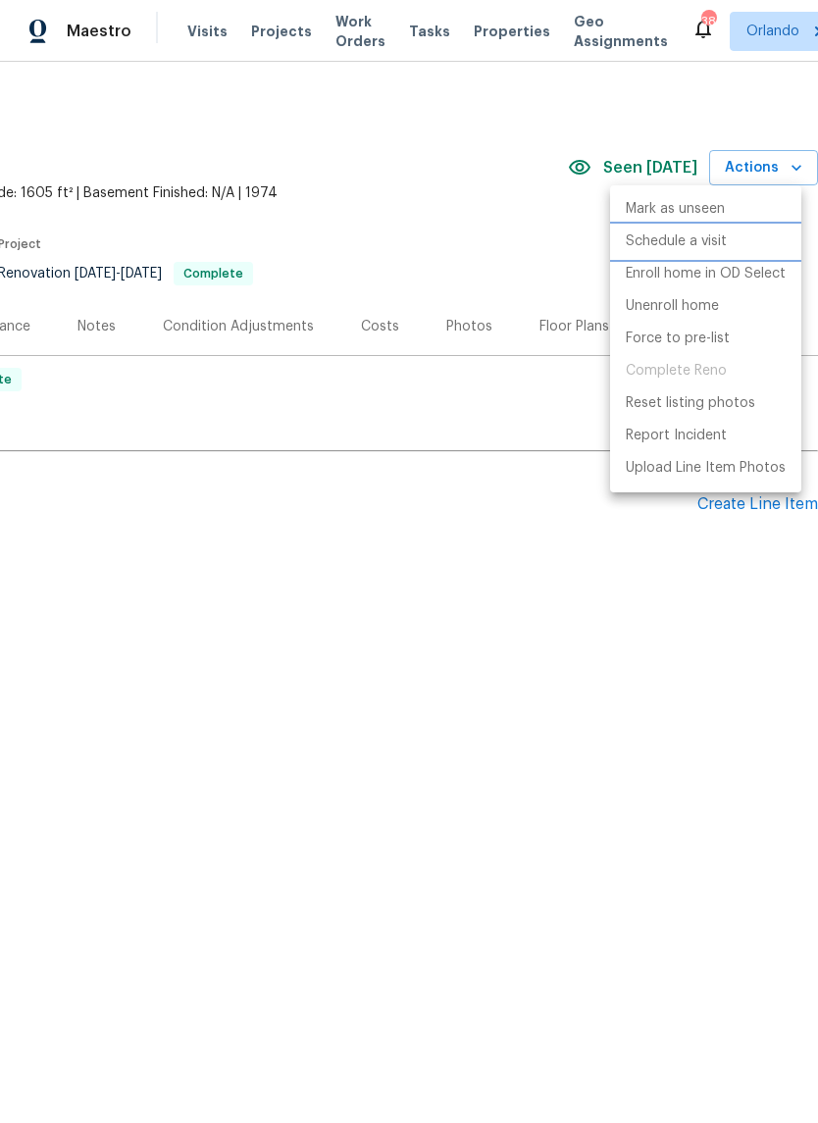
click at [712, 240] on p "Schedule a visit" at bounding box center [676, 241] width 101 height 21
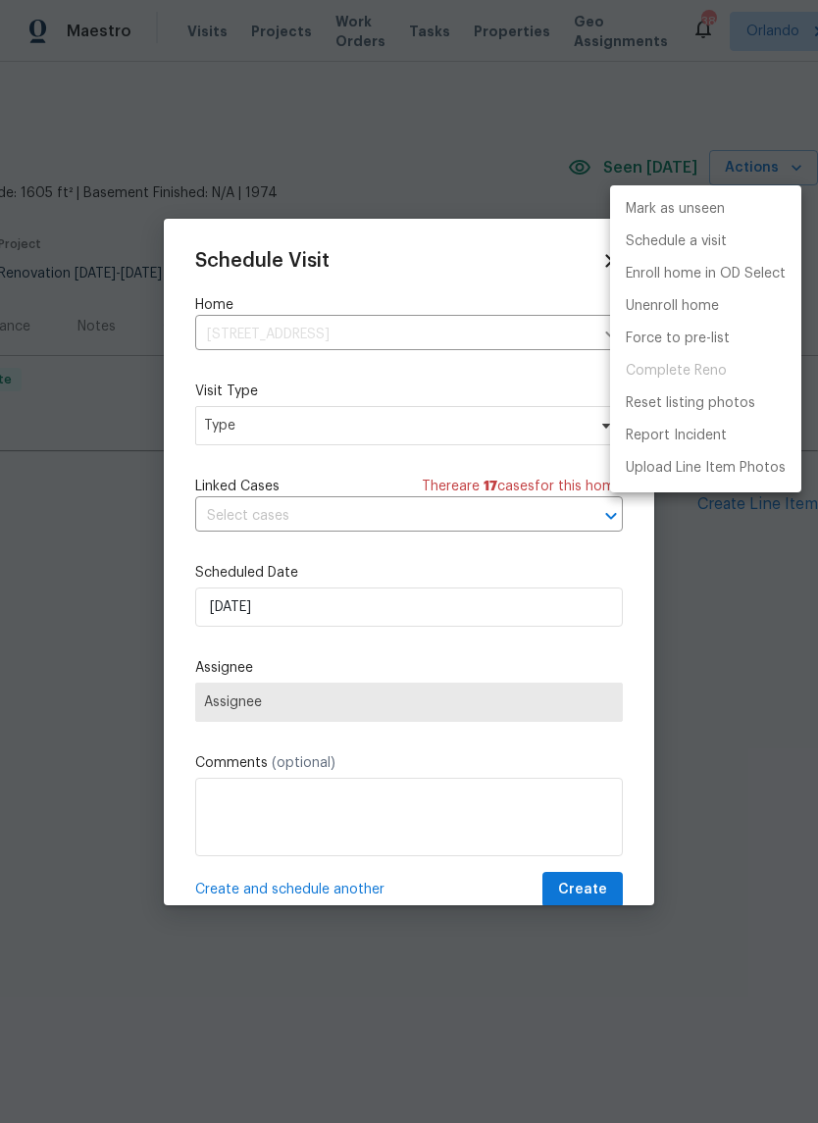
click at [504, 427] on div at bounding box center [409, 561] width 818 height 1123
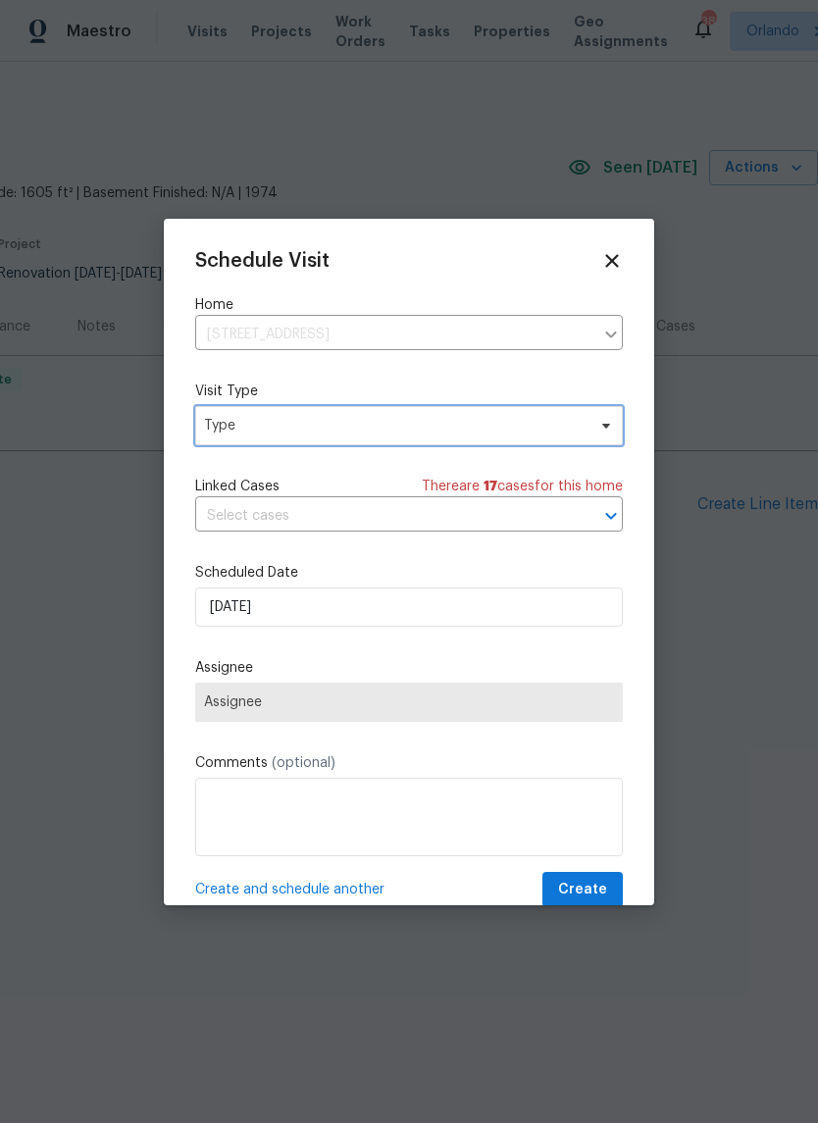
click at [534, 418] on span "Type" at bounding box center [395, 426] width 382 height 20
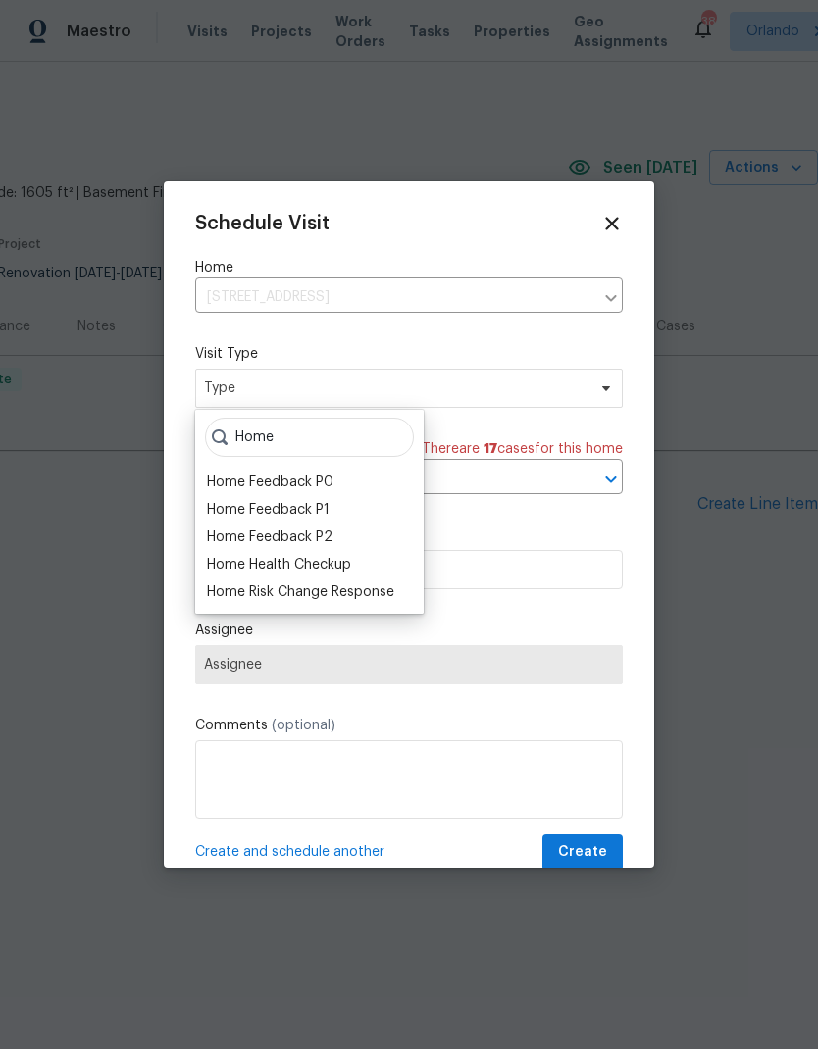
type input "Home"
click at [340, 564] on div "Home Health Checkup" at bounding box center [279, 565] width 144 height 20
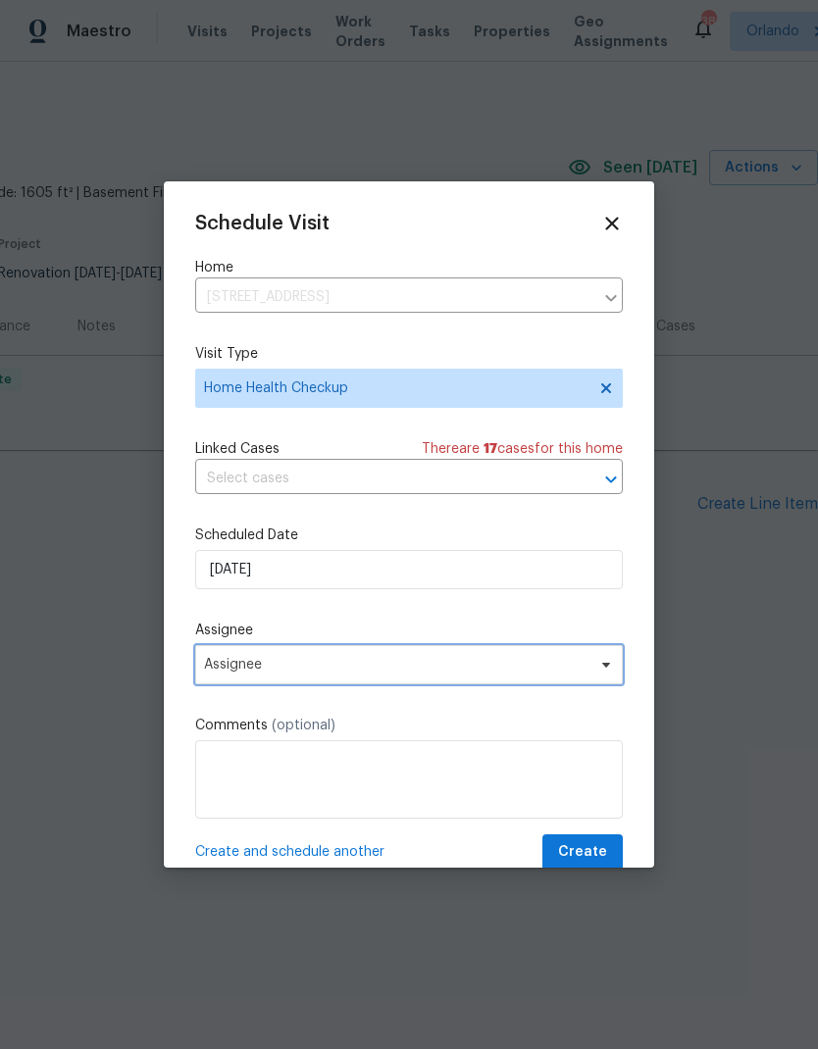
click at [575, 685] on span "Assignee" at bounding box center [409, 664] width 428 height 39
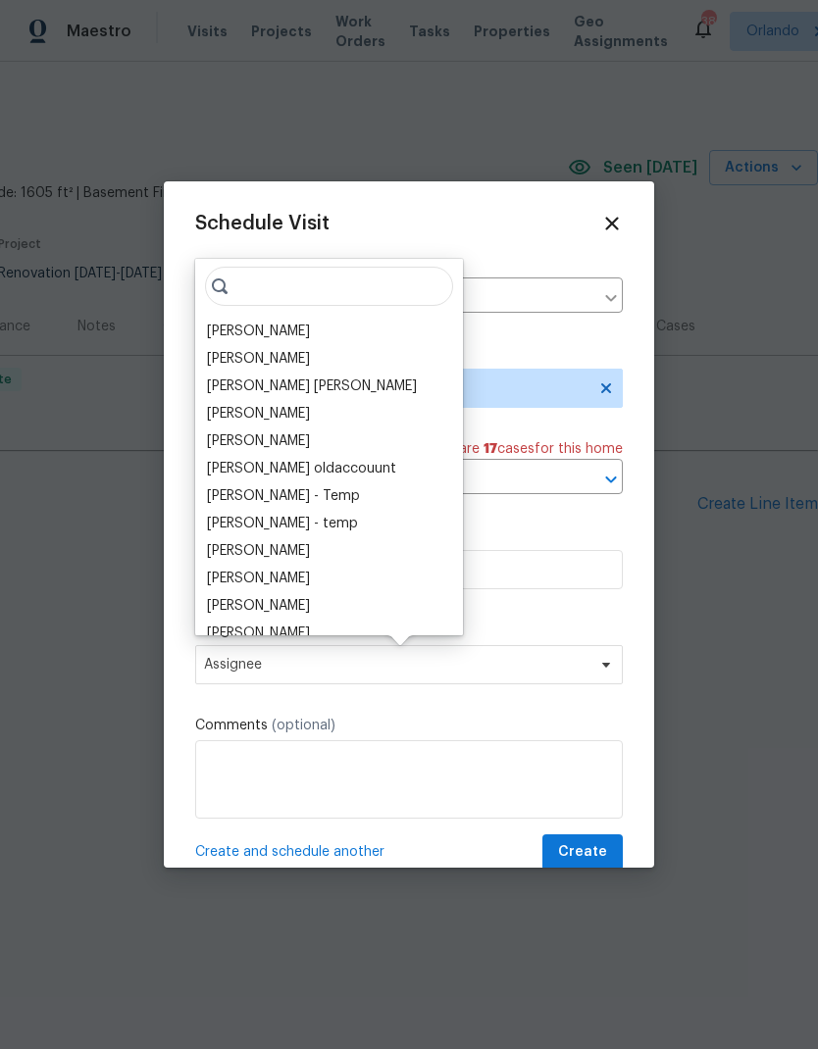
click at [281, 330] on div "[PERSON_NAME]" at bounding box center [258, 332] width 103 height 20
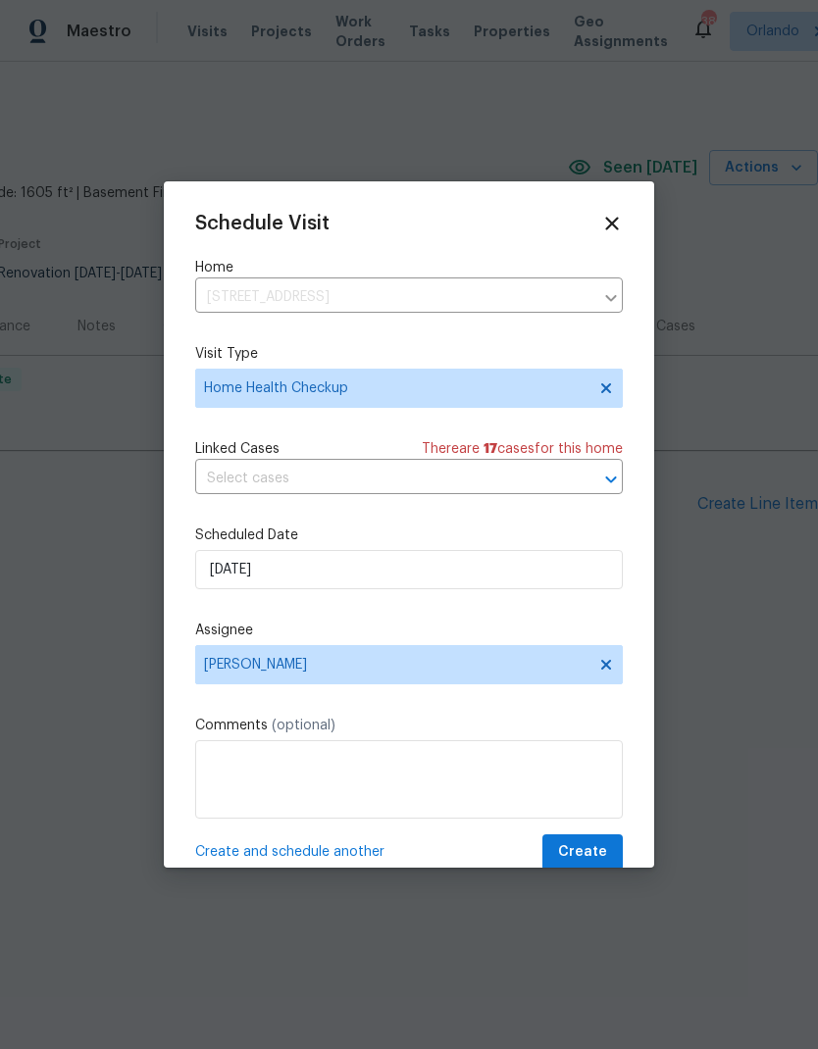
click at [600, 852] on span "Create" at bounding box center [582, 853] width 49 height 25
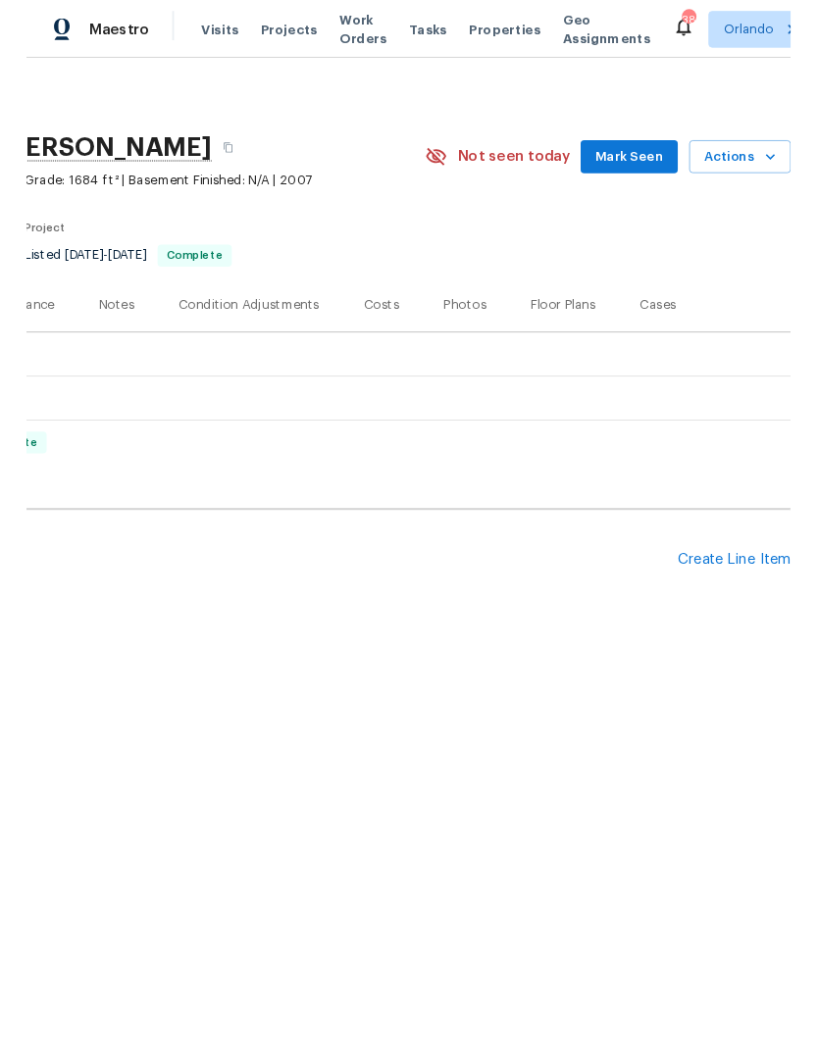
scroll to position [0, 290]
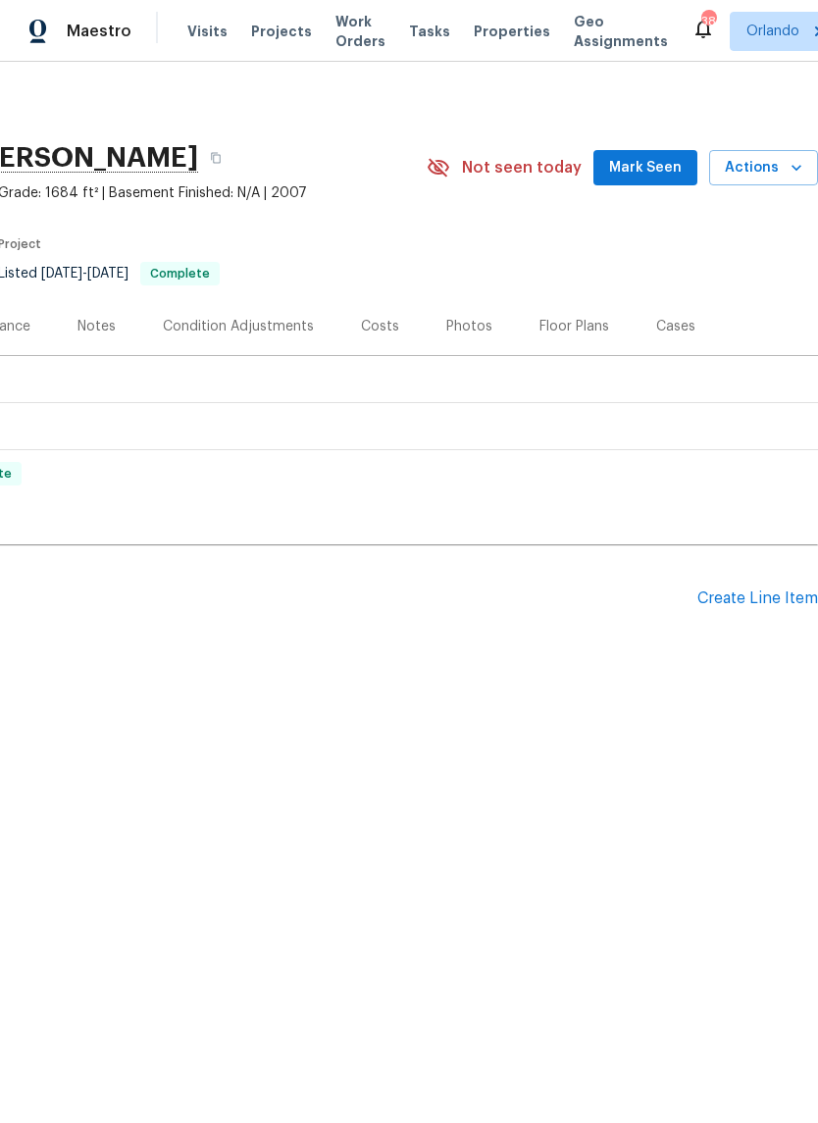
click at [662, 165] on span "Mark Seen" at bounding box center [645, 168] width 73 height 25
click at [777, 179] on button "Actions" at bounding box center [763, 168] width 109 height 36
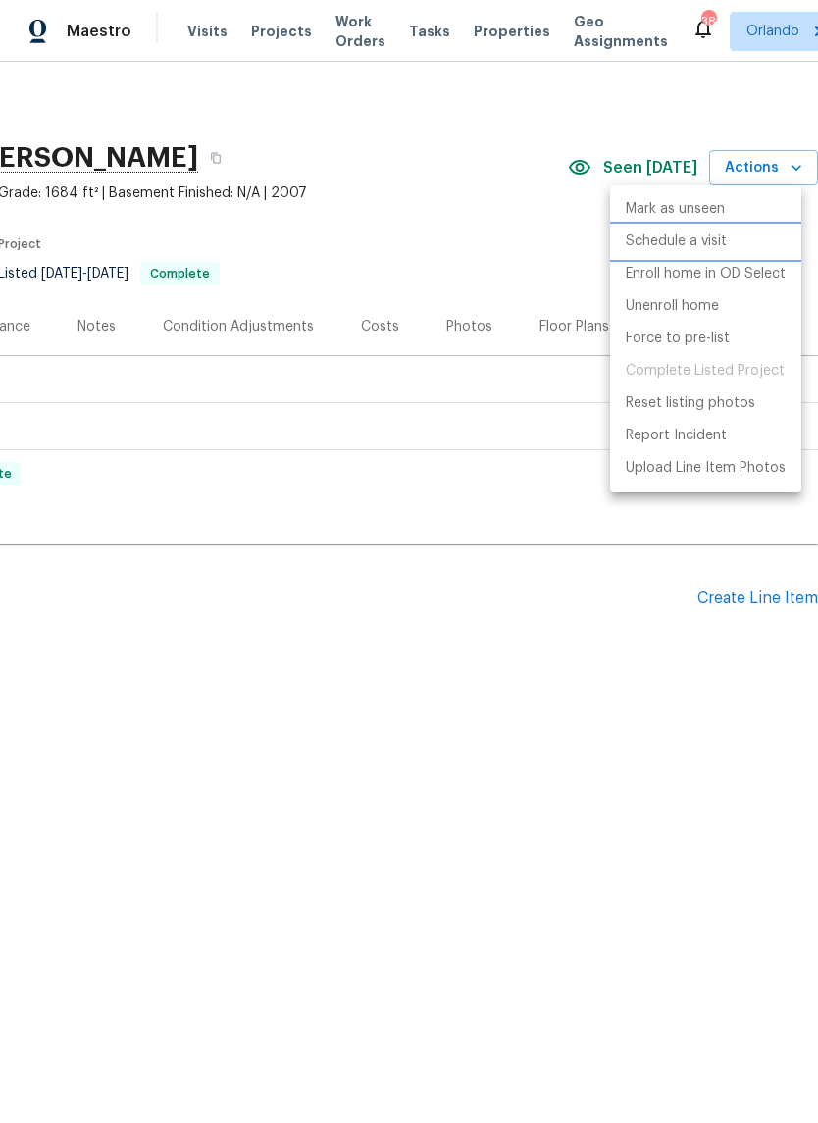
click at [714, 236] on p "Schedule a visit" at bounding box center [676, 241] width 101 height 21
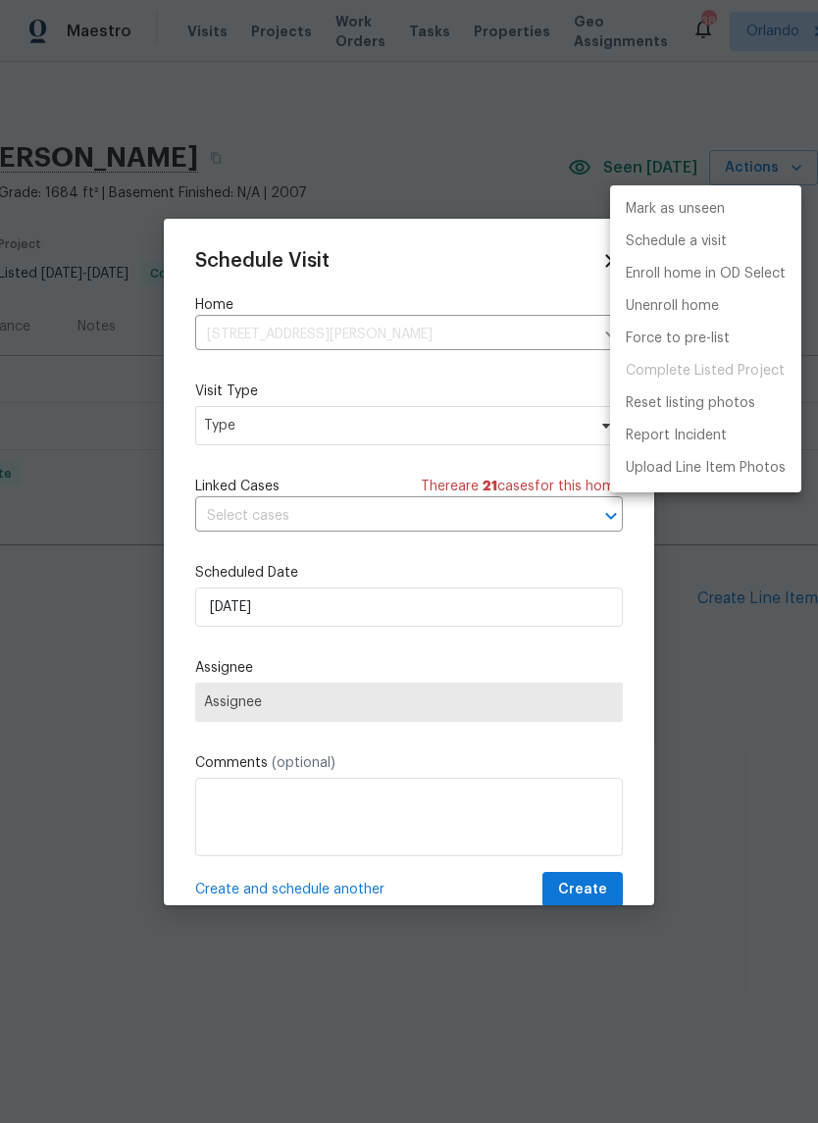
click at [454, 430] on div at bounding box center [409, 561] width 818 height 1123
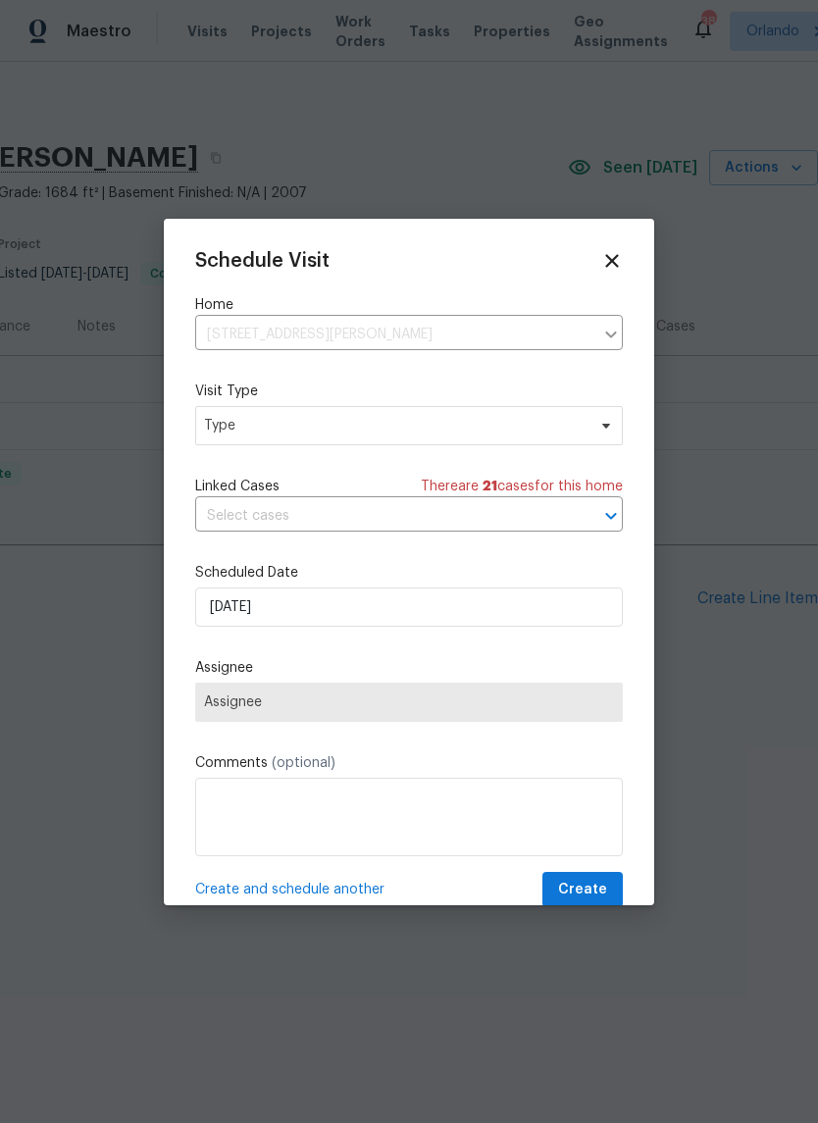
click at [468, 444] on span "Type" at bounding box center [409, 425] width 428 height 39
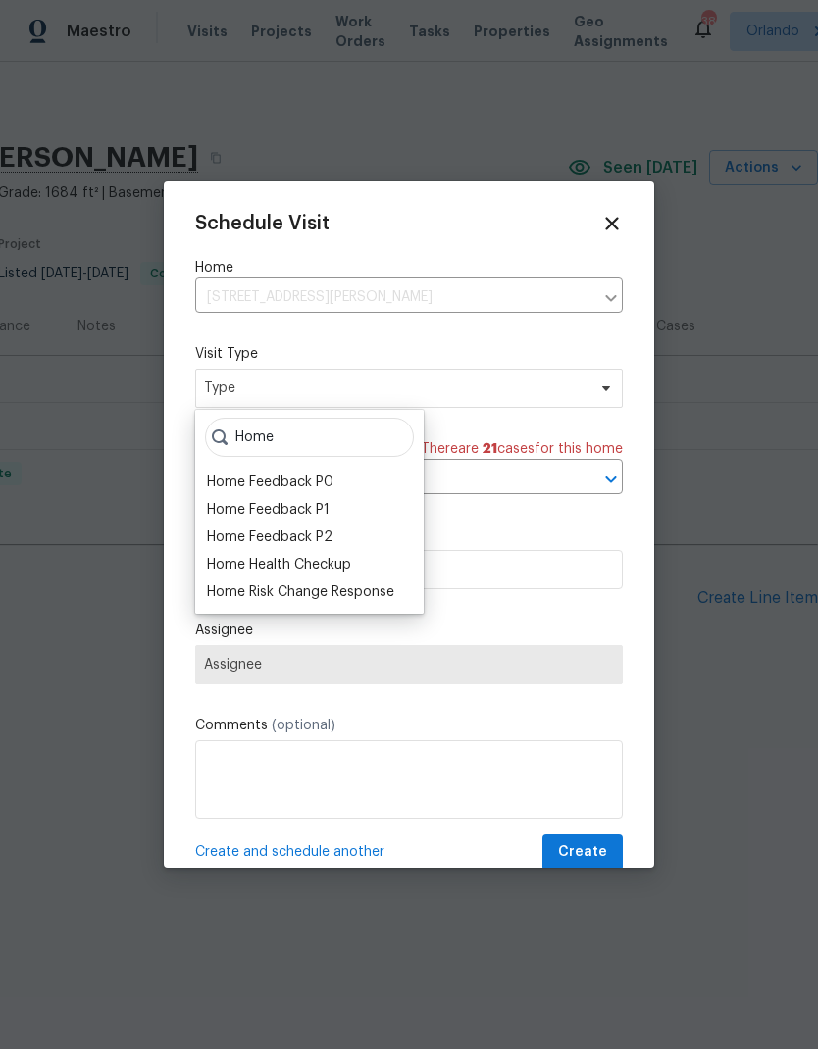
type input "Home"
click at [341, 563] on div "Home Health Checkup" at bounding box center [279, 565] width 144 height 20
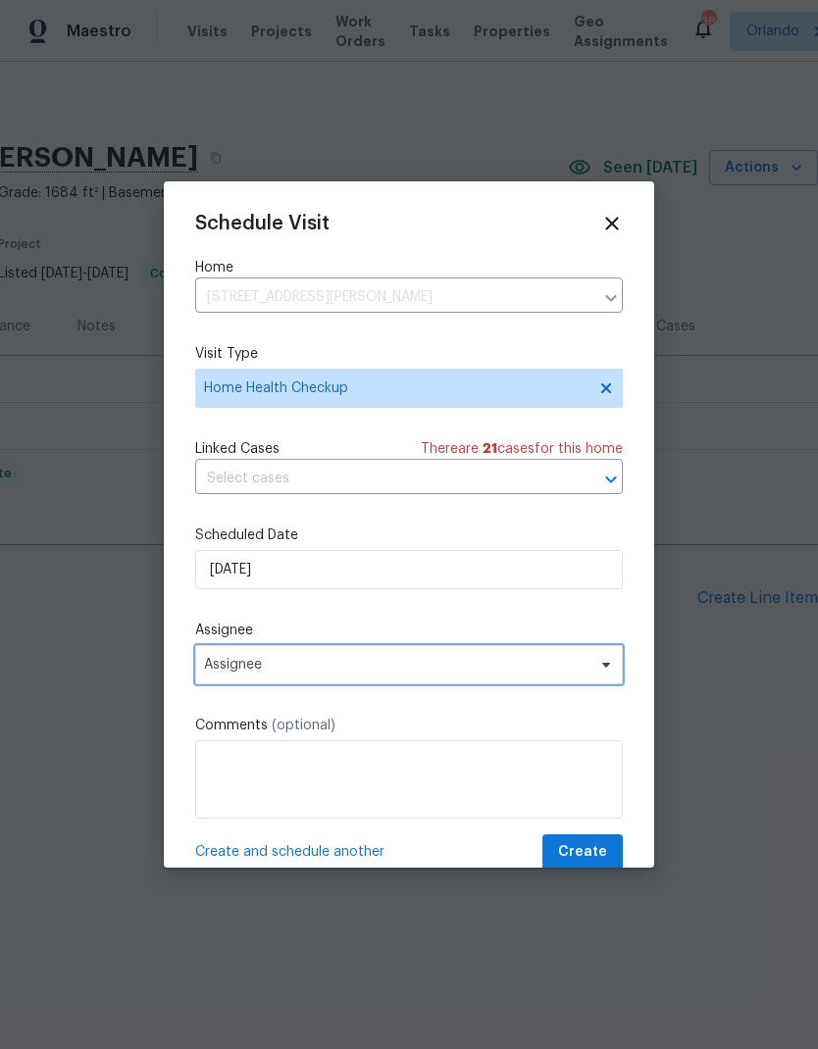
click at [576, 685] on span "Assignee" at bounding box center [409, 664] width 428 height 39
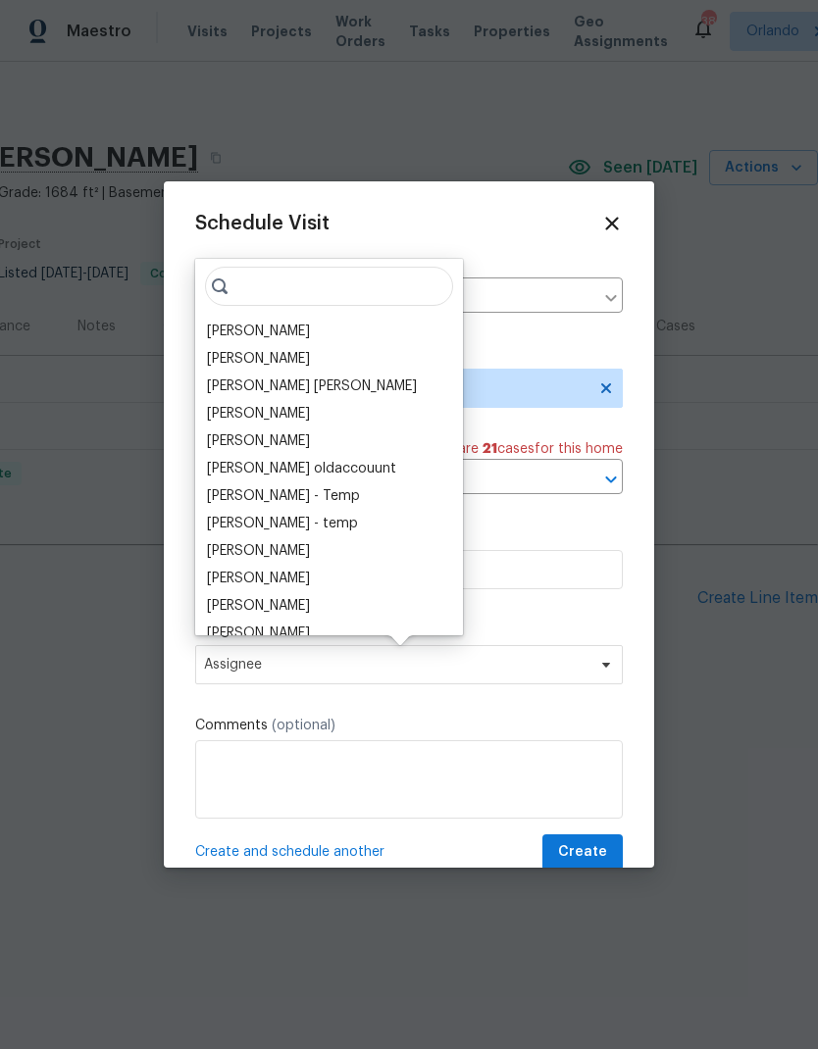
click at [277, 337] on div "[PERSON_NAME]" at bounding box center [258, 332] width 103 height 20
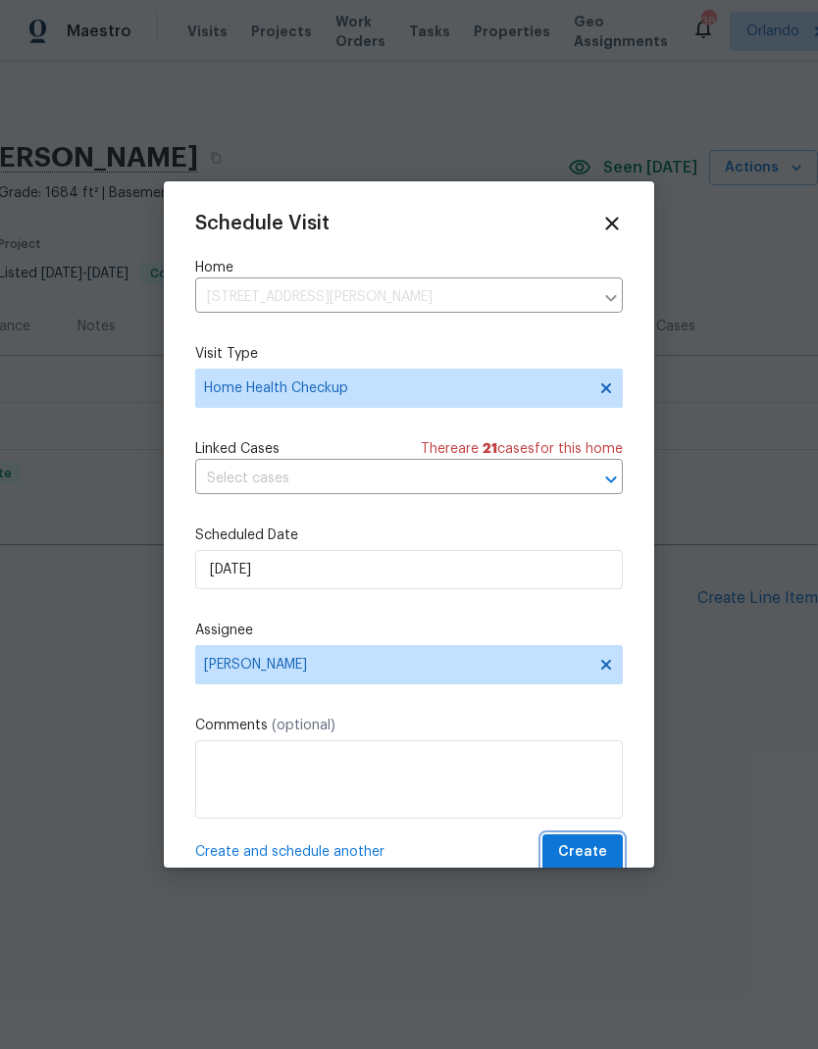
click at [599, 853] on span "Create" at bounding box center [582, 853] width 49 height 25
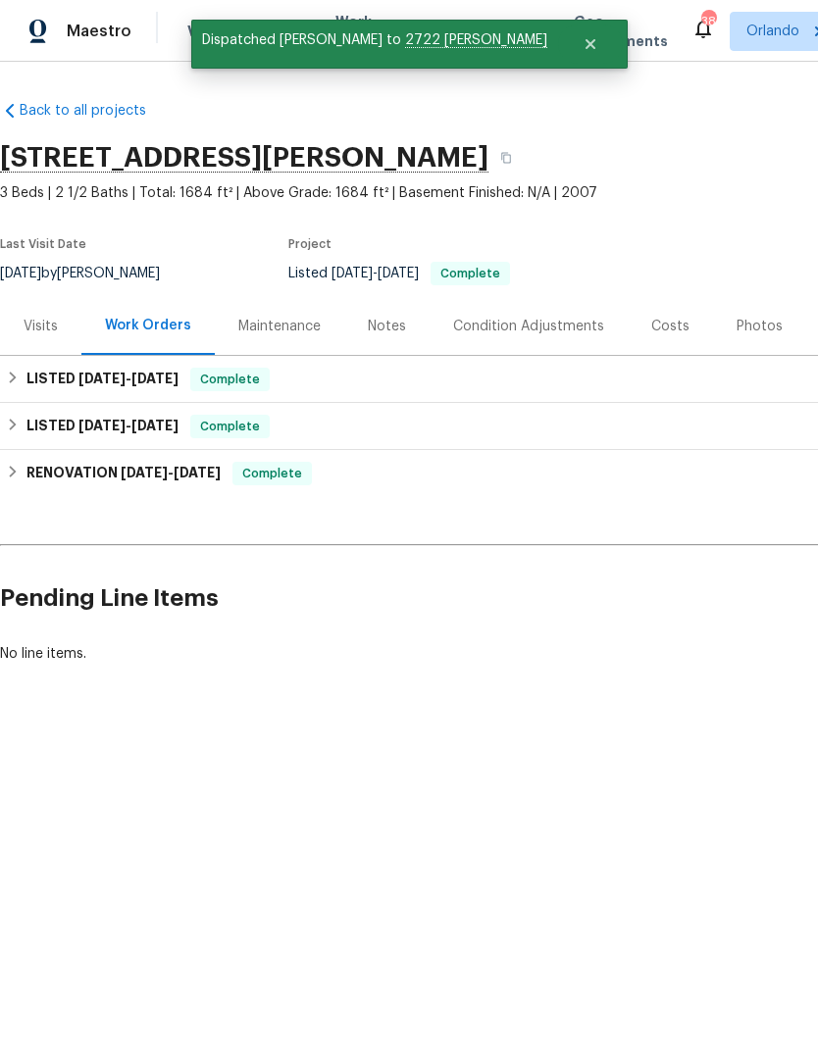
scroll to position [0, 0]
